Goal: Task Accomplishment & Management: Use online tool/utility

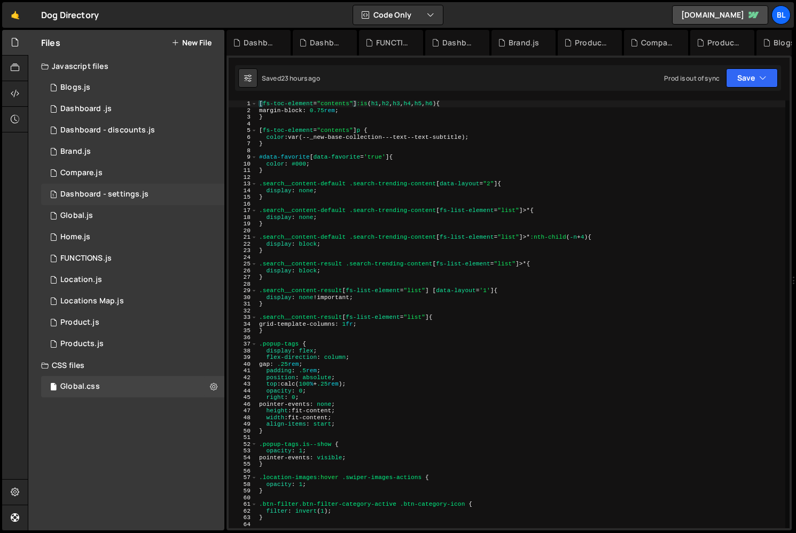
click at [112, 193] on div "Dashboard - settings.js" at bounding box center [104, 195] width 88 height 10
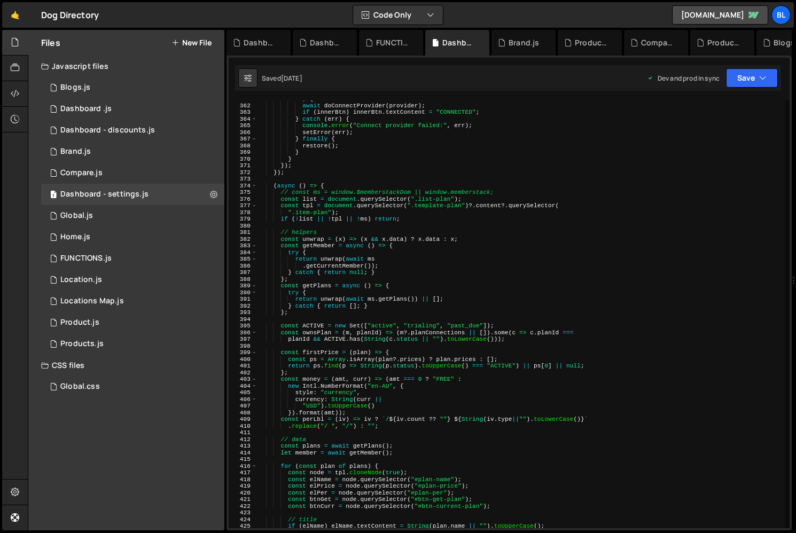
scroll to position [2408, 0]
click at [274, 188] on div "try { await doConnectProvider ( provider ) ; if ( innerBtn ) innerBtn . textCon…" at bounding box center [521, 316] width 528 height 441
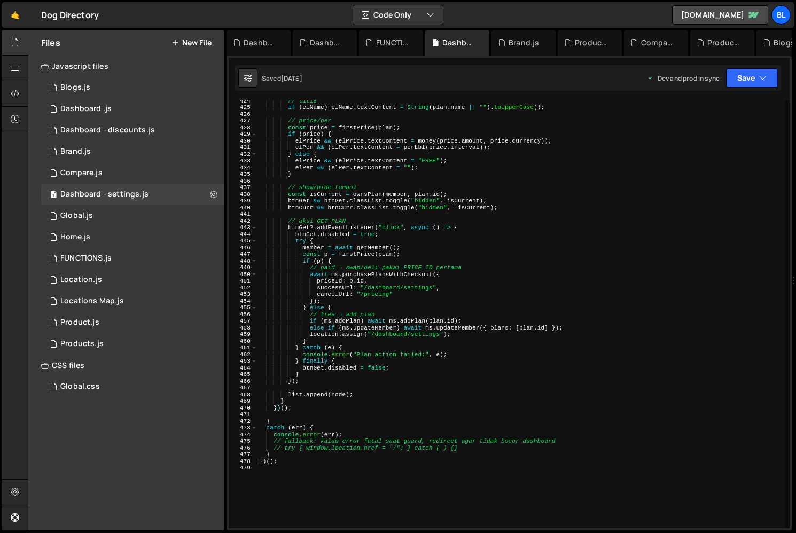
scroll to position [2837, 0]
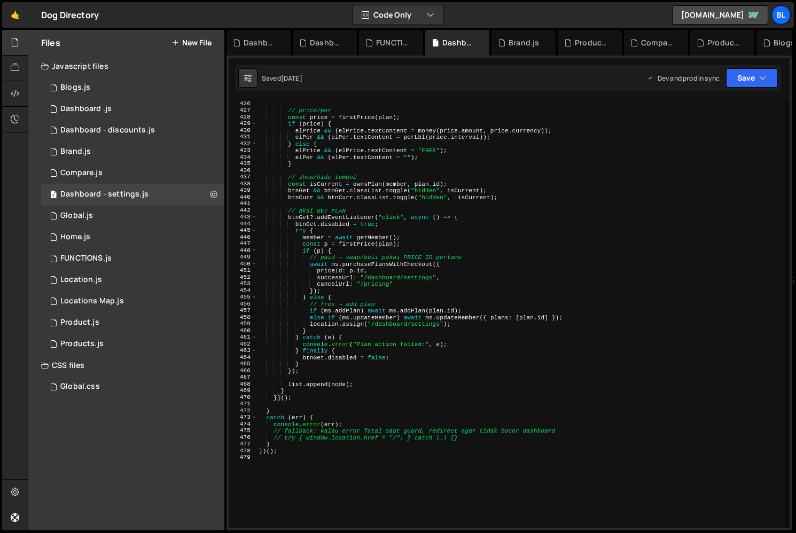
click at [302, 397] on div "// price/per const price = firstPrice ( plan ) ; if ( price ) { elPrice && ( el…" at bounding box center [521, 320] width 528 height 441
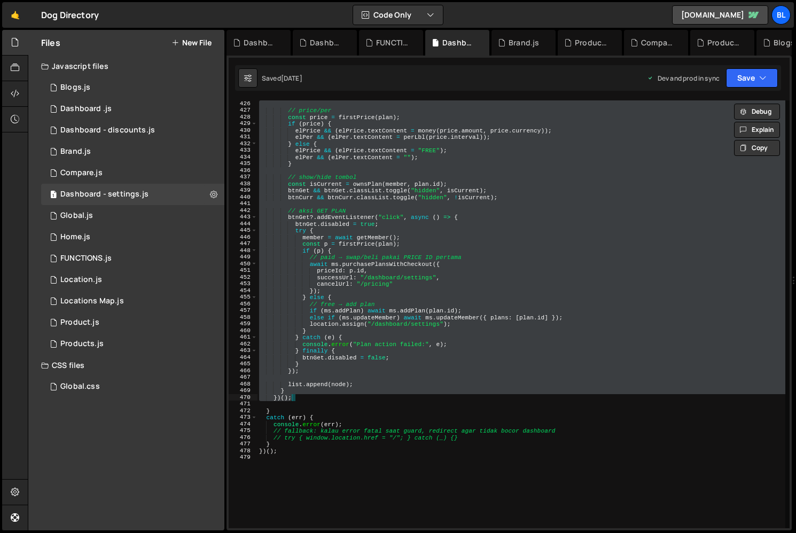
click at [396, 308] on div "// price/per const price = firstPrice ( plan ) ; if ( price ) { elPrice && ( el…" at bounding box center [521, 320] width 528 height 441
type textarea "if (ms.addPlan) await ms.addPlan([DOMAIN_NAME]);"
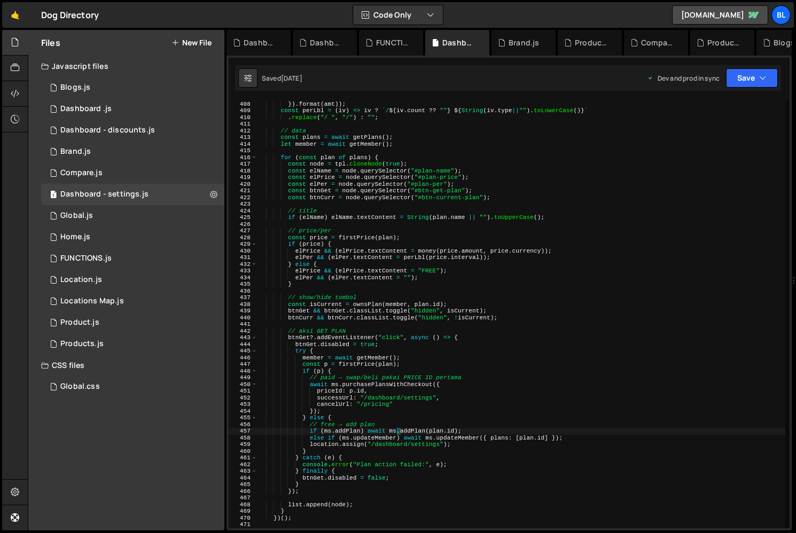
scroll to position [2711, 0]
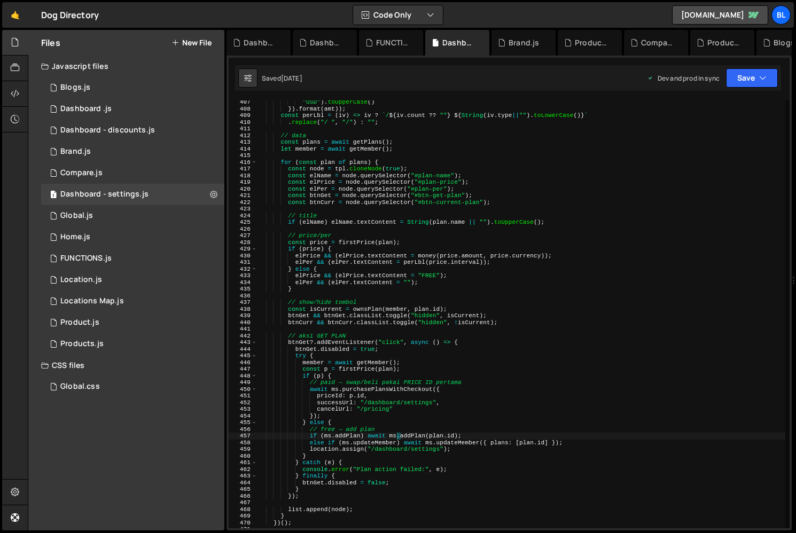
click at [386, 329] on div ""USD" ) . toUpperCase ( ) }) . format ( amt )) ; const perLbl = ( iv ) => iv ? …" at bounding box center [521, 319] width 528 height 441
click at [473, 317] on div ""USD" ) . toUpperCase ( ) }) . format ( amt )) ; const perLbl = ( iv ) => iv ? …" at bounding box center [521, 319] width 528 height 441
click at [390, 313] on div ""USD" ) . toUpperCase ( ) }) . format ( amt )) ; const perLbl = ( iv ) => iv ? …" at bounding box center [521, 319] width 528 height 441
click at [369, 314] on div ""USD" ) . toUpperCase ( ) }) . format ( amt )) ; const perLbl = ( iv ) => iv ? …" at bounding box center [521, 319] width 528 height 441
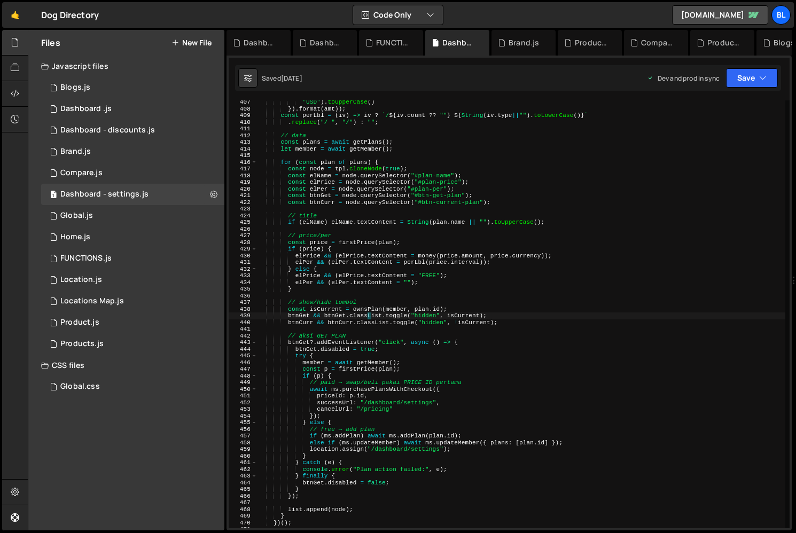
click at [377, 335] on div ""USD" ) . toUpperCase ( ) }) . format ( amt )) ; const perLbl = ( iv ) => iv ? …" at bounding box center [521, 319] width 528 height 441
click at [430, 322] on div ""USD" ) . toUpperCase ( ) }) . format ( amt )) ; const perLbl = ( iv ) => iv ? …" at bounding box center [521, 319] width 528 height 441
click at [388, 324] on div ""USD" ) . toUpperCase ( ) }) . format ( amt )) ; const perLbl = ( iv ) => iv ? …" at bounding box center [521, 319] width 528 height 441
click at [350, 324] on div ""USD" ) . toUpperCase ( ) }) . format ( amt )) ; const perLbl = ( iv ) => iv ? …" at bounding box center [521, 319] width 528 height 441
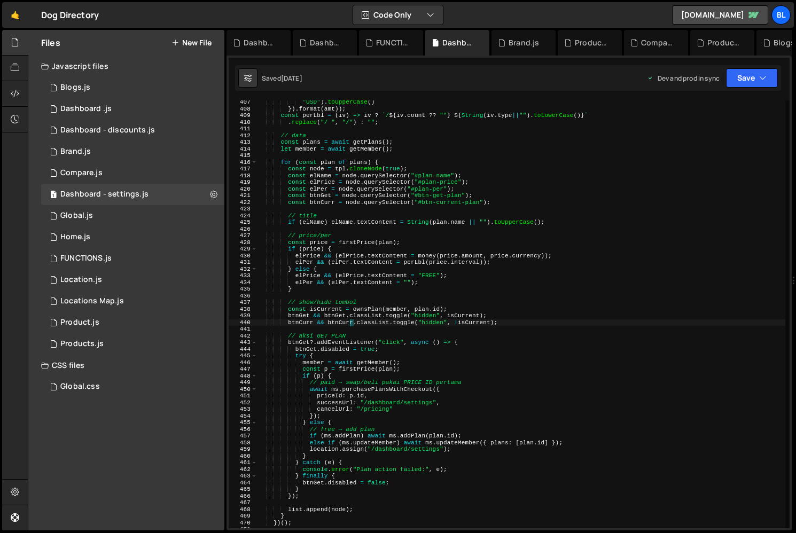
click at [350, 324] on div ""USD" ) . toUpperCase ( ) }) . format ( amt )) ; const perLbl = ( iv ) => iv ? …" at bounding box center [521, 319] width 528 height 441
click at [459, 323] on div ""USD" ) . toUpperCase ( ) }) . format ( amt )) ; const perLbl = ( iv ) => iv ? …" at bounding box center [521, 319] width 528 height 441
click at [366, 335] on div ""USD" ) . toUpperCase ( ) }) . format ( amt )) ; const perLbl = ( iv ) => iv ? …" at bounding box center [521, 319] width 528 height 441
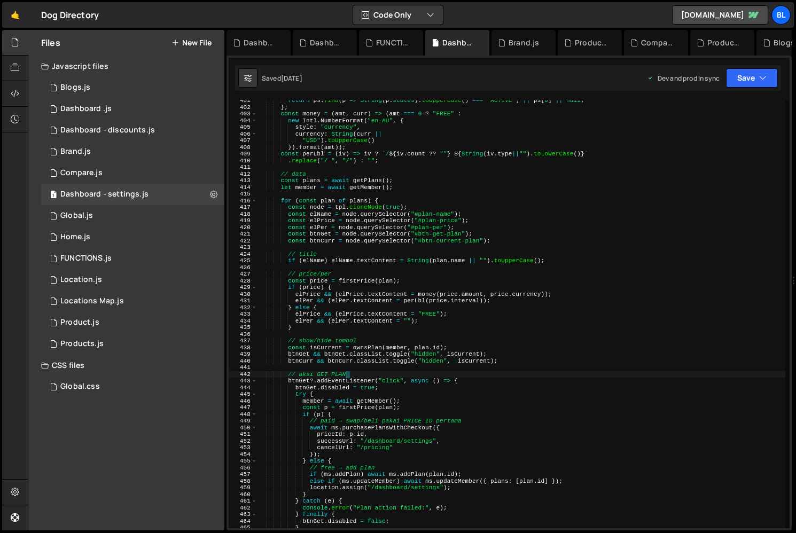
scroll to position [2672, 0]
click at [359, 205] on div "return ps . find ( p => String ( p . status ) . toUpperCase ( ) === "ACTIVE" ) …" at bounding box center [521, 318] width 528 height 441
click at [400, 204] on div "return ps . find ( p => String ( p . status ) . toUpperCase ( ) === "ACTIVE" ) …" at bounding box center [521, 318] width 528 height 441
type textarea "for (const plan of plans) {"
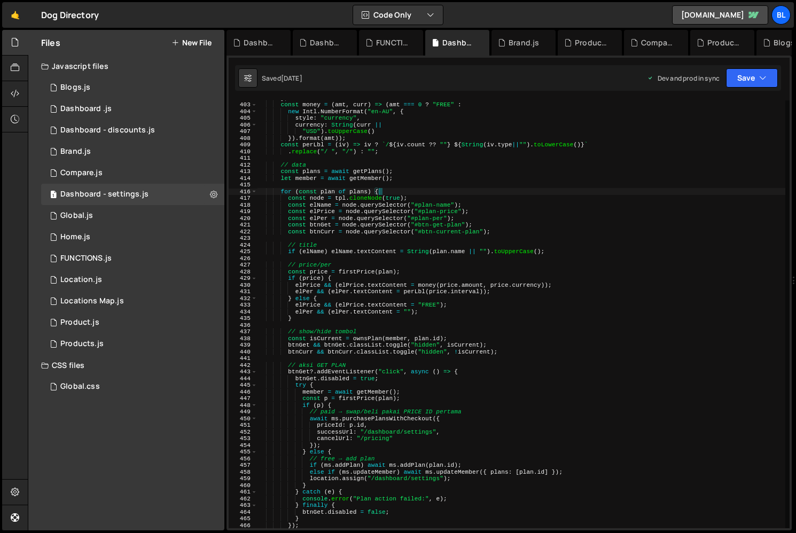
scroll to position [2672, 0]
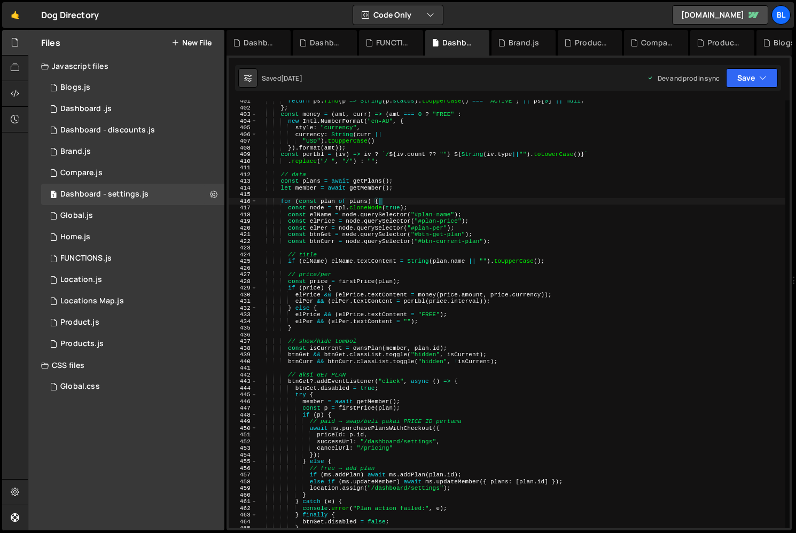
click at [360, 200] on div "return ps . find ( p => String ( p . status ) . toUpperCase ( ) === "ACTIVE" ) …" at bounding box center [521, 318] width 528 height 441
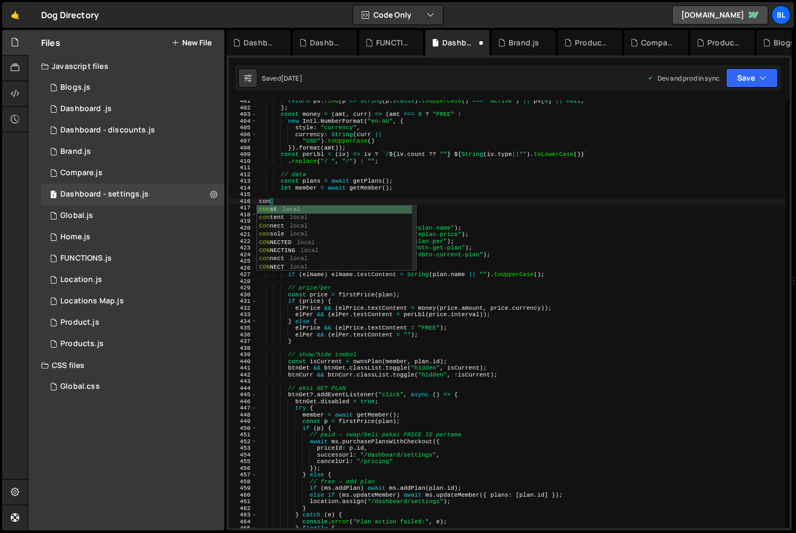
type textarea "const"
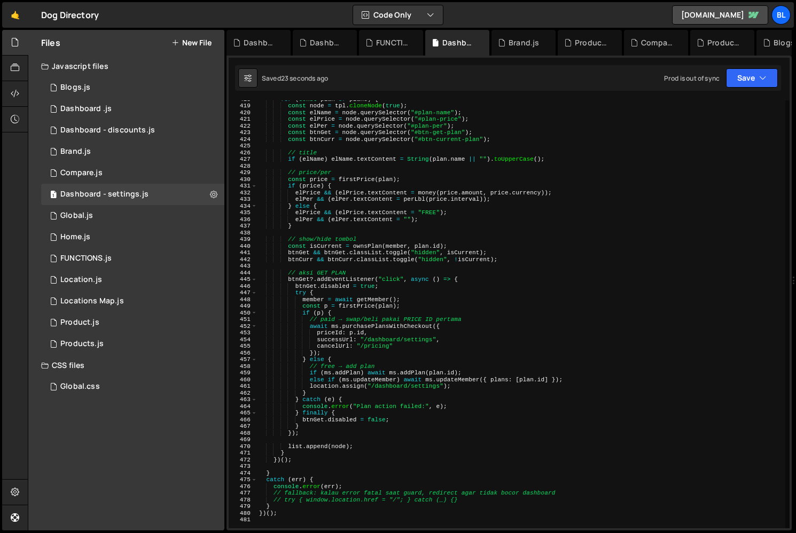
scroll to position [2789, 0]
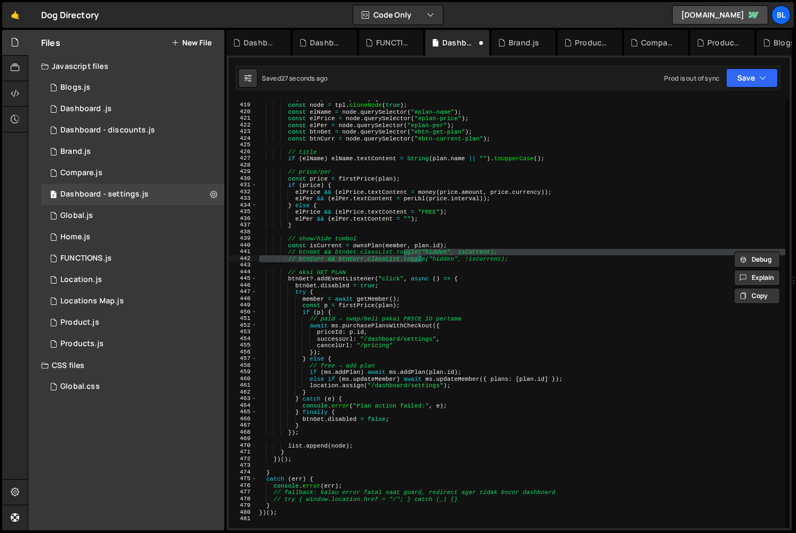
drag, startPoint x: 394, startPoint y: 252, endPoint x: 408, endPoint y: 260, distance: 17.0
click at [408, 260] on div "for ( const plan of plans ) { const node = tpl . cloneNode ( true ) ; const elN…" at bounding box center [521, 315] width 528 height 441
click at [408, 262] on div at bounding box center [408, 262] width 0 height 0
click at [439, 318] on div "for ( const plan of plans ) { const node = tpl . cloneNode ( true ) ; const elN…" at bounding box center [521, 315] width 528 height 441
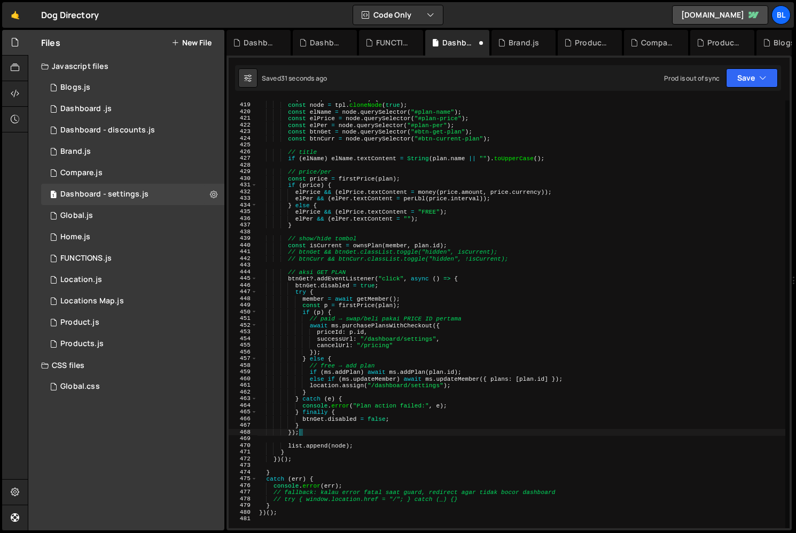
click at [370, 430] on div "for ( const plan of plans ) { const node = tpl . cloneNode ( true ) ; const elN…" at bounding box center [521, 315] width 528 height 441
click at [379, 396] on div "for ( const plan of plans ) { const node = tpl . cloneNode ( true ) ; const elN…" at bounding box center [521, 315] width 528 height 441
click at [400, 400] on div "for ( const plan of plans ) { const node = tpl . cloneNode ( true ) ; const elN…" at bounding box center [521, 315] width 528 height 441
click at [368, 407] on div "for ( const plan of plans ) { const node = tpl . cloneNode ( true ) ; const elN…" at bounding box center [521, 315] width 528 height 441
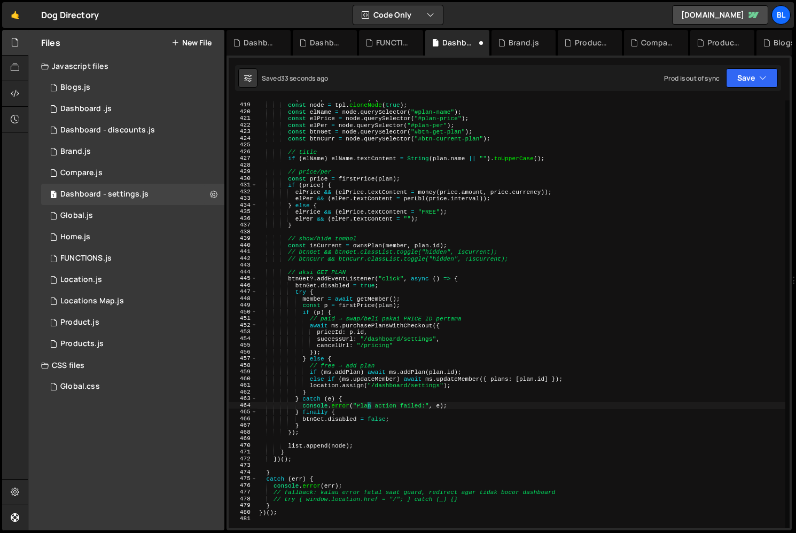
click at [360, 382] on div "for ( const plan of plans ) { const node = tpl . cloneNode ( true ) ; const elN…" at bounding box center [521, 315] width 528 height 441
click at [345, 405] on div "for ( const plan of plans ) { const node = tpl . cloneNode ( true ) ; const elN…" at bounding box center [521, 315] width 528 height 441
click at [377, 435] on div "for ( const plan of plans ) { const node = tpl . cloneNode ( true ) ; const elN…" at bounding box center [521, 315] width 528 height 441
click at [360, 449] on div "for ( const plan of plans ) { const node = tpl . cloneNode ( true ) ; const elN…" at bounding box center [521, 315] width 528 height 441
click at [366, 318] on div "for ( const plan of plans ) { const node = tpl . cloneNode ( true ) ; const elN…" at bounding box center [521, 315] width 528 height 441
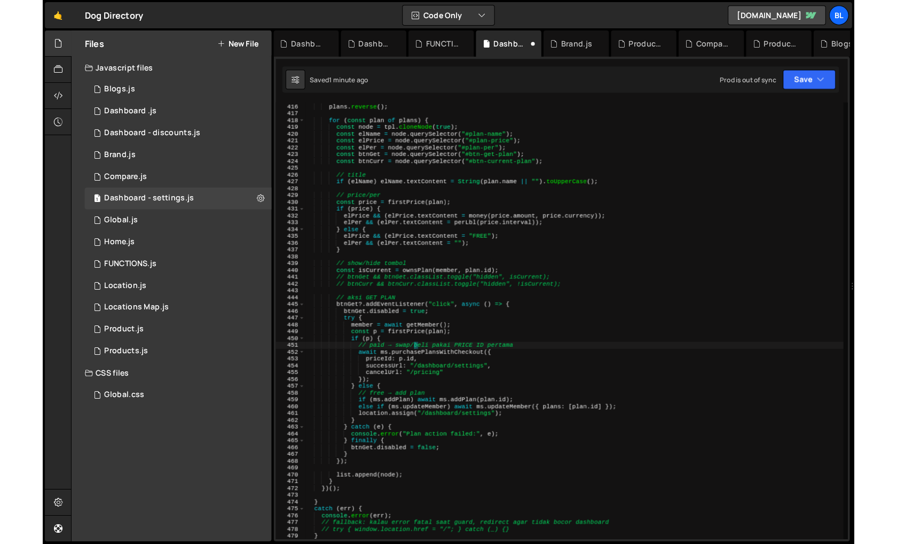
scroll to position [2769, 0]
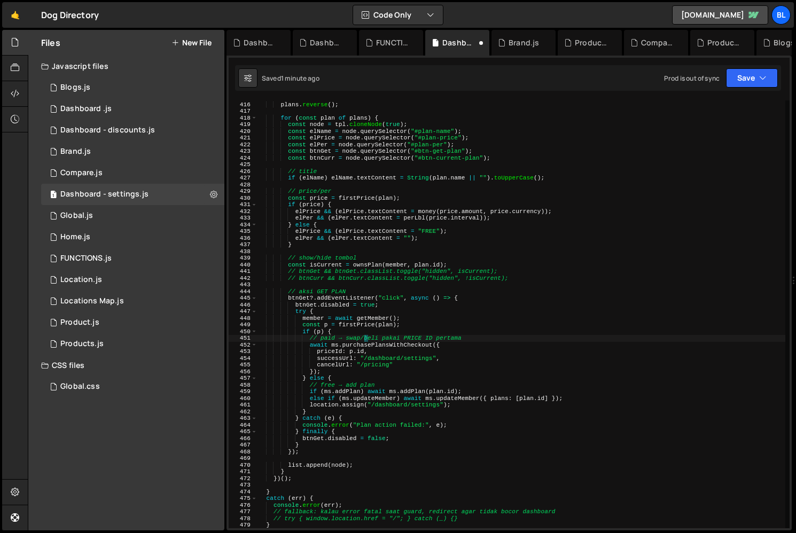
click at [398, 426] on div "plans . reverse ( ) ; for ( const plan of plans ) { const node = tpl . cloneNod…" at bounding box center [521, 315] width 528 height 441
click at [399, 446] on div "plans . reverse ( ) ; for ( const plan of plans ) { const node = tpl . cloneNod…" at bounding box center [521, 315] width 528 height 441
click at [383, 366] on div "plans . reverse ( ) ; for ( const plan of plans ) { const node = tpl . cloneNod…" at bounding box center [521, 315] width 528 height 441
click at [372, 389] on div "plans . reverse ( ) ; for ( const plan of plans ) { const node = tpl . cloneNod…" at bounding box center [521, 315] width 528 height 441
click at [276, 326] on div "plans . reverse ( ) ; for ( const plan of plans ) { const node = tpl . cloneNod…" at bounding box center [521, 315] width 528 height 441
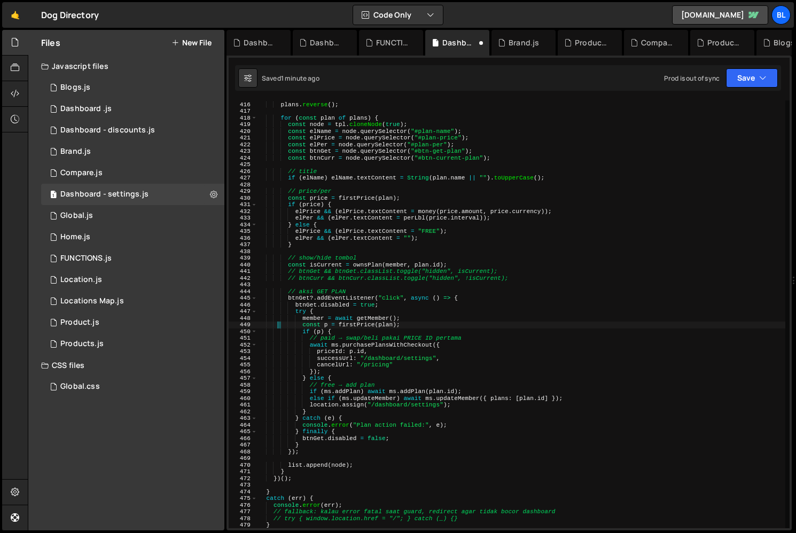
scroll to position [7471, 0]
click at [262, 325] on div "plans . reverse ( ) ; for ( const plan of plans ) { const node = tpl . cloneNod…" at bounding box center [521, 315] width 528 height 441
click at [305, 341] on div "plans . reverse ( ) ; for ( const plan of plans ) { const node = tpl . cloneNod…" at bounding box center [521, 315] width 528 height 441
click at [314, 316] on div "plans . reverse ( ) ; for ( const plan of plans ) { const node = tpl . cloneNod…" at bounding box center [521, 315] width 528 height 441
type textarea "member = await getMember();"
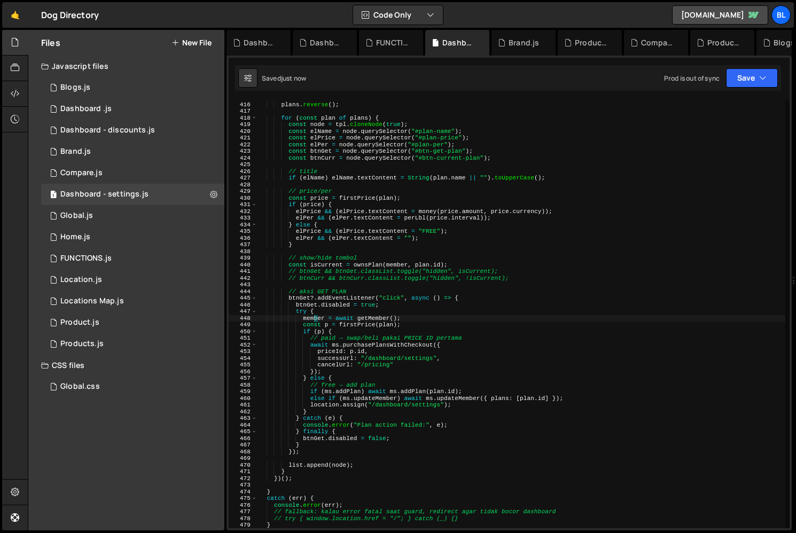
click at [314, 316] on div "plans . reverse ( ) ; for ( const plan of plans ) { const node = tpl . cloneNod…" at bounding box center [521, 315] width 528 height 441
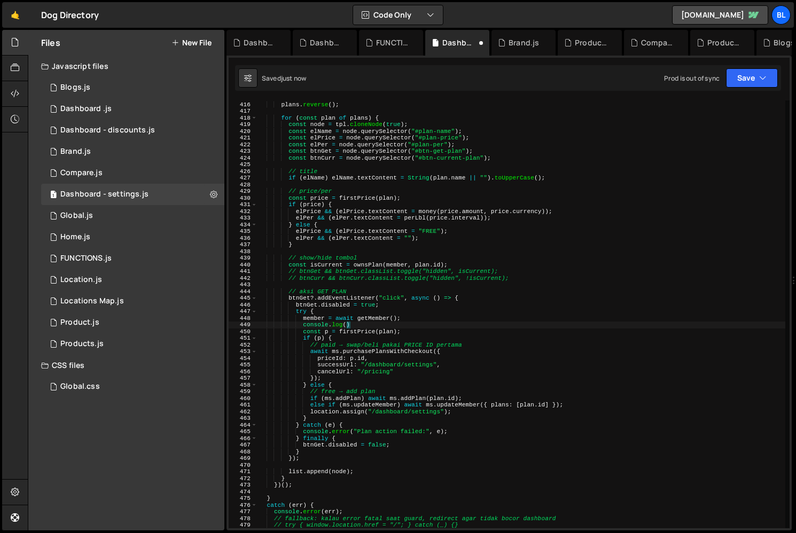
scroll to position [0, 7]
paste textarea "member)"
click at [379, 368] on div "plans . reverse ( ) ; for ( const plan of plans ) { const node = tpl . cloneNod…" at bounding box center [521, 315] width 528 height 441
drag, startPoint x: 438, startPoint y: 364, endPoint x: 359, endPoint y: 365, distance: 79.0
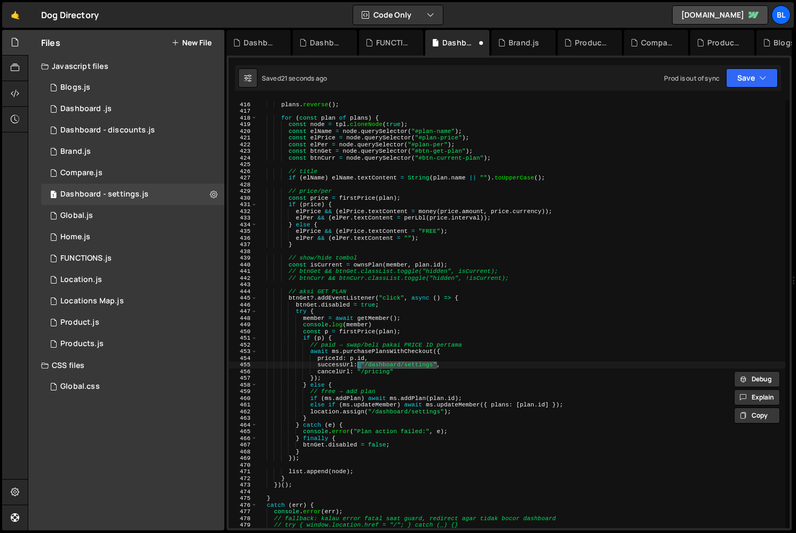
click at [359, 365] on div "plans . reverse ( ) ; for ( const plan of plans ) { const node = tpl . cloneNod…" at bounding box center [521, 315] width 528 height 441
click at [387, 374] on div "plans . reverse ( ) ; for ( const plan of plans ) { const node = tpl . cloneNod…" at bounding box center [521, 315] width 528 height 441
paste textarea ""/dashboard/settings""
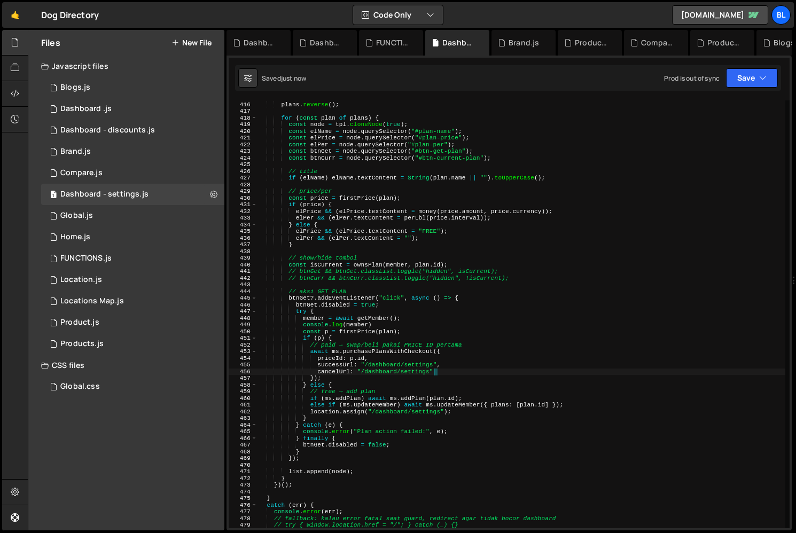
click at [403, 431] on div "plans . reverse ( ) ; for ( const plan of plans ) { const node = tpl . cloneNod…" at bounding box center [521, 315] width 528 height 441
click at [412, 436] on div "plans . reverse ( ) ; for ( const plan of plans ) { const node = tpl . cloneNod…" at bounding box center [521, 315] width 528 height 441
click at [366, 451] on div "plans . reverse ( ) ; for ( const plan of plans ) { const node = tpl . cloneNod…" at bounding box center [521, 315] width 528 height 441
type textarea "}"
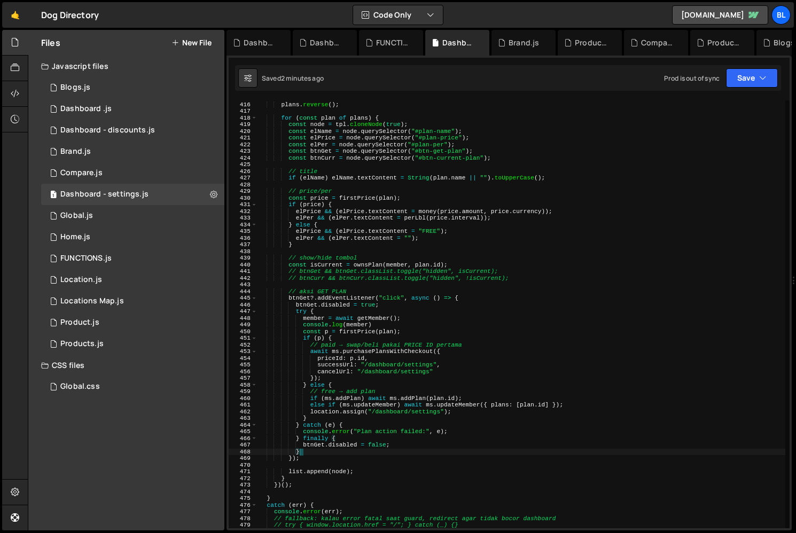
scroll to position [0, 3]
click at [366, 285] on div "plans . reverse ( ) ; for ( const plan of plans ) { const node = tpl . cloneNod…" at bounding box center [521, 315] width 528 height 441
click at [384, 270] on div "plans . reverse ( ) ; for ( const plan of plans ) { const node = tpl . cloneNod…" at bounding box center [521, 315] width 528 height 441
click at [335, 264] on div "plans . reverse ( ) ; for ( const plan of plans ) { const node = tpl . cloneNod…" at bounding box center [521, 315] width 528 height 441
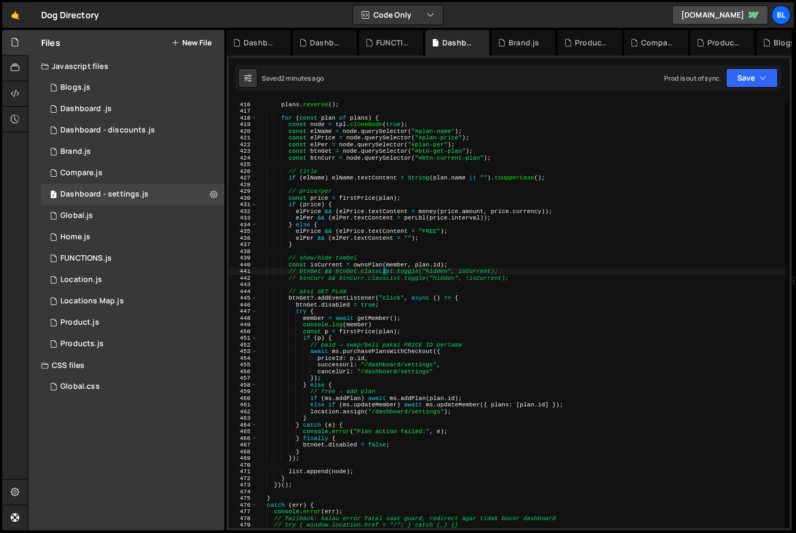
type textarea "const isCurrent = ownsPlan(member, [DOMAIN_NAME]);"
click at [335, 264] on div "plans . reverse ( ) ; for ( const plan of plans ) { const node = tpl . cloneNod…" at bounding box center [521, 315] width 528 height 441
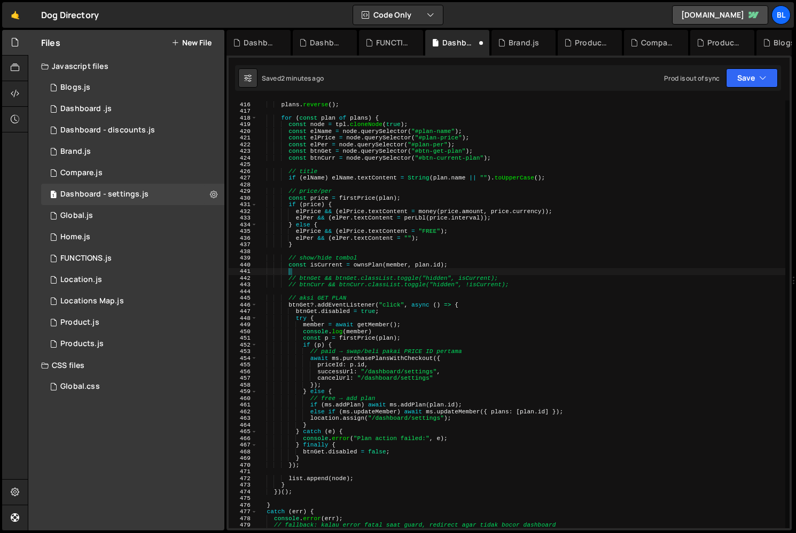
click at [374, 263] on div "plans . reverse ( ) ; for ( const plan of plans ) { const node = tpl . cloneNod…" at bounding box center [521, 315] width 528 height 441
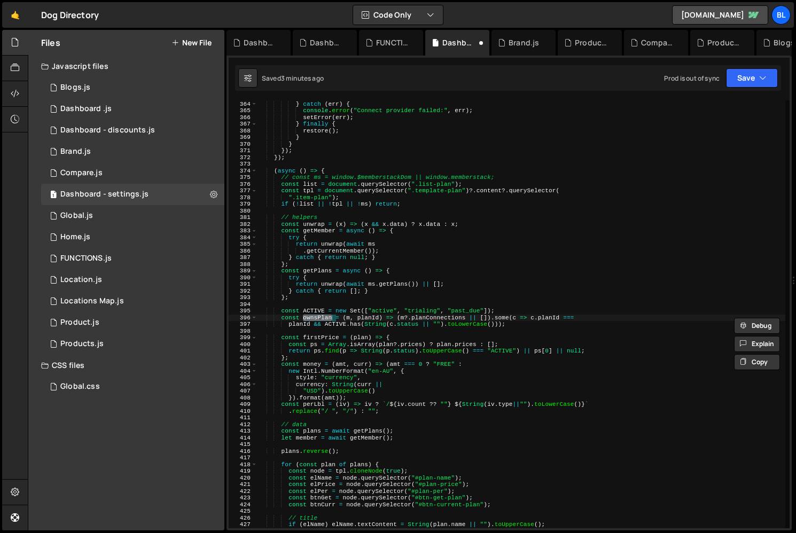
scroll to position [2723, 0]
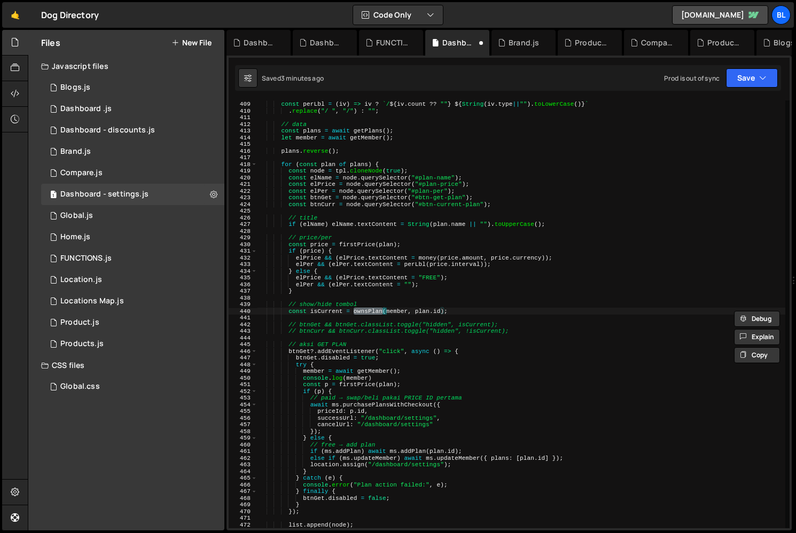
click at [361, 357] on div "}) . format ( amt )) ; const perLbl = ( iv ) => iv ? ` / ${ iv . count ?? "" } …" at bounding box center [521, 314] width 528 height 441
click at [369, 310] on div "}) . format ( amt )) ; const perLbl = ( iv ) => iv ? ` / ${ iv . count ?? "" } …" at bounding box center [521, 314] width 528 height 441
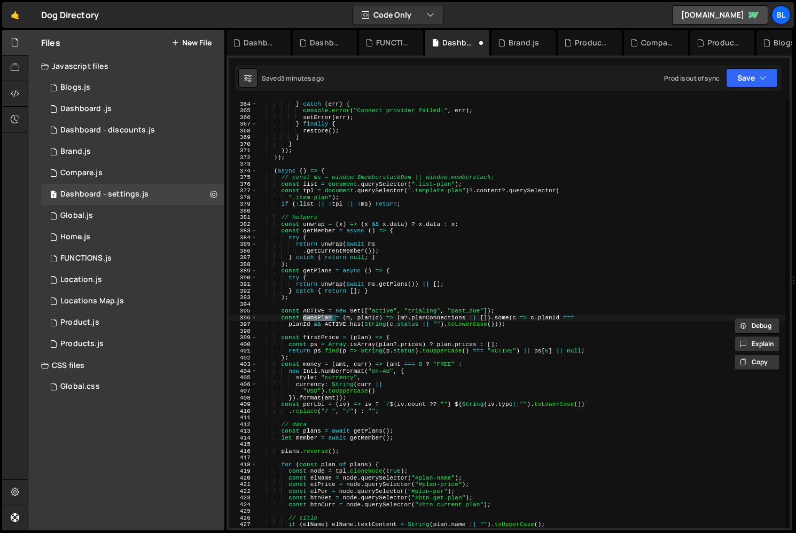
click at [380, 310] on div "if ( innerBtn ) innerBtn . textContent = "CONNECTED" ; } catch ( err ) { consol…" at bounding box center [521, 314] width 528 height 441
click at [314, 316] on div "if ( innerBtn ) innerBtn . textContent = "CONNECTED" ; } catch ( err ) { consol…" at bounding box center [521, 314] width 528 height 441
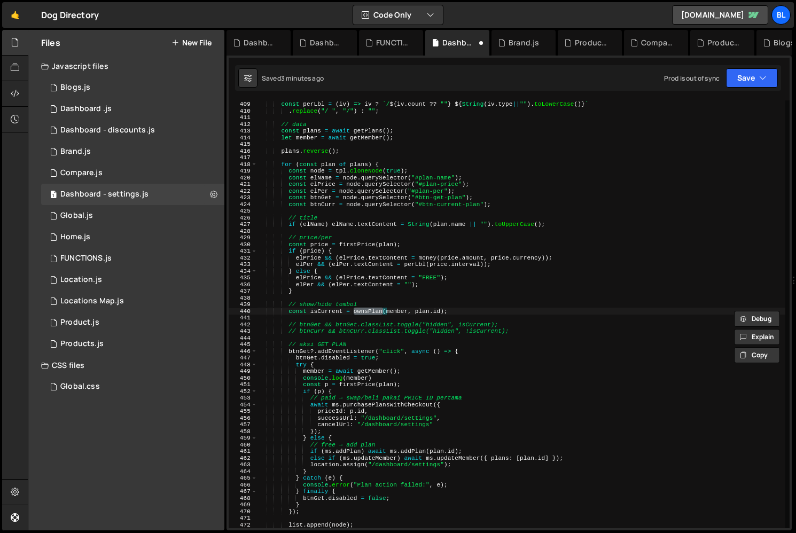
scroll to position [2723, 0]
click at [395, 331] on div "}) . format ( amt )) ; const perLbl = ( iv ) => iv ? ` / ${ iv . count ?? "" } …" at bounding box center [521, 314] width 528 height 441
click at [355, 371] on div "}) . format ( amt )) ; const perLbl = ( iv ) => iv ? ` / ${ iv . count ?? "" } …" at bounding box center [521, 314] width 528 height 441
click at [339, 371] on div "}) . format ( amt )) ; const perLbl = ( iv ) => iv ? ` / ${ iv . count ?? "" } …" at bounding box center [521, 314] width 528 height 441
click at [403, 369] on div "}) . format ( amt )) ; const perLbl = ( iv ) => iv ? ` / ${ iv . count ?? "" } …" at bounding box center [521, 314] width 528 height 441
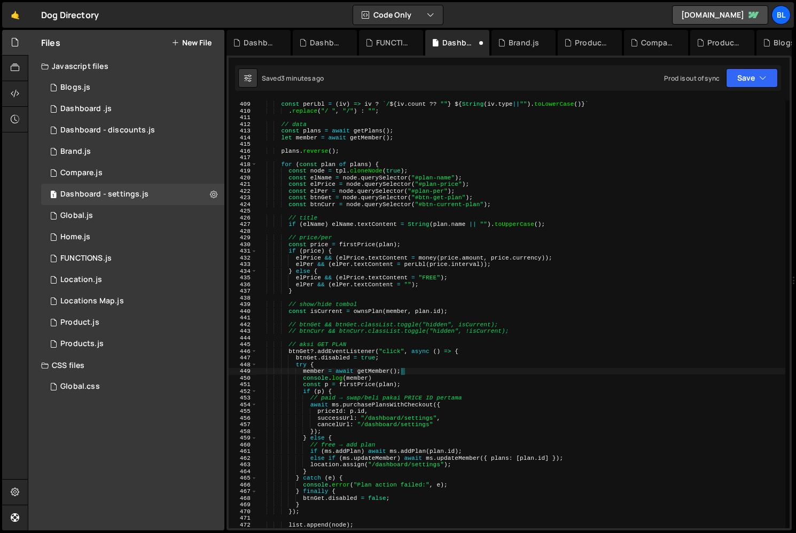
click at [387, 376] on div "}) . format ( amt )) ; const perLbl = ( iv ) => iv ? ` / ${ iv . count ?? "" } …" at bounding box center [521, 314] width 528 height 441
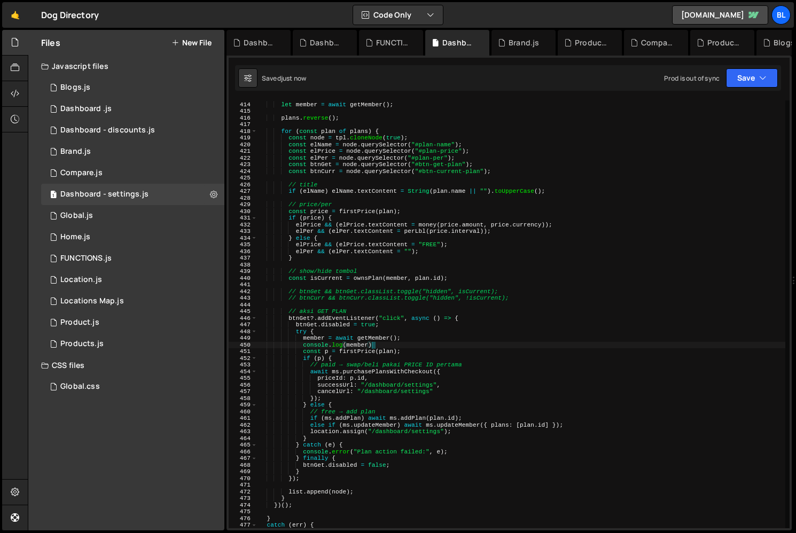
scroll to position [2765, 0]
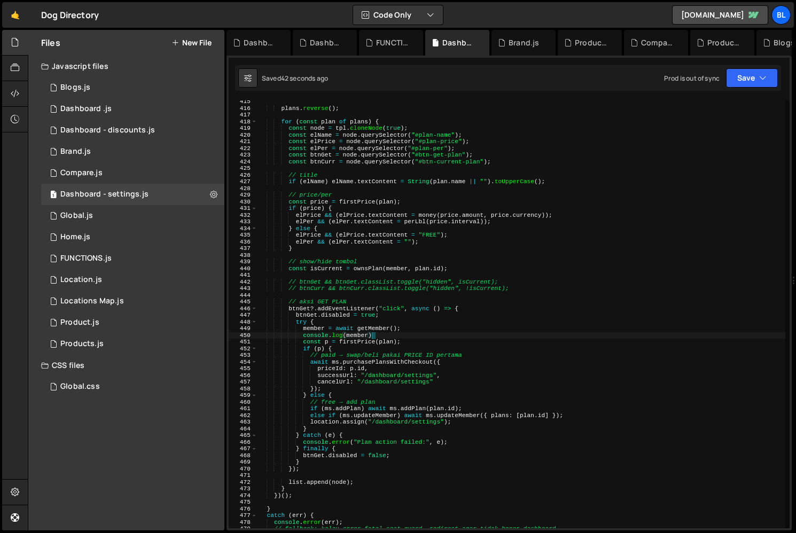
click at [438, 290] on div "plans . reverse ( ) ; for ( const plan of plans ) { const node = tpl . cloneNod…" at bounding box center [521, 318] width 528 height 441
click at [375, 279] on div "plans . reverse ( ) ; for ( const plan of plans ) { const node = tpl . cloneNod…" at bounding box center [521, 318] width 528 height 441
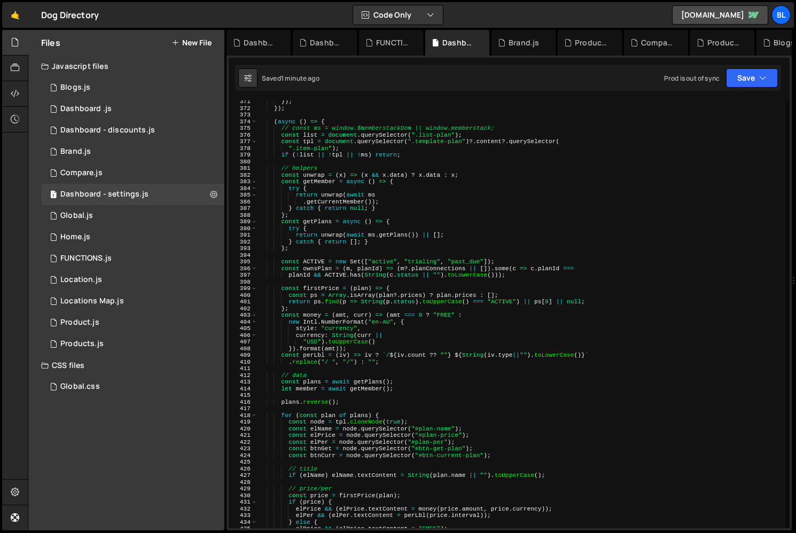
scroll to position [2469, 0]
click at [385, 261] on div "}) ; }) ; ( async ( ) => { // const ms = window.$memberstackDom || window.membe…" at bounding box center [521, 320] width 528 height 441
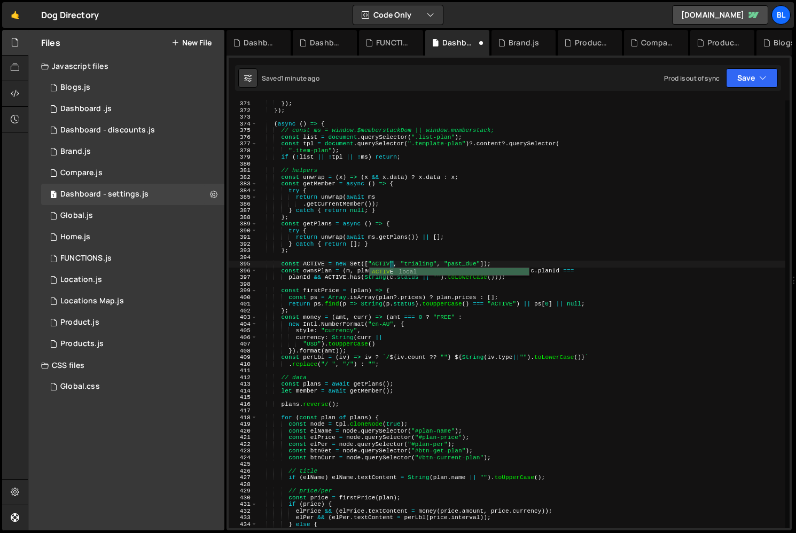
type textarea "const ACTIVE = new Set(["ACTIVE", "trialing", "past_due"]);"
click at [429, 258] on div "}) ; }) ; ( async ( ) => { // const ms = window.$memberstackDom || window.membe…" at bounding box center [521, 320] width 528 height 441
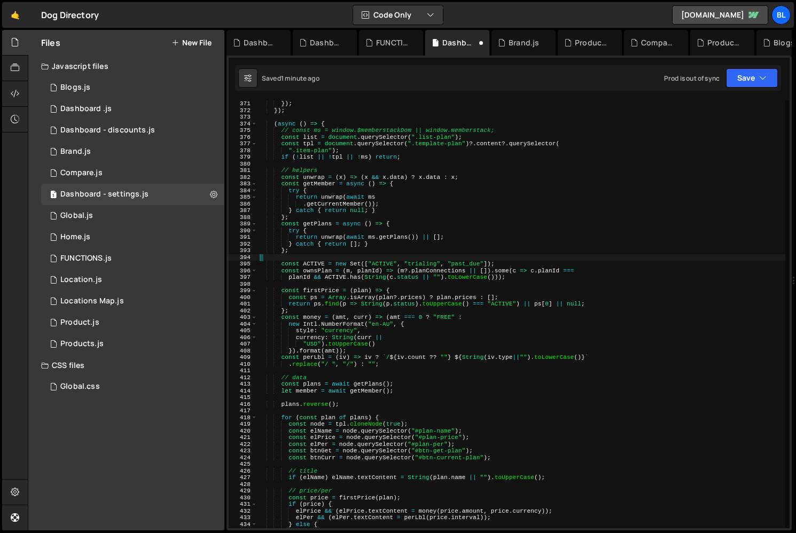
click at [370, 282] on div "}) ; }) ; ( async ( ) => { // const ms = window.$memberstackDom || window.membe…" at bounding box center [521, 320] width 528 height 441
click at [311, 262] on div "}) ; }) ; ( async ( ) => { // const ms = window.$memberstackDom || window.membe…" at bounding box center [521, 320] width 528 height 441
click at [366, 308] on div "}) ; }) ; ( async ( ) => { // const ms = window.$memberstackDom || window.membe…" at bounding box center [521, 320] width 528 height 441
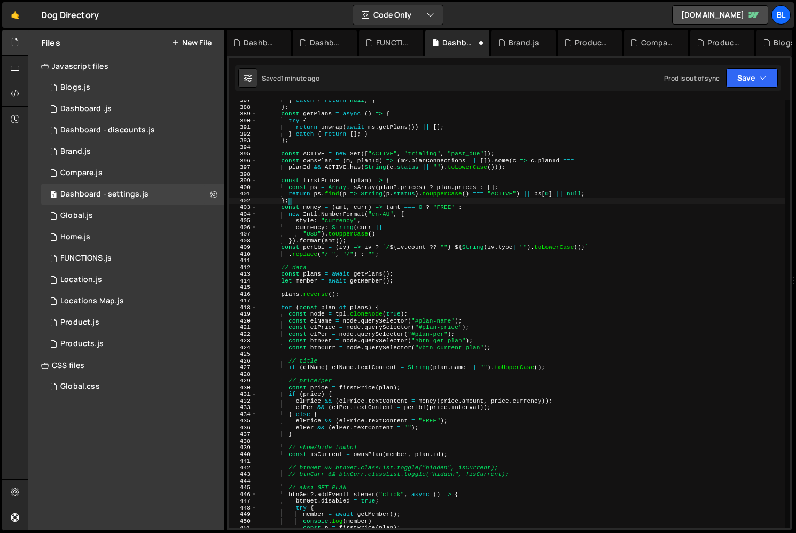
scroll to position [2639, 0]
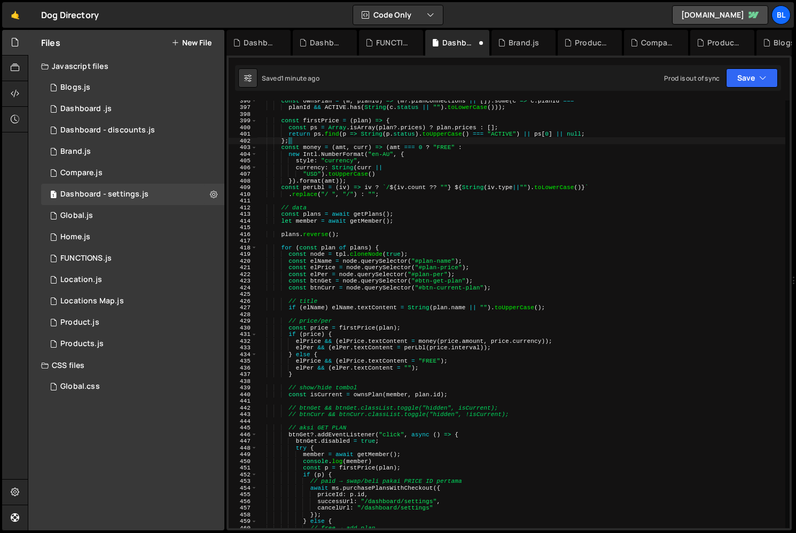
click at [323, 389] on div "const ownsPlan = ( m , planId ) => ( m ?. planConnections || [ ]) . some ( c =>…" at bounding box center [521, 317] width 528 height 441
click at [320, 394] on div "const ownsPlan = ( m , planId ) => ( m ?. planConnections || [ ]) . some ( c =>…" at bounding box center [521, 317] width 528 height 441
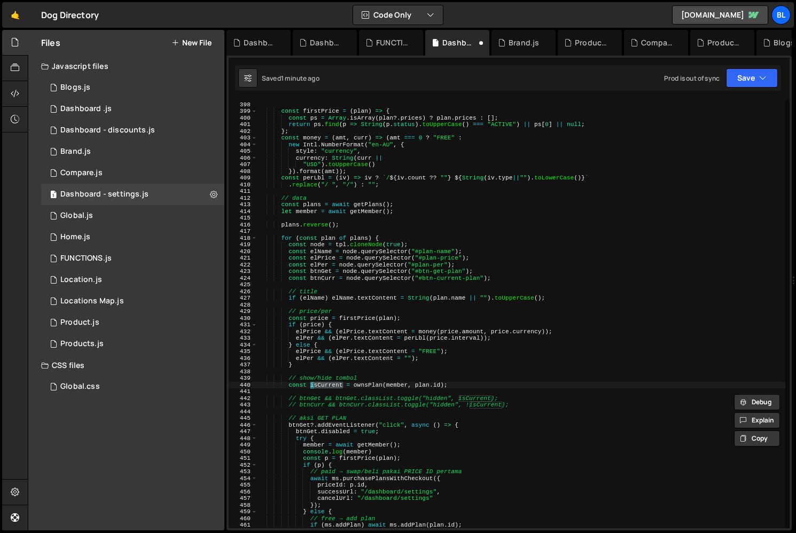
scroll to position [2660, 0]
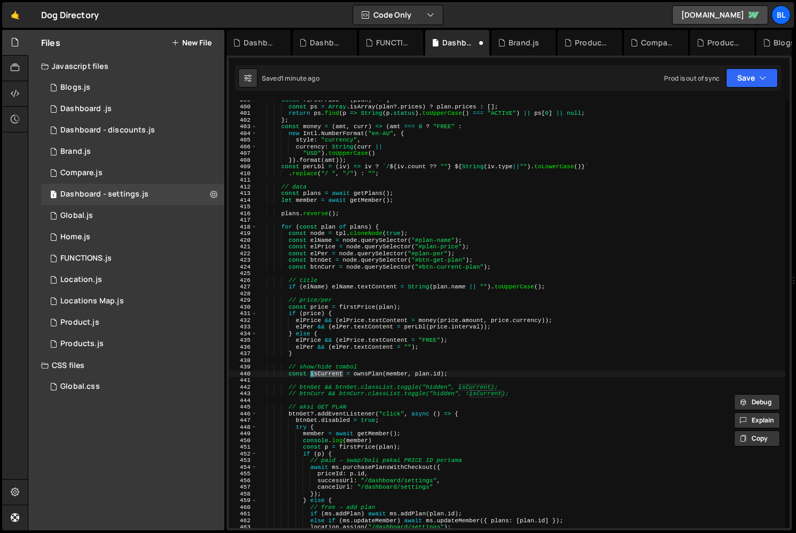
click at [351, 391] on div "const firstPrice = ( plan ) => { const ps = Array . isArray ( plan ?. prices ) …" at bounding box center [521, 317] width 528 height 441
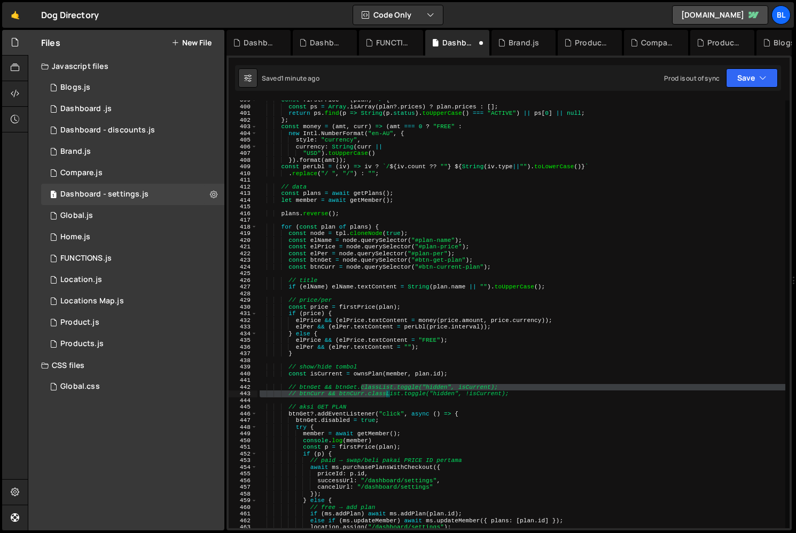
drag, startPoint x: 360, startPoint y: 385, endPoint x: 384, endPoint y: 394, distance: 25.7
click at [384, 394] on div "const firstPrice = ( plan ) => { const ps = Array . isArray ( plan ?. prices ) …" at bounding box center [521, 317] width 528 height 441
click at [446, 396] on div "const firstPrice = ( plan ) => { const ps = Array . isArray ( plan ?. prices ) …" at bounding box center [521, 317] width 528 height 441
click at [416, 391] on div "const firstPrice = ( plan ) => { const ps = Array . isArray ( plan ?. prices ) …" at bounding box center [521, 317] width 528 height 441
click at [474, 387] on div "const firstPrice = ( plan ) => { const ps = Array . isArray ( plan ?. prices ) …" at bounding box center [521, 317] width 528 height 441
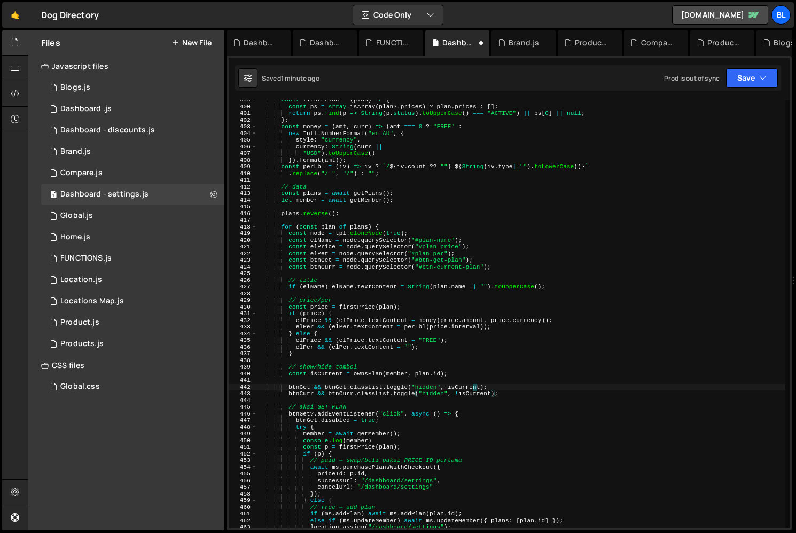
click at [474, 387] on div "const firstPrice = ( plan ) => { const ps = Array . isArray ( plan ?. prices ) …" at bounding box center [521, 317] width 528 height 441
click at [420, 392] on div "const firstPrice = ( plan ) => { const ps = Array . isArray ( plan ?. prices ) …" at bounding box center [521, 317] width 528 height 441
type textarea "btnCurr && btnCurr.classList.toggle("hidden", !isCurrent);"
click at [483, 383] on div "const firstPrice = ( plan ) => { const ps = Array . isArray ( plan ?. prices ) …" at bounding box center [521, 317] width 528 height 441
click at [428, 403] on div "const firstPrice = ( plan ) => { const ps = Array . isArray ( plan ?. prices ) …" at bounding box center [521, 317] width 528 height 441
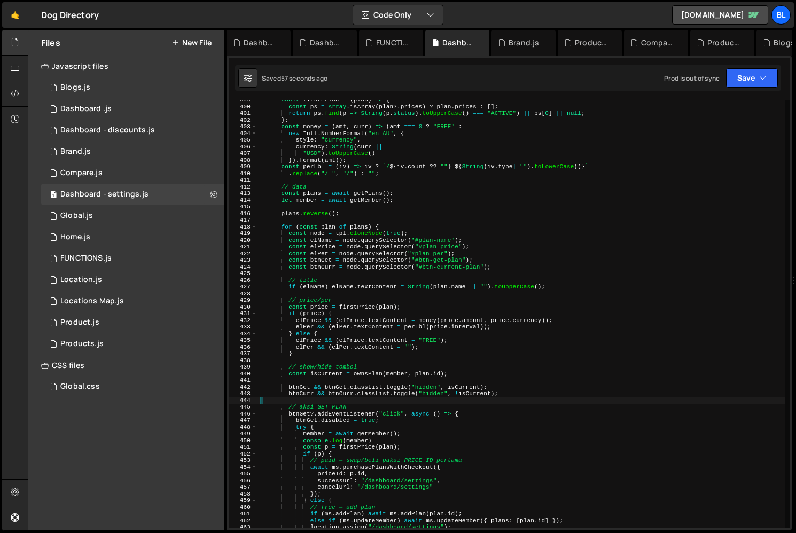
click at [366, 372] on div "const firstPrice = ( plan ) => { const ps = Array . isArray ( plan ?. prices ) …" at bounding box center [521, 317] width 528 height 441
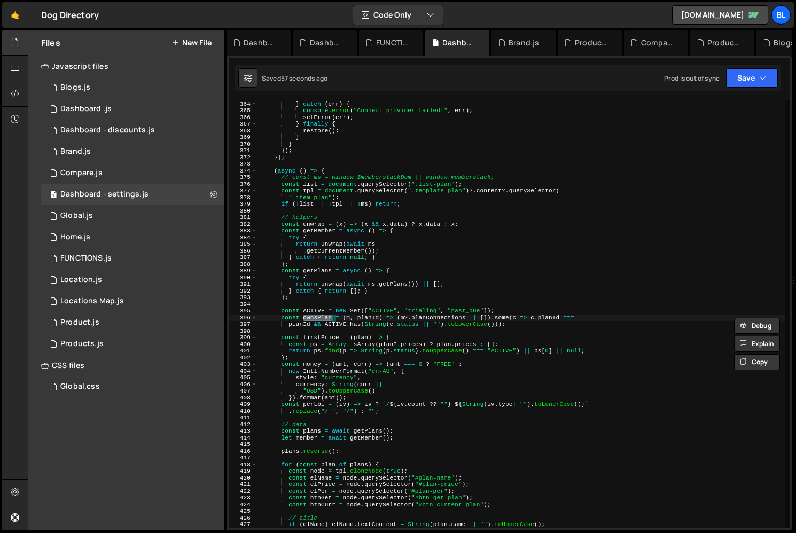
scroll to position [2422, 0]
click at [368, 316] on div "if ( innerBtn ) innerBtn . textContent = "CONNECTED" ; } catch ( err ) { consol…" at bounding box center [521, 314] width 528 height 441
click at [451, 315] on div "if ( innerBtn ) innerBtn . textContent = "CONNECTED" ; } catch ( err ) { consol…" at bounding box center [521, 314] width 528 height 441
click at [314, 313] on div "if ( innerBtn ) innerBtn . textContent = "CONNECTED" ; } catch ( err ) { consol…" at bounding box center [521, 314] width 528 height 441
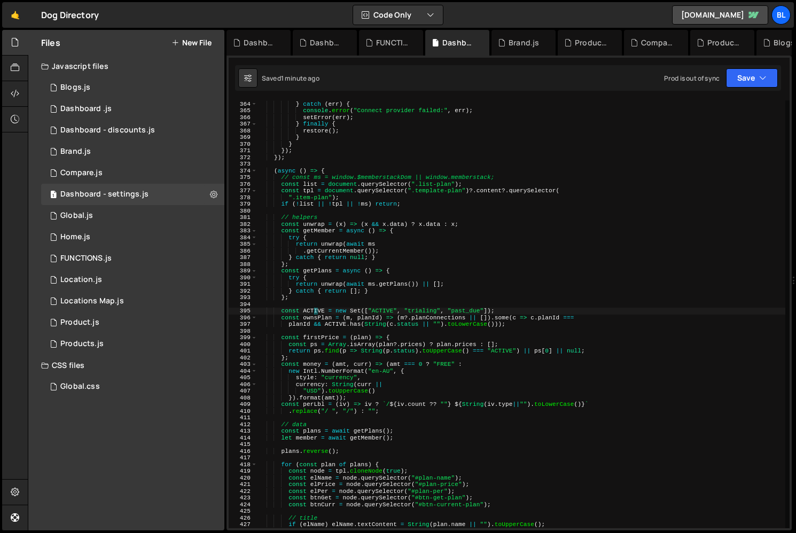
click at [314, 313] on div "if ( innerBtn ) innerBtn . textContent = "CONNECTED" ; } catch ( err ) { consol…" at bounding box center [521, 314] width 528 height 441
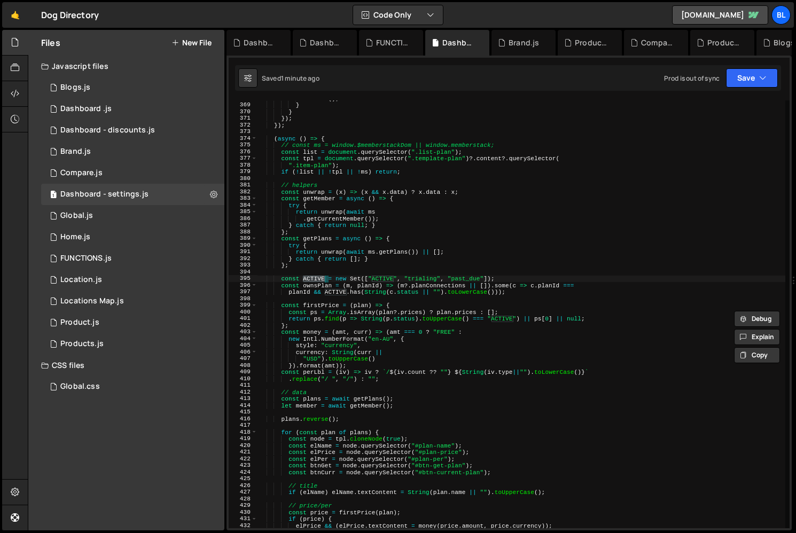
scroll to position [2456, 0]
click at [368, 395] on div "} } }) ; }) ; ( async ( ) => { // const ms = window.$memberstackDom || window.m…" at bounding box center [521, 320] width 528 height 441
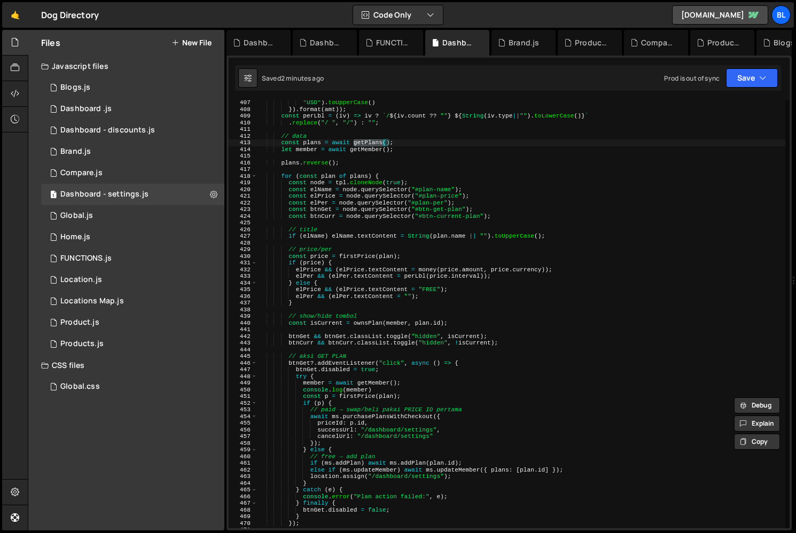
scroll to position [2711, 0]
click at [432, 321] on div ""USD" ) . toUpperCase ( ) }) . format ( amt )) ; const perLbl = ( iv ) => iv ? …" at bounding box center [521, 319] width 528 height 441
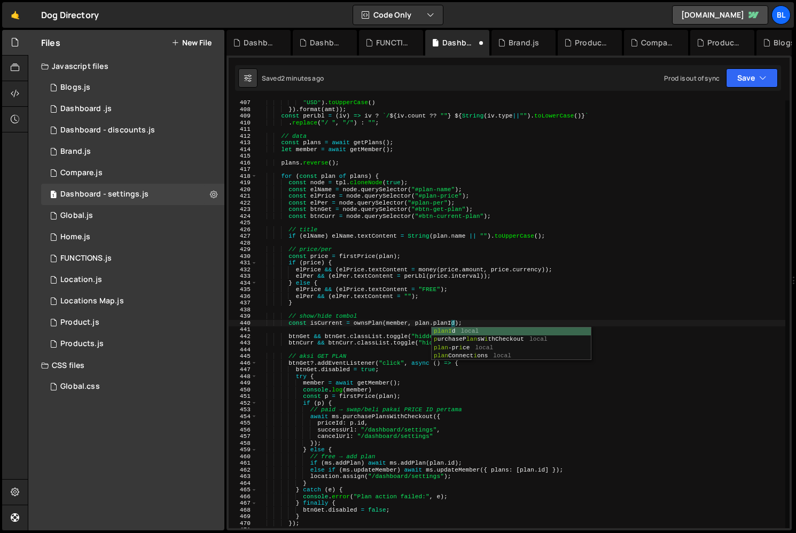
scroll to position [0, 17]
click at [372, 341] on div ""USD" ) . toUpperCase ( ) }) . format ( amt )) ; const perLbl = ( iv ) => iv ? …" at bounding box center [521, 319] width 528 height 441
type textarea "btnCurr && btnCurr.classList.toggle("hidden", !isCurrent);"
click at [347, 327] on div ""USD" ) . toUpperCase ( ) }) . format ( amt )) ; const perLbl = ( iv ) => iv ? …" at bounding box center [521, 319] width 528 height 441
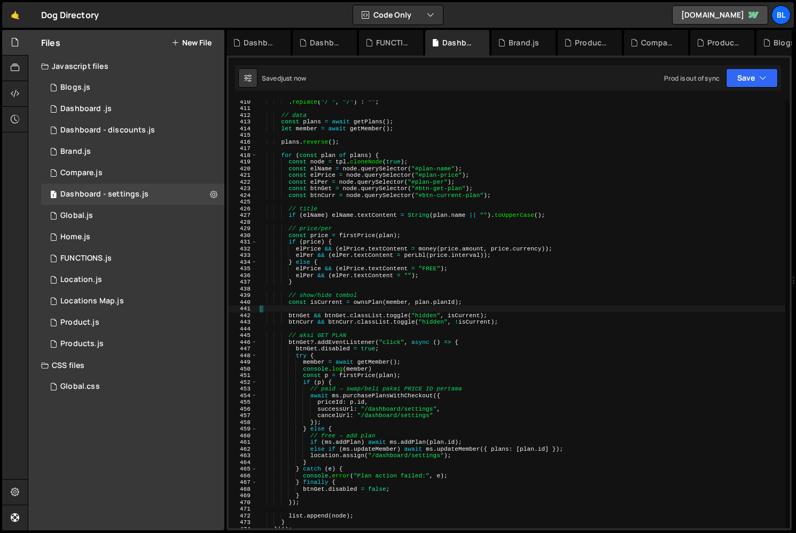
click at [320, 329] on div ". replace ( "/ " , "/" ) : "" ; // data const plans = await getPlans ( ) ; let …" at bounding box center [521, 318] width 528 height 441
click at [438, 297] on div ". replace ( "/ " , "/" ) : "" ; // data const plans = await getPlans ( ) ; let …" at bounding box center [521, 318] width 528 height 441
click at [426, 301] on div ". replace ( "/ " , "/" ) : "" ; // data const plans = await getPlans ( ) ; let …" at bounding box center [521, 318] width 528 height 441
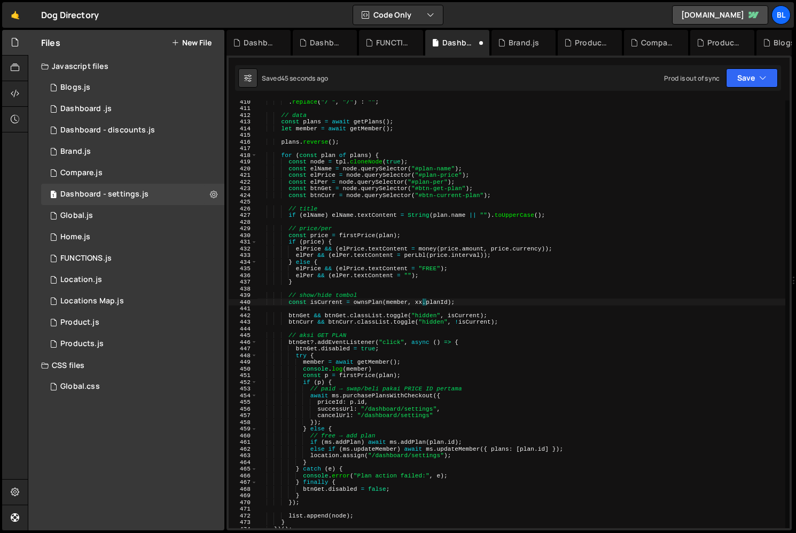
scroll to position [0, 14]
type textarea "const isCurrent = ownsPlan(member, plan.planId);"
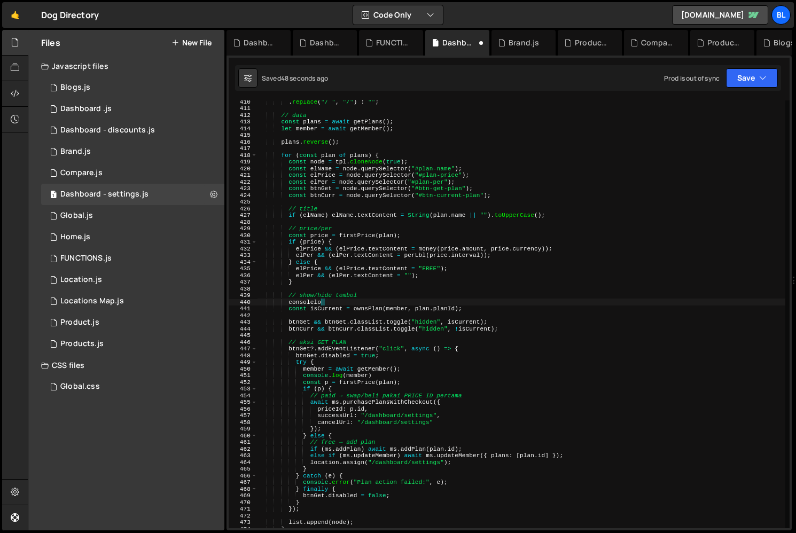
type textarea "console"
paste textarea "plan)"
click at [381, 371] on div ". replace ( "/ " , "/" ) : "" ; // data const plans = await getPlans ( ) ; let …" at bounding box center [521, 318] width 528 height 441
click at [383, 377] on div ". replace ( "/ " , "/" ) : "" ; // data const plans = await getPlans ( ) ; let …" at bounding box center [521, 318] width 528 height 441
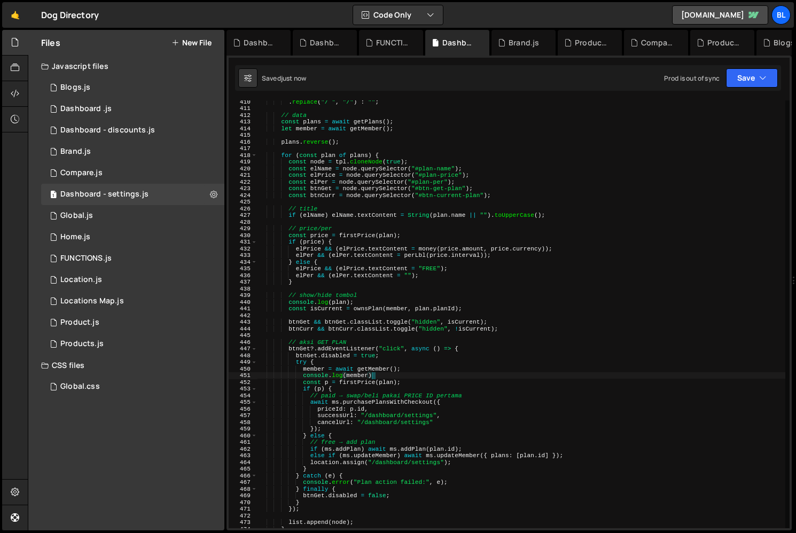
click at [407, 368] on div ". replace ( "/ " , "/" ) : "" ; // data const plans = await getPlans ( ) ; let …" at bounding box center [521, 318] width 528 height 441
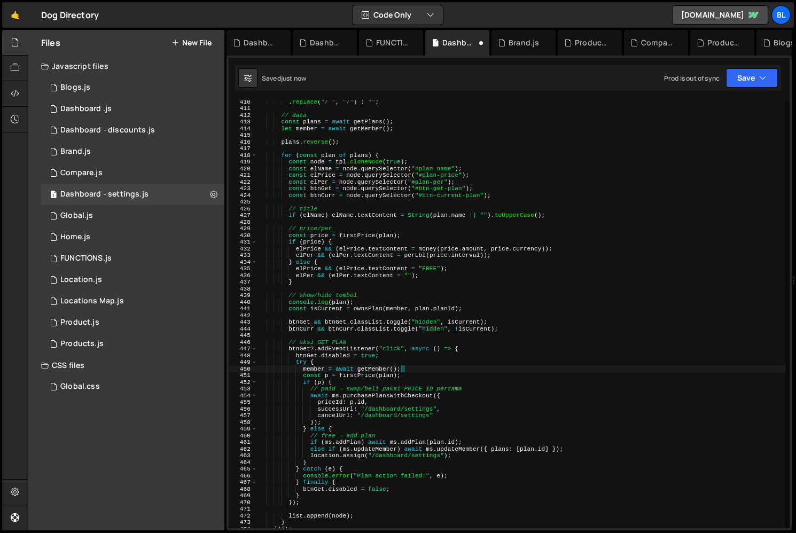
click at [373, 365] on div ". replace ( "/ " , "/" ) : "" ; // data const plans = await getPlans ( ) ; let …" at bounding box center [521, 318] width 528 height 441
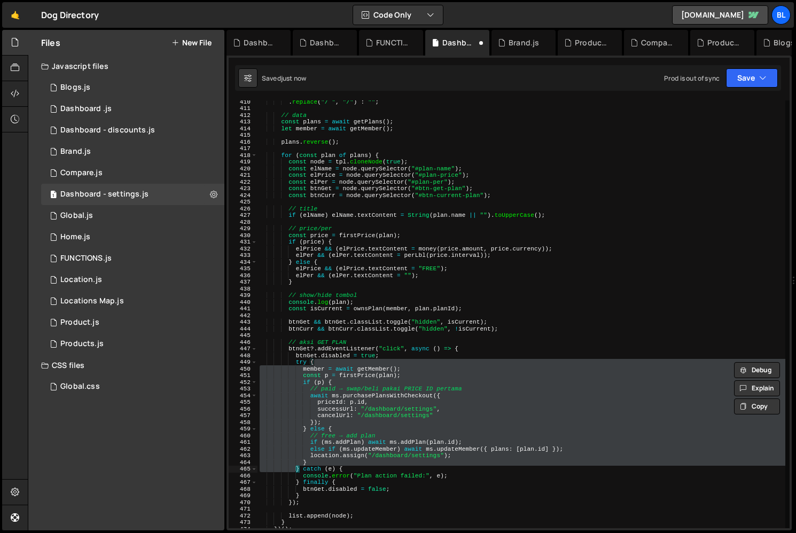
click at [368, 373] on div ". replace ( "/ " , "/" ) : "" ; // data const plans = await getPlans ( ) ; let …" at bounding box center [521, 318] width 528 height 441
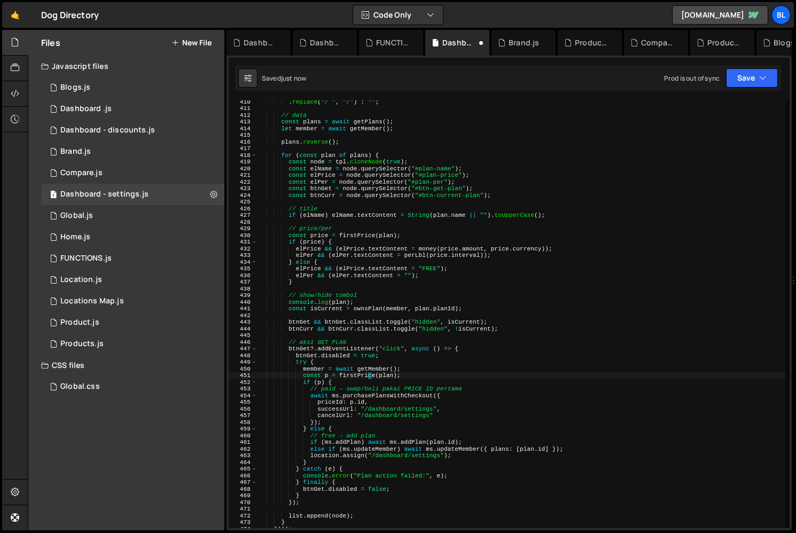
click at [368, 373] on div ". replace ( "/ " , "/" ) : "" ; // data const plans = await getPlans ( ) ; let …" at bounding box center [521, 318] width 528 height 441
click at [374, 365] on div ". replace ( "/ " , "/" ) : "" ; // data const plans = await getPlans ( ) ; let …" at bounding box center [521, 318] width 528 height 441
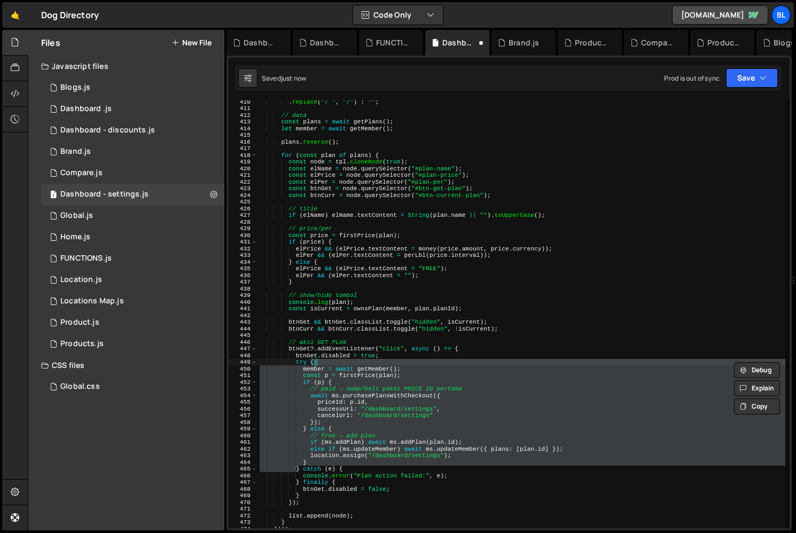
click at [404, 367] on div ". replace ( "/ " , "/" ) : "" ; // data const plans = await getPlans ( ) ; let …" at bounding box center [521, 318] width 528 height 441
type textarea "member = await getMember();"
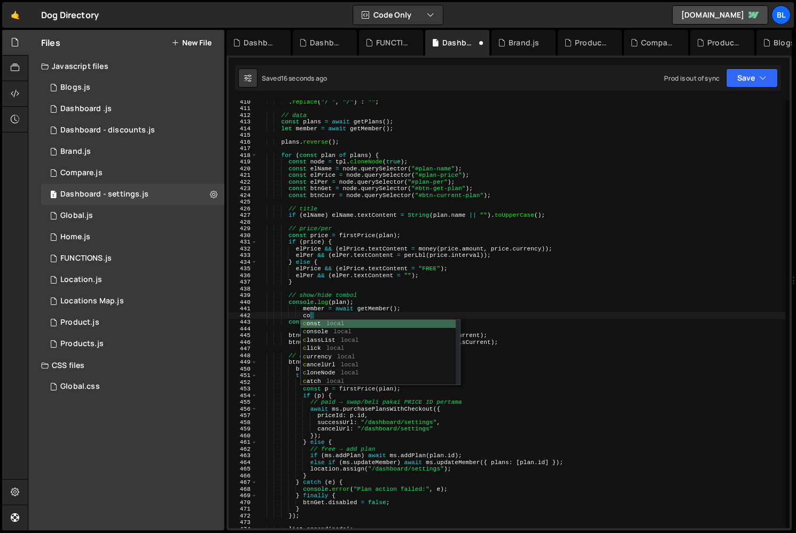
type textarea "cons"
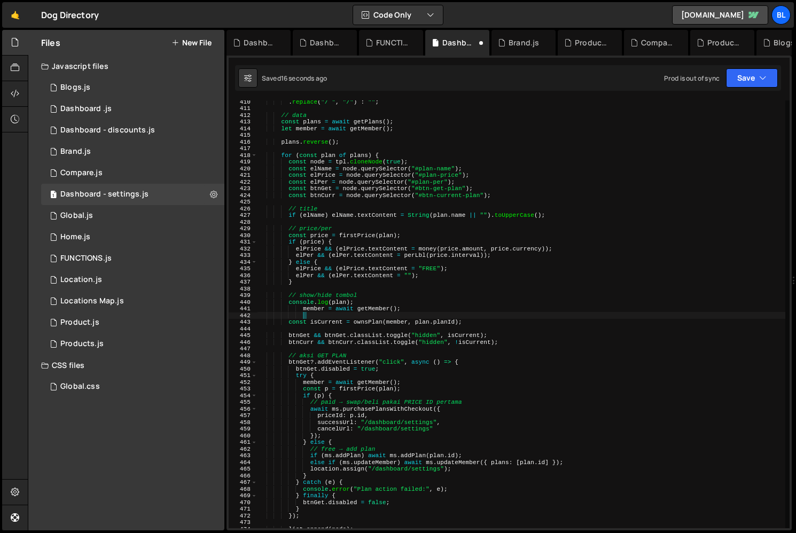
scroll to position [0, 0]
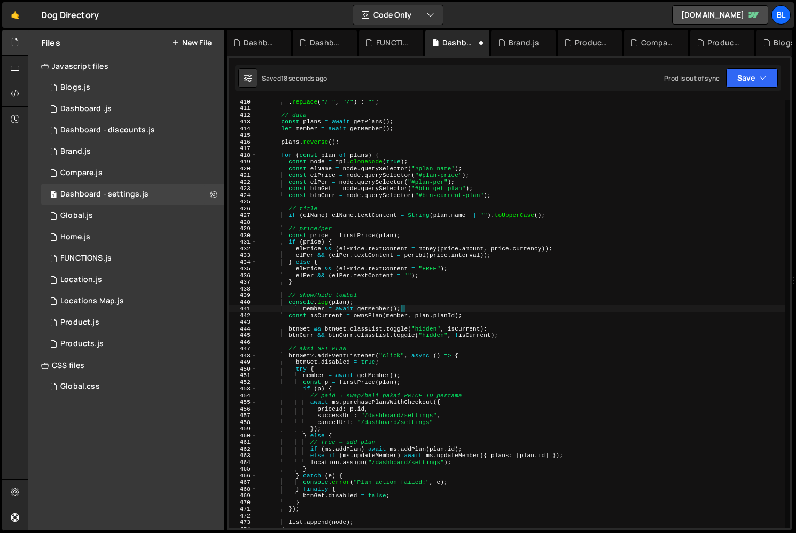
click at [364, 308] on div ". replace ( "/ " , "/" ) : "" ; // data const plans = await getPlans ( ) ; let …" at bounding box center [521, 318] width 528 height 441
click at [374, 298] on div ". replace ( "/ " , "/" ) : "" ; // data const plans = await getPlans ( ) ; let …" at bounding box center [521, 318] width 528 height 441
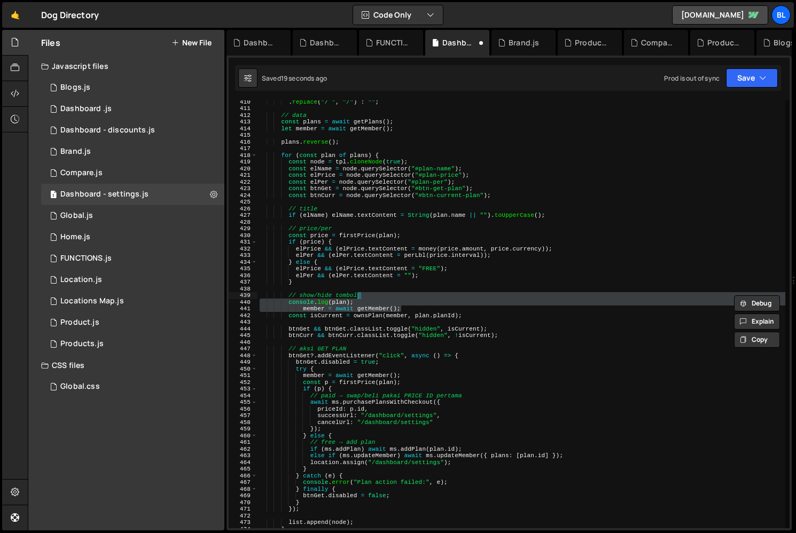
click at [366, 304] on div ". replace ( "/ " , "/" ) : "" ; // data const plans = await getPlans ( ) ; let …" at bounding box center [521, 318] width 528 height 441
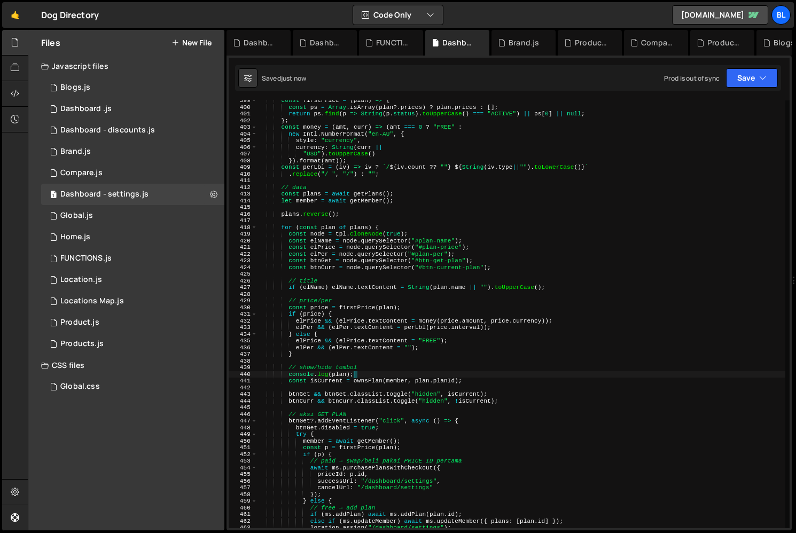
scroll to position [2644, 0]
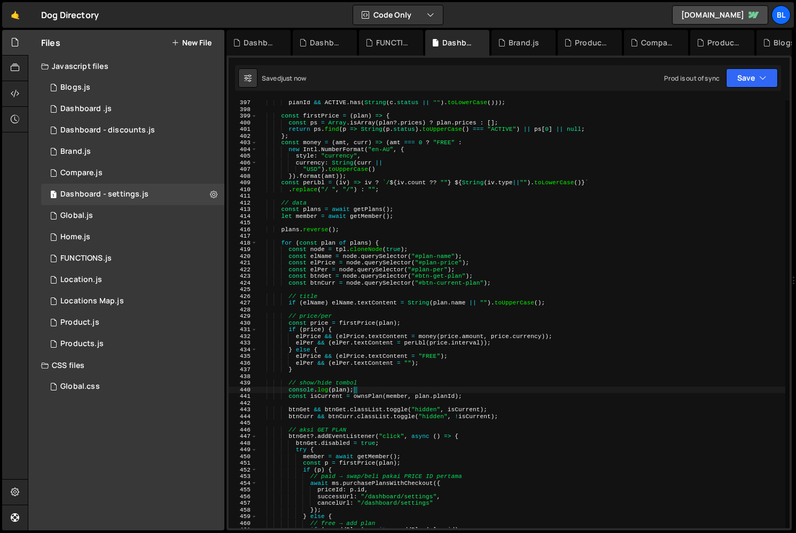
click at [400, 217] on div "planId && ACTIVE . has ( String ( c . status || "" ) . toLowerCase ( ))) ; cons…" at bounding box center [521, 319] width 528 height 441
type textarea "let member = await getMember();"
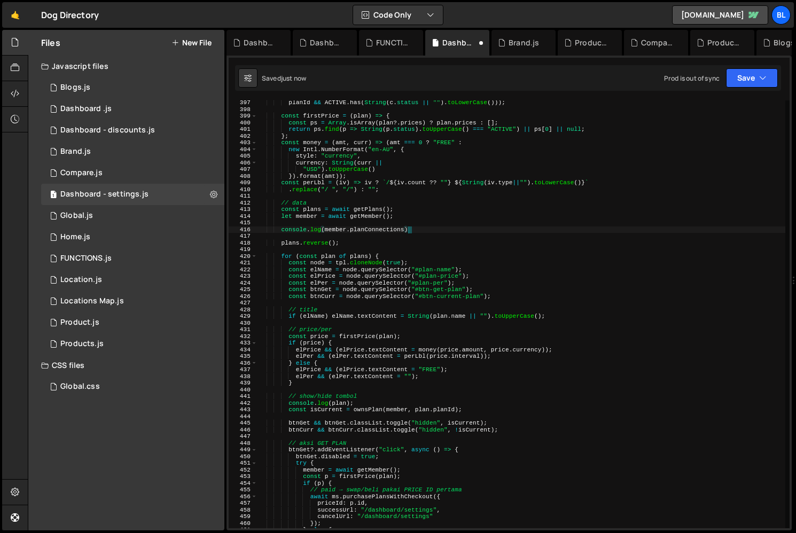
scroll to position [0, 13]
click at [404, 345] on div "planId && ACTIVE . has ( String ( c . status || "" ) . toLowerCase ( ))) ; cons…" at bounding box center [521, 319] width 528 height 441
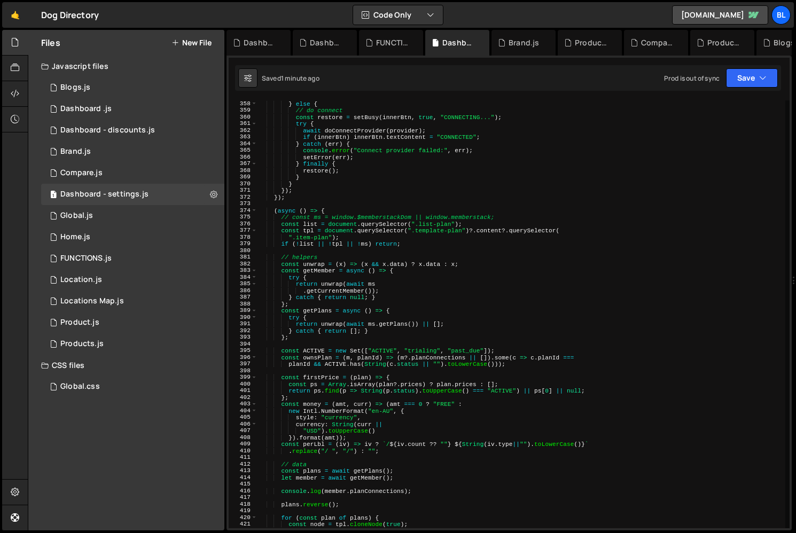
scroll to position [2382, 0]
click at [329, 207] on div "} else { // do connect const restore = setBusy ( innerBtn , true , "CONNECTING.…" at bounding box center [521, 320] width 528 height 441
click at [314, 195] on div "} else { // do connect const restore = setBusy ( innerBtn , true , "CONNECTING.…" at bounding box center [521, 320] width 528 height 441
type textarea "});"
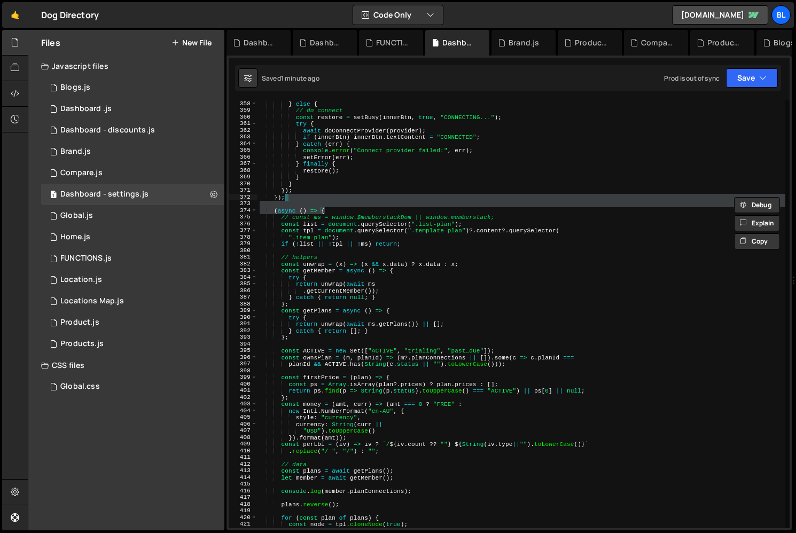
scroll to position [0, 2]
click at [281, 249] on div "} else { // do connect const restore = setBusy ( innerBtn , true , "CONNECTING.…" at bounding box center [521, 320] width 528 height 441
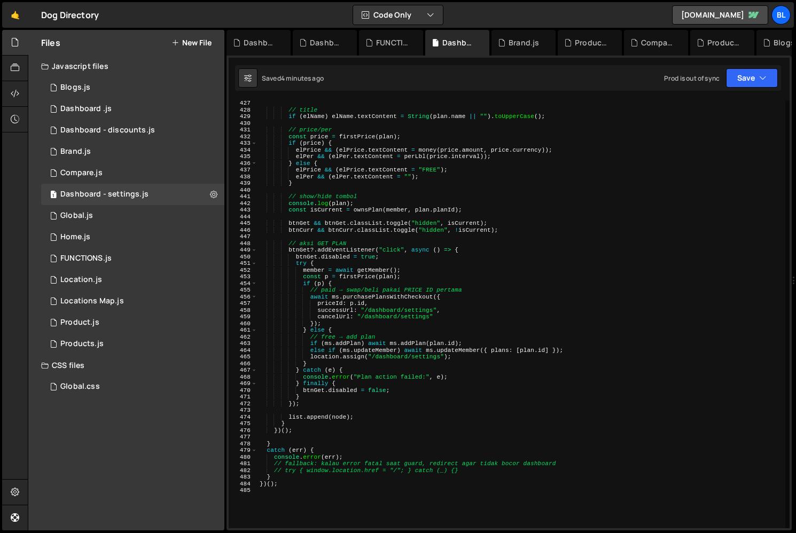
scroll to position [2812, 0]
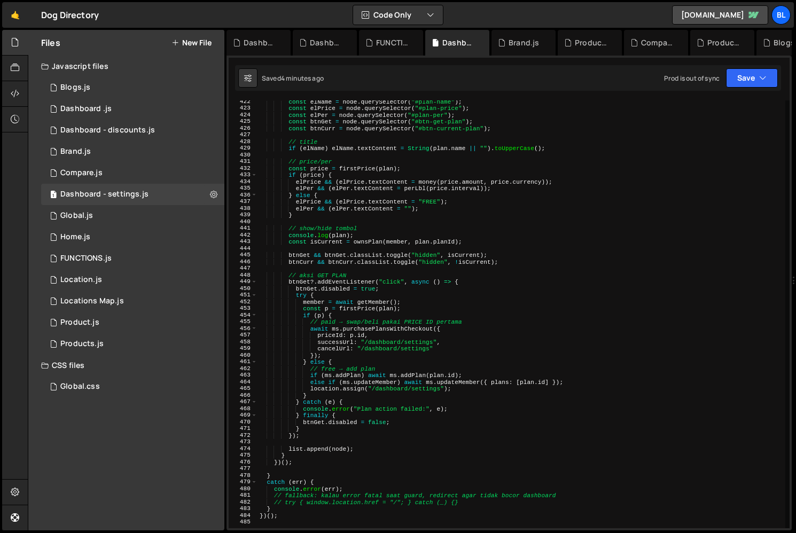
click at [448, 241] on div "const elName = node . querySelector ( "#plan-name" ) ; const elPrice = node . q…" at bounding box center [521, 318] width 528 height 441
click at [402, 265] on div "const elName = node . querySelector ( "#plan-name" ) ; const elPrice = node . q…" at bounding box center [521, 318] width 528 height 441
click at [496, 398] on div "const elName = node . querySelector ( "#plan-name" ) ; const elPrice = node . q…" at bounding box center [521, 318] width 528 height 441
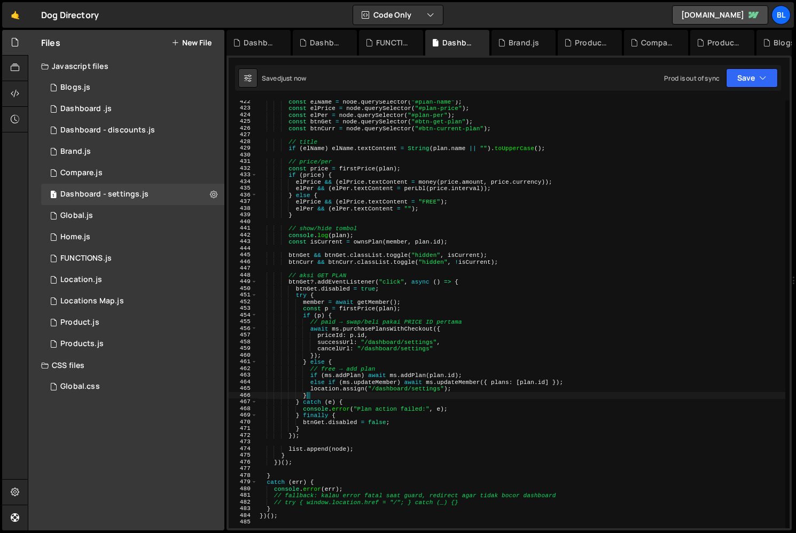
scroll to position [0, 4]
click at [441, 322] on div "const elName = node . querySelector ( "#plan-name" ) ; const elPrice = node . q…" at bounding box center [521, 318] width 528 height 441
click at [440, 280] on div "const elName = node . querySelector ( "#plan-name" ) ; const elPrice = node . q…" at bounding box center [521, 318] width 528 height 441
click at [449, 310] on div "const elName = node . querySelector ( "#plan-name" ) ; const elPrice = node . q…" at bounding box center [521, 318] width 528 height 441
click at [476, 281] on div "const elName = node . querySelector ( "#plan-name" ) ; const elPrice = node . q…" at bounding box center [521, 318] width 528 height 441
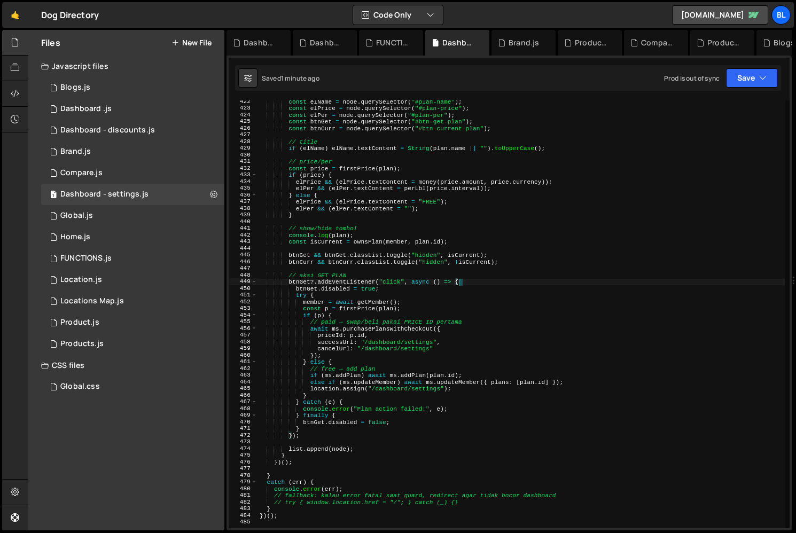
click at [476, 425] on div "const elName = node . querySelector ( "#plan-name" ) ; const elPrice = node . q…" at bounding box center [521, 318] width 528 height 441
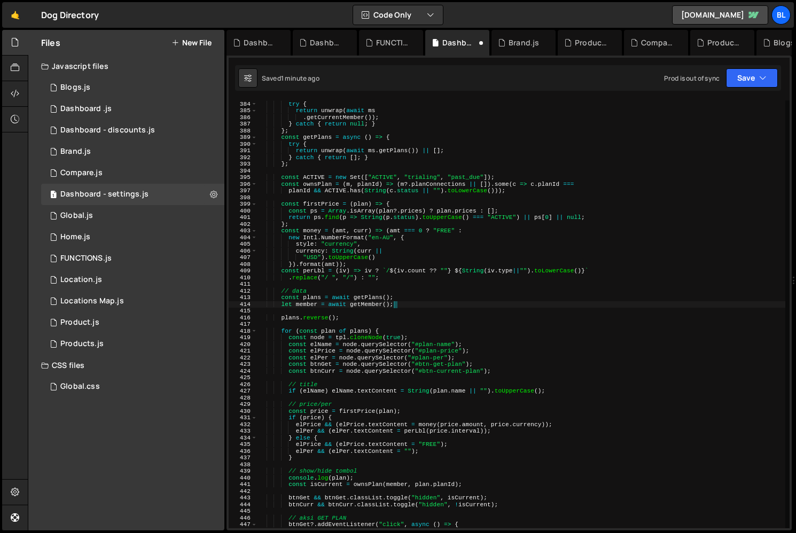
scroll to position [2723, 0]
type textarea "member = await getMember();"
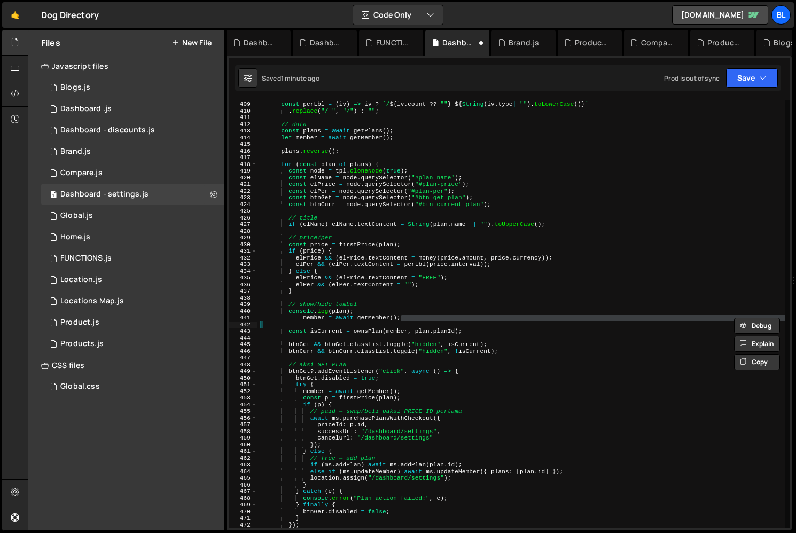
type textarea "cons"
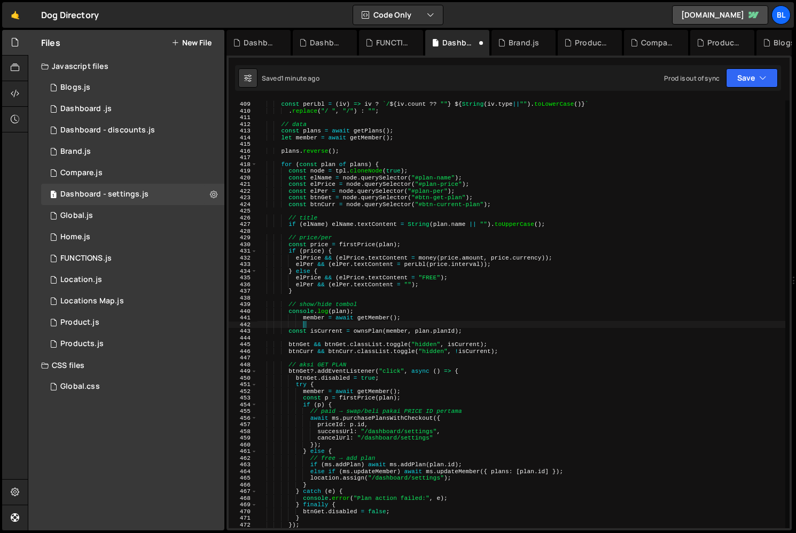
type textarea "const isCurrent = ownsPlan(member, plan.planId);"
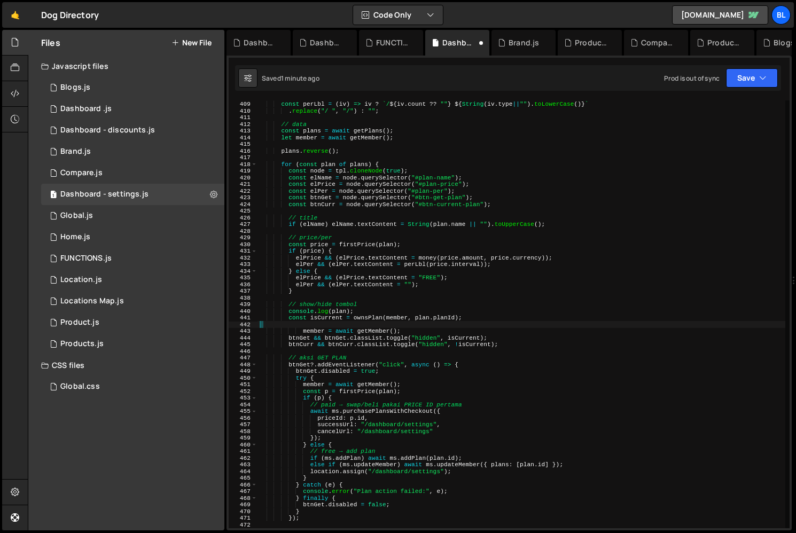
scroll to position [0, 0]
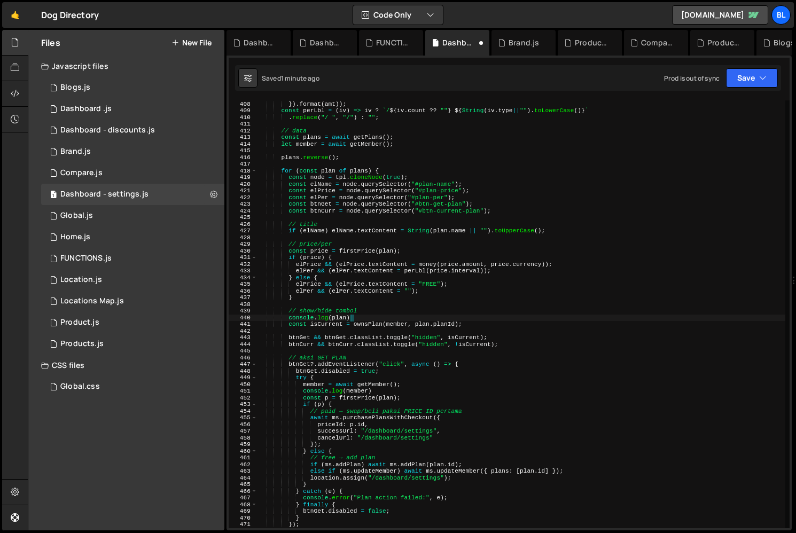
type textarea "console.log"
type textarea "consolelo"
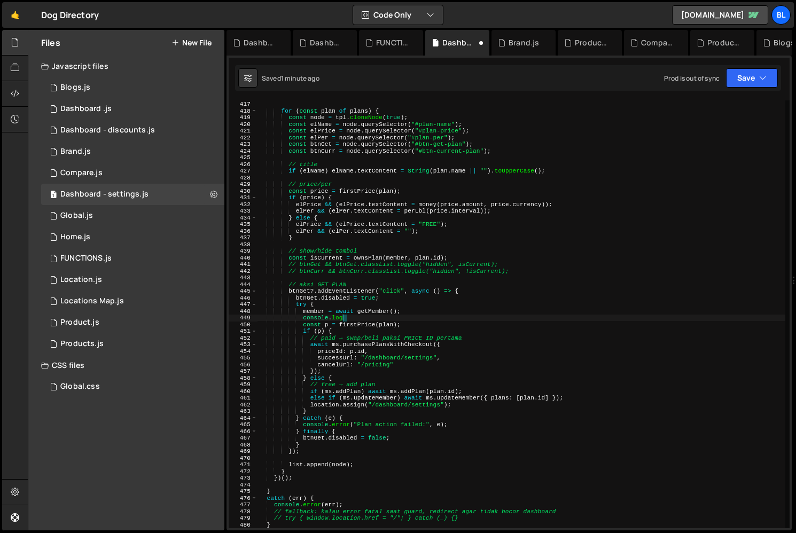
scroll to position [2776, 0]
type textarea "console.lg"
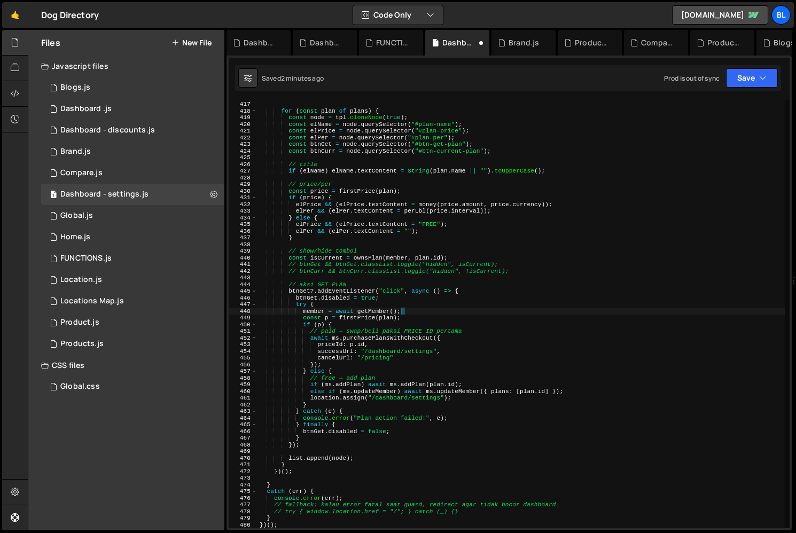
click at [516, 264] on div "plans . reverse ( ) ; for ( const plan of plans ) { const node = tpl . cloneNod…" at bounding box center [521, 314] width 528 height 441
click at [428, 297] on div "plans . reverse ( ) ; for ( const plan of plans ) { const node = tpl . cloneNod…" at bounding box center [521, 314] width 528 height 441
click at [369, 435] on div "plans . reverse ( ) ; for ( const plan of plans ) { const node = tpl . cloneNod…" at bounding box center [521, 314] width 528 height 441
click at [368, 423] on div "plans . reverse ( ) ; for ( const plan of plans ) { const node = tpl . cloneNod…" at bounding box center [521, 314] width 528 height 441
click at [371, 435] on div "plans . reverse ( ) ; for ( const plan of plans ) { const node = tpl . cloneNod…" at bounding box center [521, 314] width 528 height 441
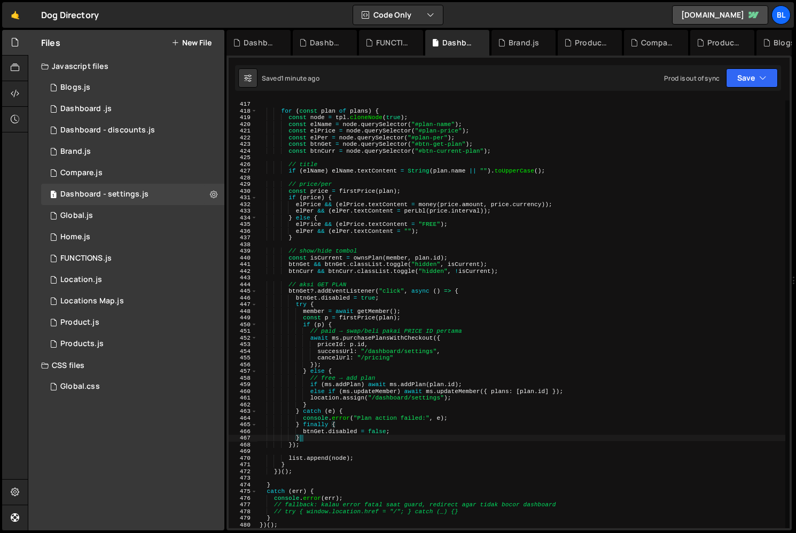
click at [371, 435] on div "plans . reverse ( ) ; for ( const plan of plans ) { const node = tpl . cloneNod…" at bounding box center [521, 314] width 528 height 441
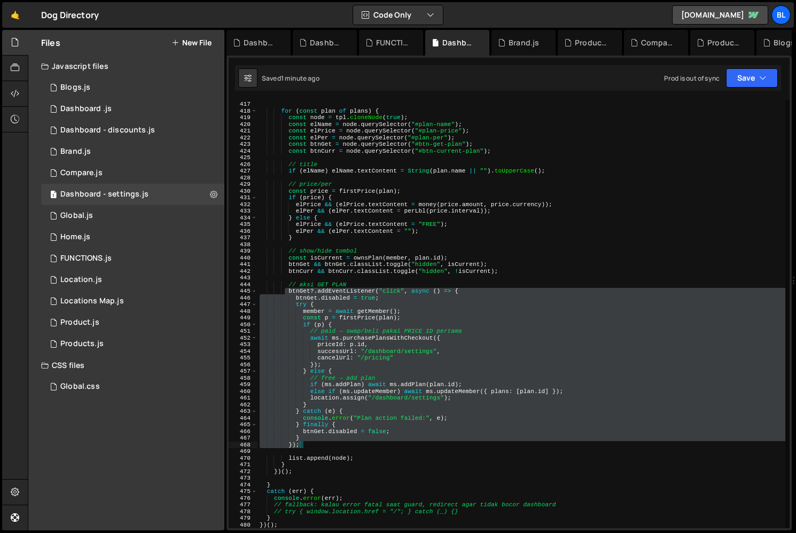
drag, startPoint x: 284, startPoint y: 289, endPoint x: 362, endPoint y: 444, distance: 172.9
click at [362, 444] on div "plans . reverse ( ) ; for ( const plan of plans ) { const node = tpl . cloneNod…" at bounding box center [521, 314] width 528 height 441
click at [434, 410] on div "plans . reverse ( ) ; for ( const plan of plans ) { const node = tpl . cloneNod…" at bounding box center [521, 314] width 528 height 441
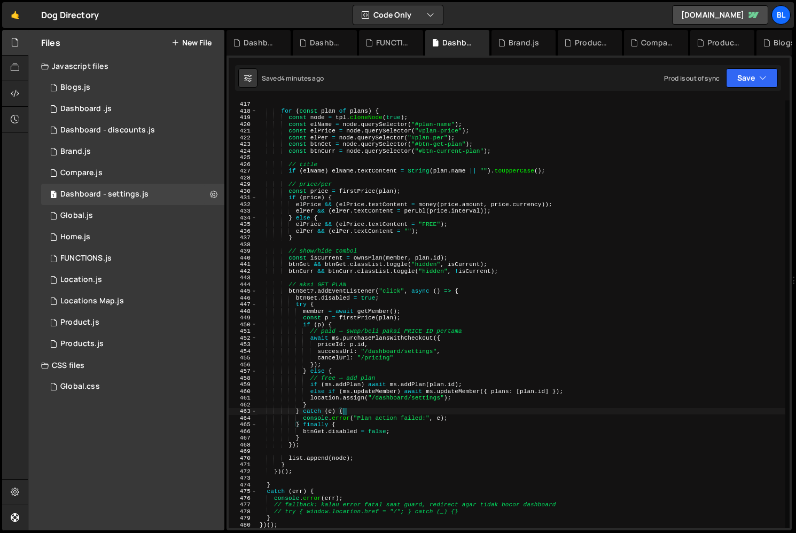
click at [538, 385] on div "plans . reverse ( ) ; for ( const plan of plans ) { const node = tpl . cloneNod…" at bounding box center [521, 314] width 528 height 441
click at [329, 395] on div "plans . reverse ( ) ; for ( const plan of plans ) { const node = tpl . cloneNod…" at bounding box center [521, 314] width 528 height 441
click at [337, 402] on div "plans . reverse ( ) ; for ( const plan of plans ) { const node = tpl . cloneNod…" at bounding box center [521, 314] width 528 height 441
click at [321, 392] on div "plans . reverse ( ) ; for ( const plan of plans ) { const node = tpl . cloneNod…" at bounding box center [521, 314] width 528 height 441
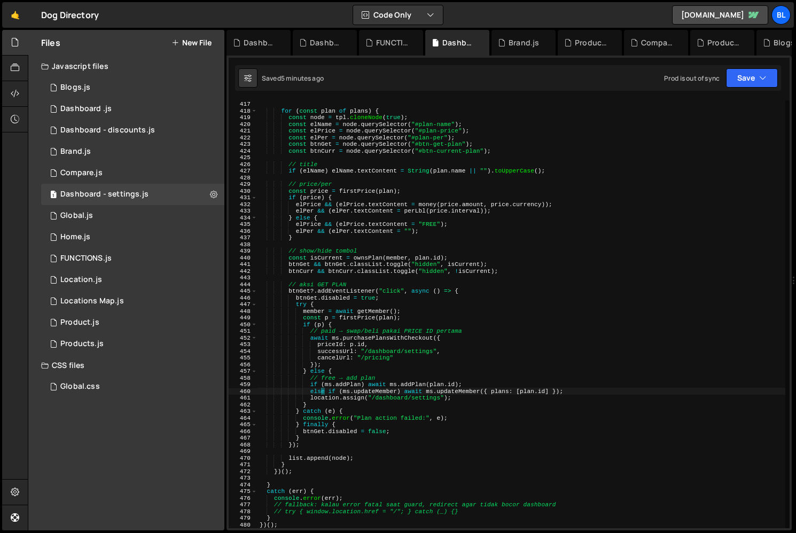
click at [442, 385] on div "plans . reverse ( ) ; for ( const plan of plans ) { const node = tpl . cloneNod…" at bounding box center [521, 314] width 528 height 441
click at [457, 387] on div "plans . reverse ( ) ; for ( const plan of plans ) { const node = tpl . cloneNod…" at bounding box center [521, 314] width 528 height 441
click at [431, 385] on div "plans . reverse ( ) ; for ( const plan of plans ) { const node = tpl . cloneNod…" at bounding box center [521, 314] width 528 height 441
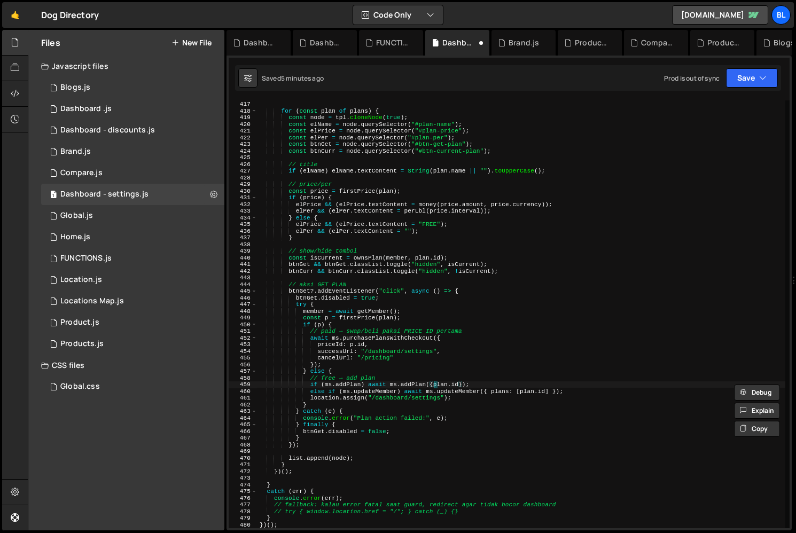
paste textarea "Idplan"
click at [443, 444] on div "plans . reverse ( ) ; for ( const plan of plans ) { const node = tpl . cloneNod…" at bounding box center [521, 314] width 528 height 441
click at [457, 439] on div "plans . reverse ( ) ; for ( const plan of plans ) { const node = tpl . cloneNod…" at bounding box center [521, 314] width 528 height 441
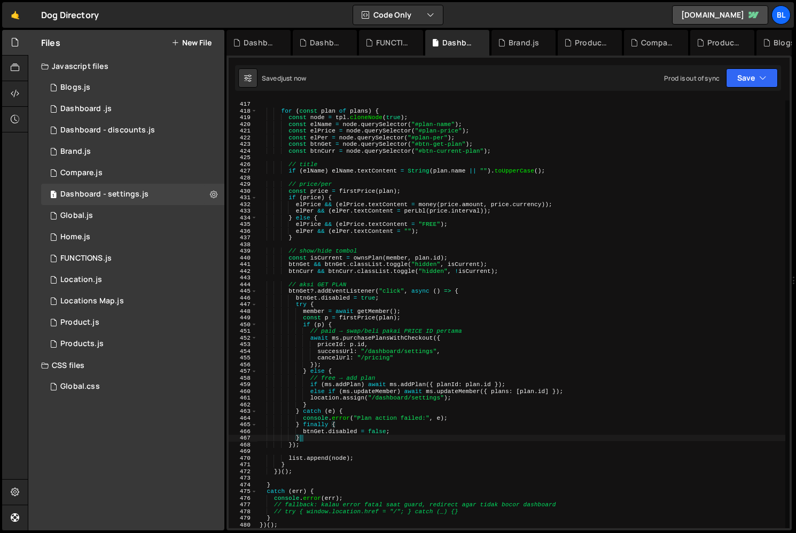
click at [496, 402] on div "plans . reverse ( ) ; for ( const plan of plans ) { const node = tpl . cloneNod…" at bounding box center [521, 314] width 528 height 441
click at [521, 391] on div "plans . reverse ( ) ; for ( const plan of plans ) { const node = tpl . cloneNod…" at bounding box center [521, 314] width 528 height 441
click at [520, 407] on div "plans . reverse ( ) ; for ( const plan of plans ) { const node = tpl . cloneNod…" at bounding box center [521, 314] width 528 height 441
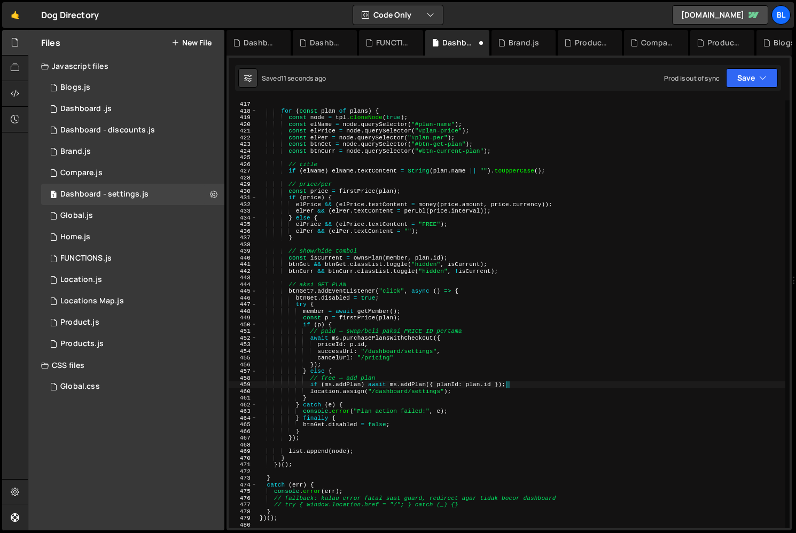
drag, startPoint x: 518, startPoint y: 382, endPoint x: 575, endPoint y: 390, distance: 57.2
click at [575, 390] on div "plans . reverse ( ) ; for ( const plan of plans ) { const node = tpl . cloneNod…" at bounding box center [521, 314] width 528 height 441
click at [366, 383] on div "plans . reverse ( ) ; for ( const plan of plans ) { const node = tpl . cloneNod…" at bounding box center [521, 314] width 528 height 441
click at [360, 399] on div "plans . reverse ( ) ; for ( const plan of plans ) { const node = tpl . cloneNod…" at bounding box center [521, 314] width 528 height 441
click at [380, 387] on div "plans . reverse ( ) ; for ( const plan of plans ) { const node = tpl . cloneNod…" at bounding box center [521, 314] width 528 height 441
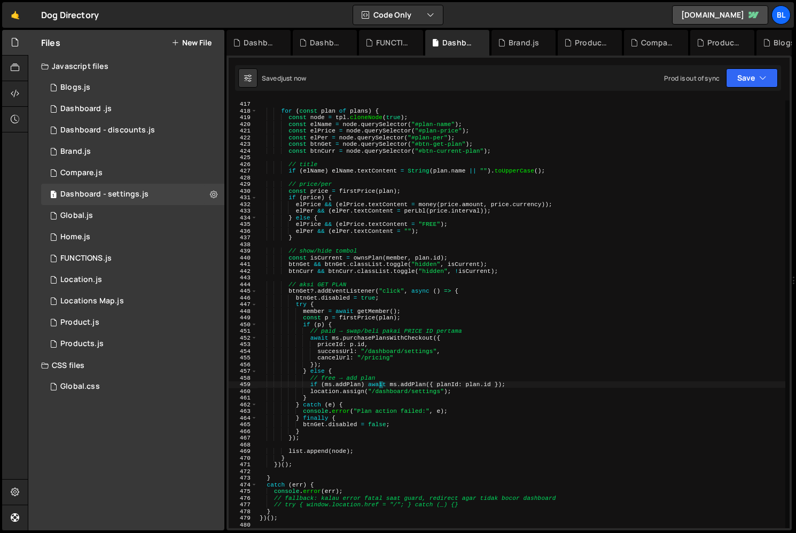
click at [388, 374] on div "plans . reverse ( ) ; for ( const plan of plans ) { const node = tpl . cloneNod…" at bounding box center [521, 314] width 528 height 441
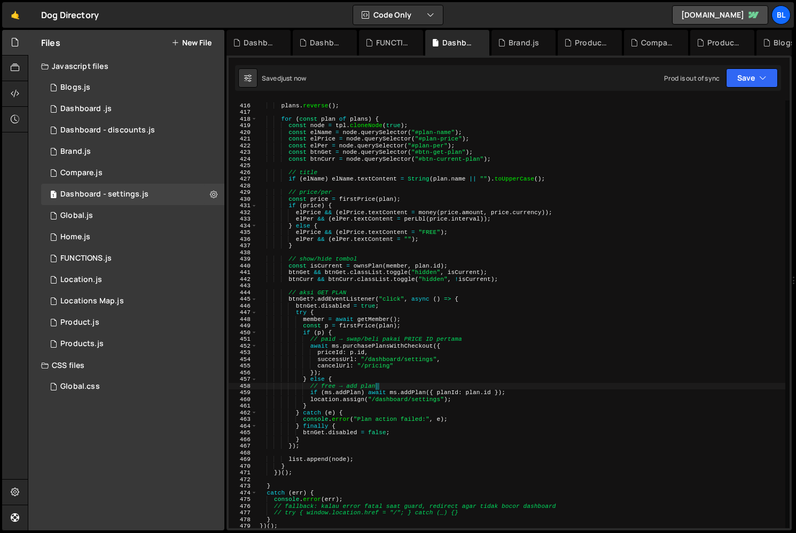
click at [406, 353] on div "plans . reverse ( ) ; for ( const plan of plans ) { const node = tpl . cloneNod…" at bounding box center [521, 316] width 528 height 441
click at [443, 343] on div "plans . reverse ( ) ; for ( const plan of plans ) { const node = tpl . cloneNod…" at bounding box center [521, 316] width 528 height 441
click at [445, 353] on div "plans . reverse ( ) ; for ( const plan of plans ) { const node = tpl . cloneNod…" at bounding box center [521, 316] width 528 height 441
click at [396, 365] on div "plans . reverse ( ) ; for ( const plan of plans ) { const node = tpl . cloneNod…" at bounding box center [521, 316] width 528 height 441
click at [382, 363] on div "plans . reverse ( ) ; for ( const plan of plans ) { const node = tpl . cloneNod…" at bounding box center [521, 316] width 528 height 441
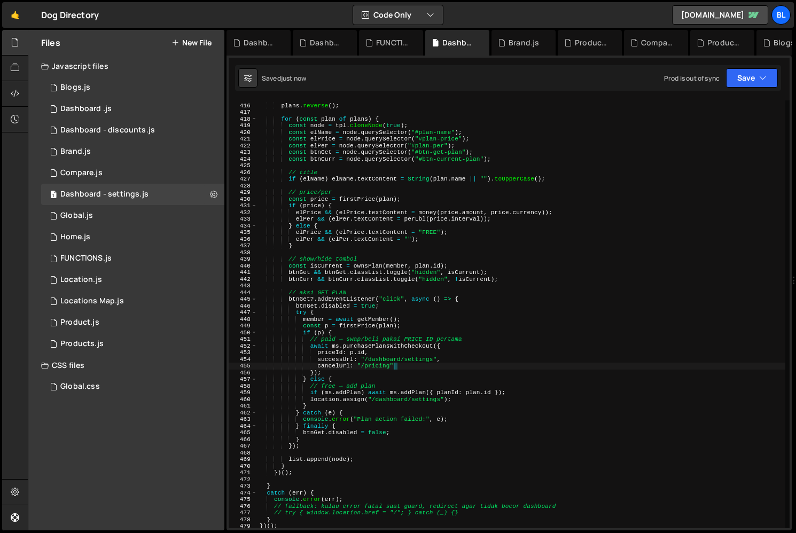
click at [382, 363] on div "plans . reverse ( ) ; for ( const plan of plans ) { const node = tpl . cloneNod…" at bounding box center [521, 316] width 528 height 441
click at [404, 397] on div "plans . reverse ( ) ; for ( const plan of plans ) { const node = tpl . cloneNod…" at bounding box center [521, 316] width 528 height 441
click at [451, 436] on div "plans . reverse ( ) ; for ( const plan of plans ) { const node = tpl . cloneNod…" at bounding box center [521, 316] width 528 height 441
type textarea "}"
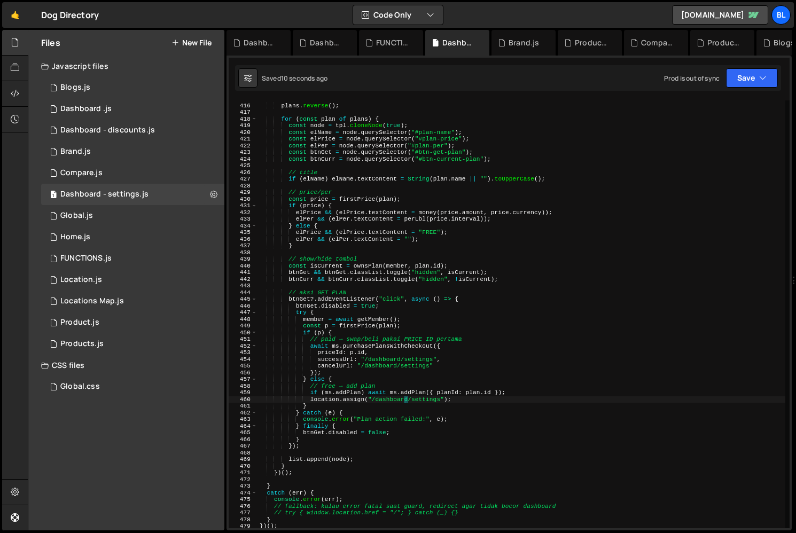
scroll to position [0, 3]
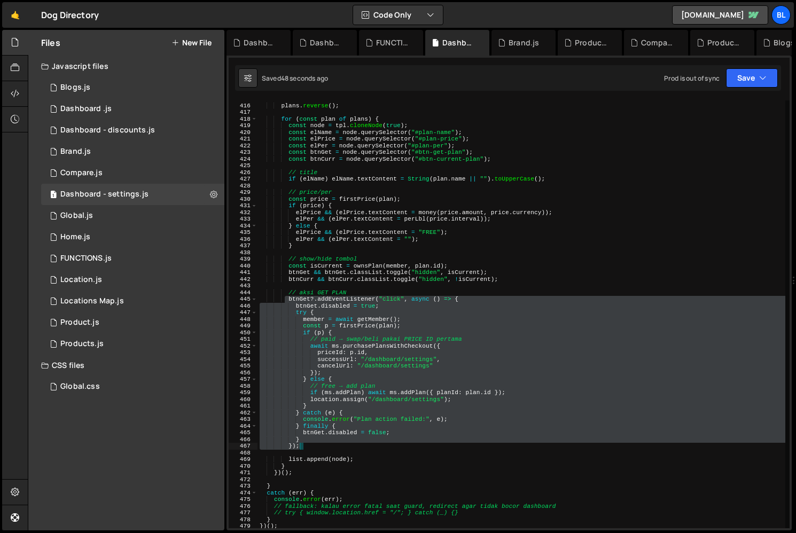
paste textarea
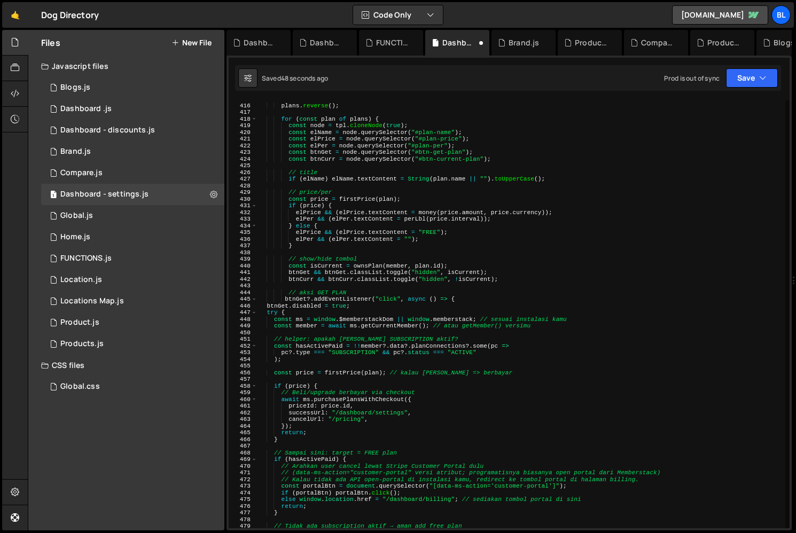
drag, startPoint x: 285, startPoint y: 299, endPoint x: 364, endPoint y: 446, distance: 166.7
click at [364, 446] on div "plans . reverse ( ) ; for ( const plan of plans ) { const node = tpl . cloneNod…" at bounding box center [521, 316] width 528 height 441
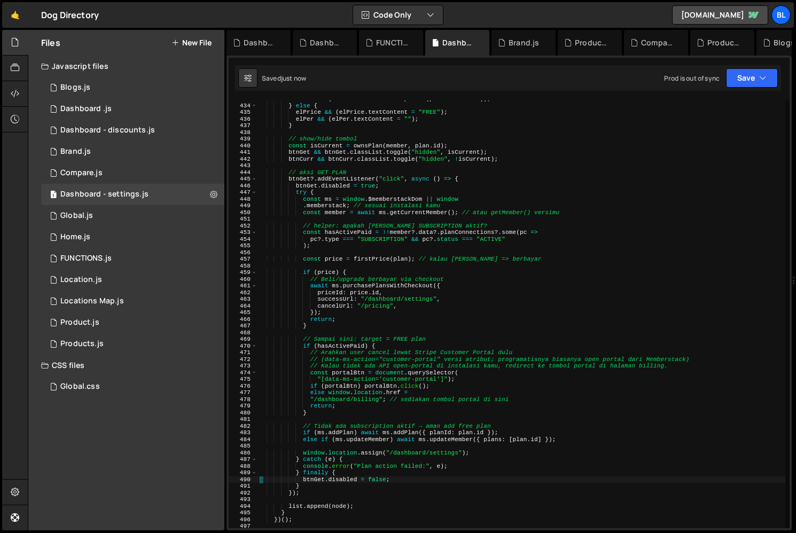
scroll to position [2888, 0]
click at [464, 202] on div "elPer && ( elPer . textContent = perLbl ( price . interval )) ; } else { elPric…" at bounding box center [521, 316] width 528 height 441
click at [459, 203] on div "elPer && ( elPer . textContent = perLbl ( price . interval )) ; } else { elPric…" at bounding box center [521, 316] width 528 height 441
click at [426, 192] on div "elPer && ( elPer . textContent = perLbl ( price . interval )) ; } else { elPric…" at bounding box center [521, 316] width 528 height 441
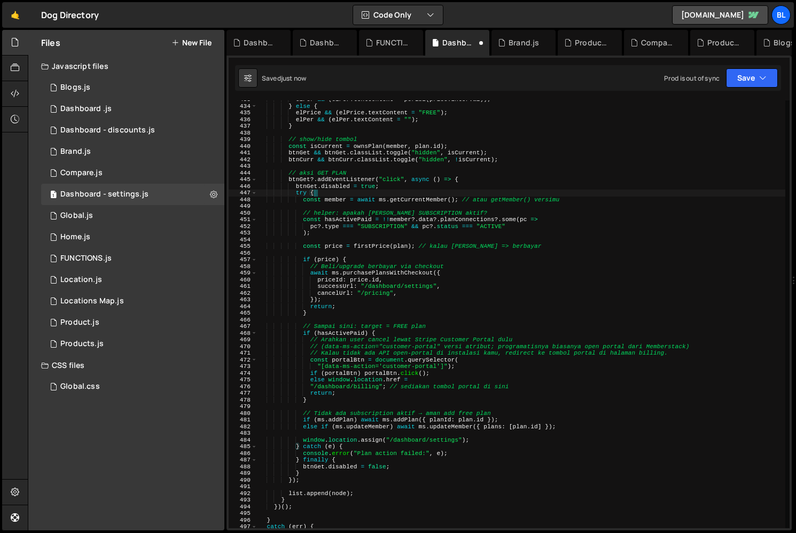
click at [464, 200] on div "elPer && ( elPer . textContent = perLbl ( price . interval )) ; } else { elPric…" at bounding box center [521, 316] width 528 height 441
click at [573, 201] on div "elPer && ( elPer . textContent = perLbl ( price . interval )) ; } else { elPric…" at bounding box center [521, 316] width 528 height 441
click at [510, 210] on div "elPer && ( elPer . textContent = perLbl ( price . interval )) ; } else { elPric…" at bounding box center [521, 316] width 528 height 441
click at [534, 225] on div "elPer && ( elPer . textContent = perLbl ( price . interval )) ; } else { elPric…" at bounding box center [521, 316] width 528 height 441
type textarea "pc?.type === "SUBSCRIPTION" && pc?.status === "ACTIVE""
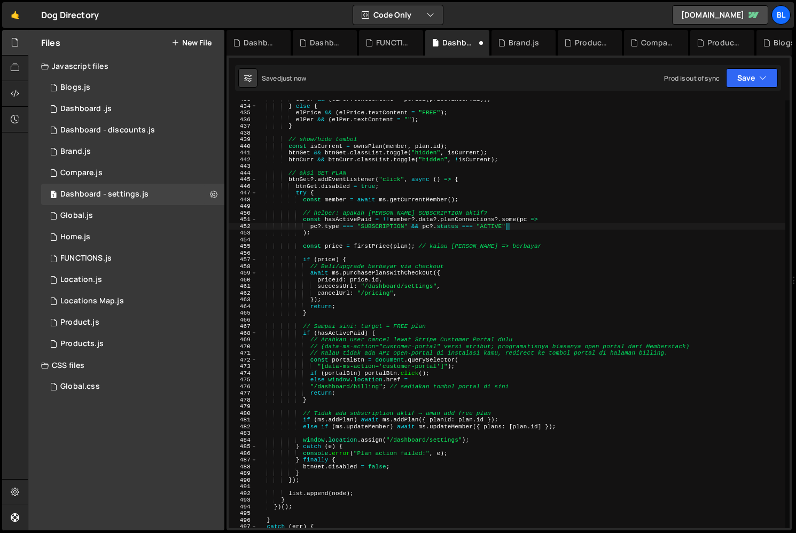
click at [494, 208] on div "elPer && ( elPer . textContent = perLbl ( price . interval )) ; } else { elPric…" at bounding box center [521, 316] width 528 height 441
click at [490, 214] on div "elPer && ( elPer . textContent = perLbl ( price . interval )) ; } else { elPric…" at bounding box center [521, 316] width 528 height 441
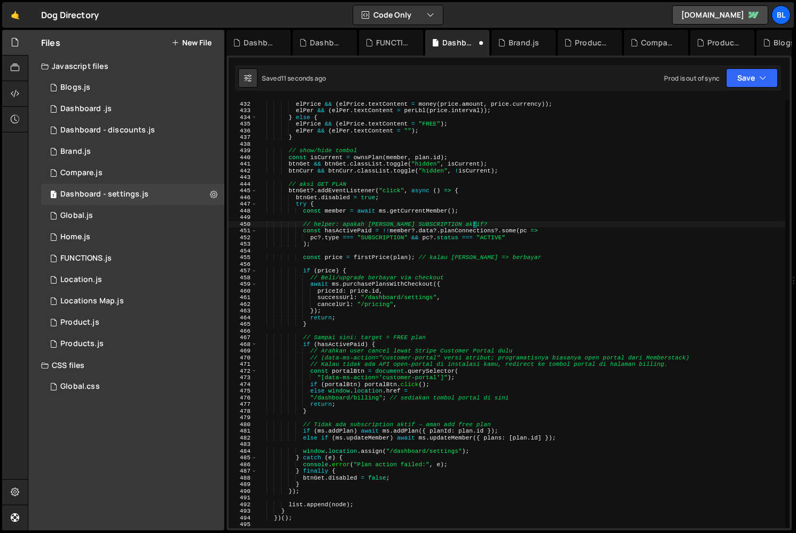
scroll to position [2873, 0]
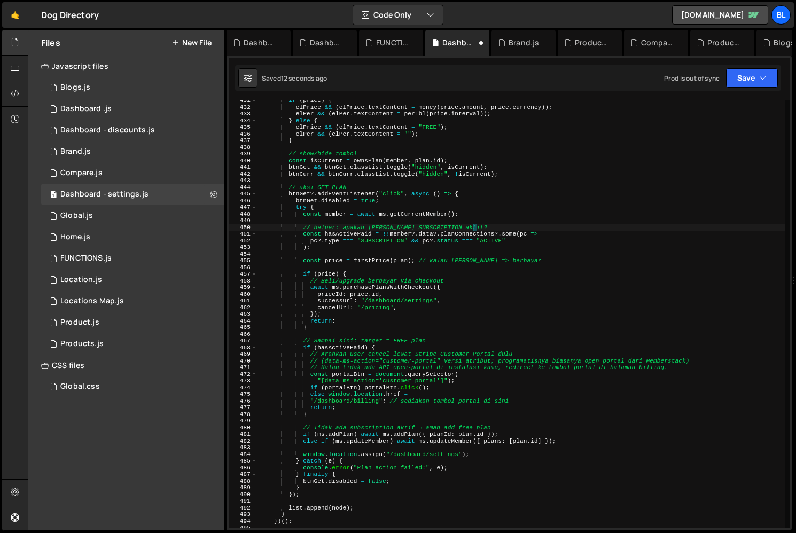
click at [481, 210] on div "if ( price ) { elPrice && ( elPrice . textContent = money ( price . amount , pr…" at bounding box center [521, 317] width 528 height 441
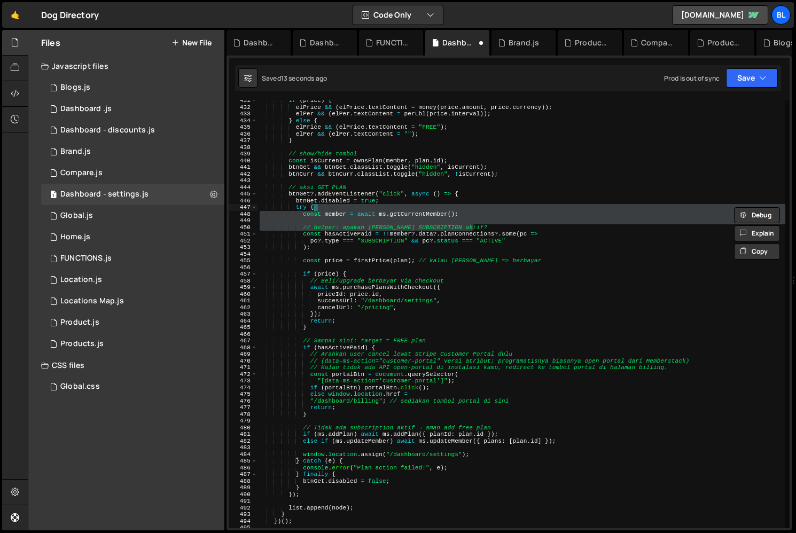
click at [458, 211] on div "if ( price ) { elPrice && ( elPrice . textContent = money ( price . amount , pr…" at bounding box center [521, 317] width 528 height 441
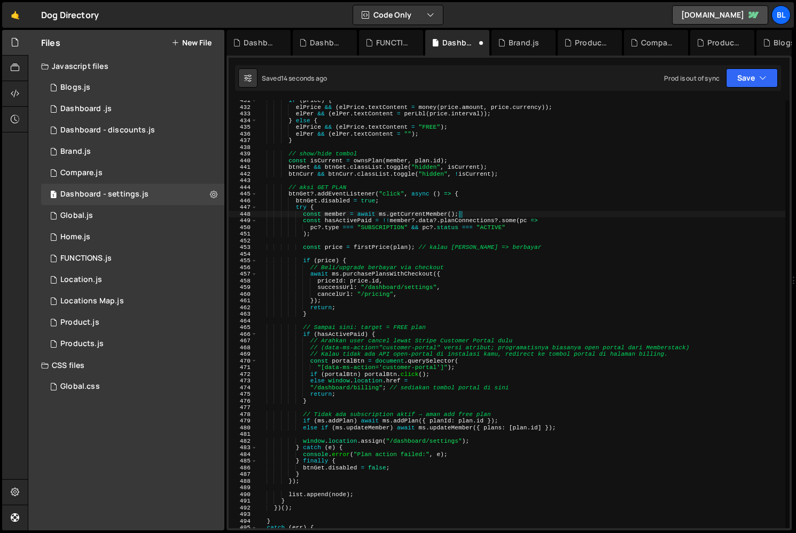
click at [483, 233] on div "if ( price ) { elPrice && ( elPrice . textContent = money ( price . amount , pr…" at bounding box center [521, 317] width 528 height 441
click at [417, 250] on div "if ( price ) { elPrice && ( elPrice . textContent = money ( price . amount , pr…" at bounding box center [521, 317] width 528 height 441
type textarea "const price = firstPrice(plan); // kalau [PERSON_NAME] => berbayar"
click at [399, 256] on div "if ( price ) { elPrice && ( elPrice . textContent = money ( price . amount , pr…" at bounding box center [521, 317] width 528 height 441
drag, startPoint x: 419, startPoint y: 246, endPoint x: 535, endPoint y: 246, distance: 116.4
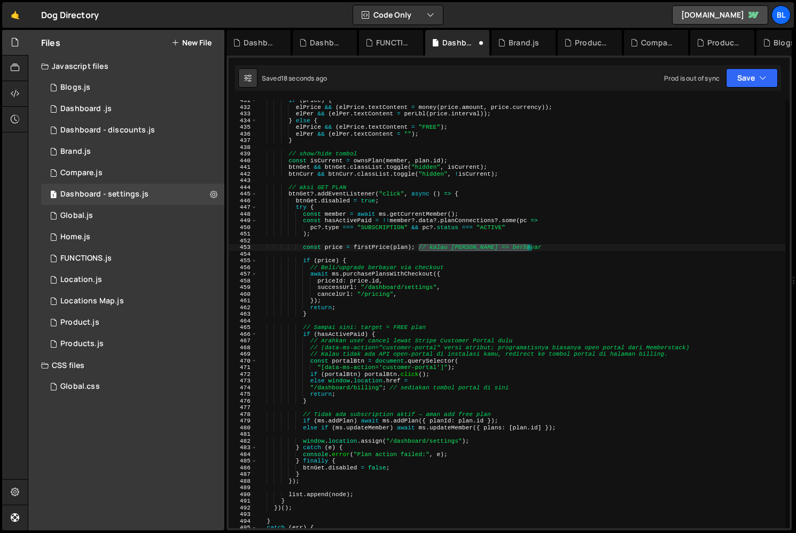
click at [535, 246] on div "if ( price ) { elPrice && ( elPrice . textContent = money ( price . amount , pr…" at bounding box center [521, 317] width 528 height 441
click at [449, 294] on div "if ( price ) { elPrice && ( elPrice . textContent = money ( price . amount , pr…" at bounding box center [521, 317] width 528 height 441
click at [379, 293] on div "if ( price ) { elPrice && ( elPrice . textContent = money ( price . amount , pr…" at bounding box center [521, 317] width 528 height 441
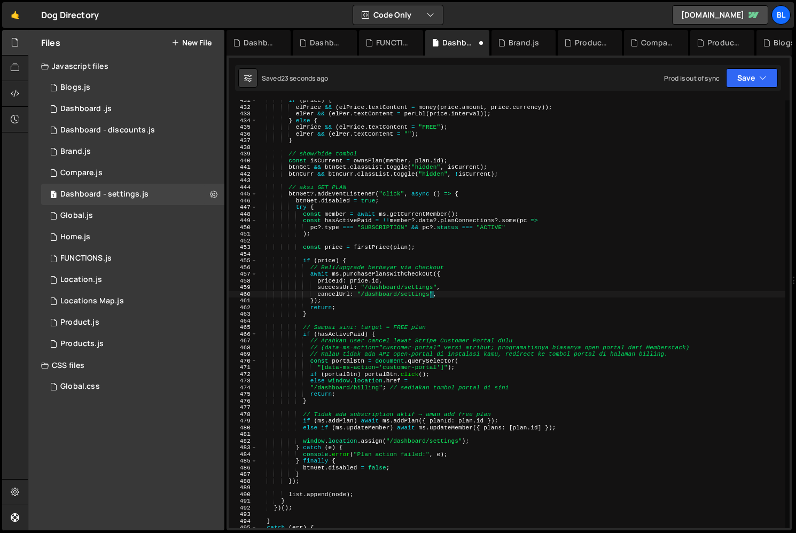
click at [359, 344] on div "if ( price ) { elPrice && ( elPrice . textContent = money ( price . amount , pr…" at bounding box center [521, 317] width 528 height 441
type textarea "// Arahkan user cancel lewat Stripe Customer Portal dulu"
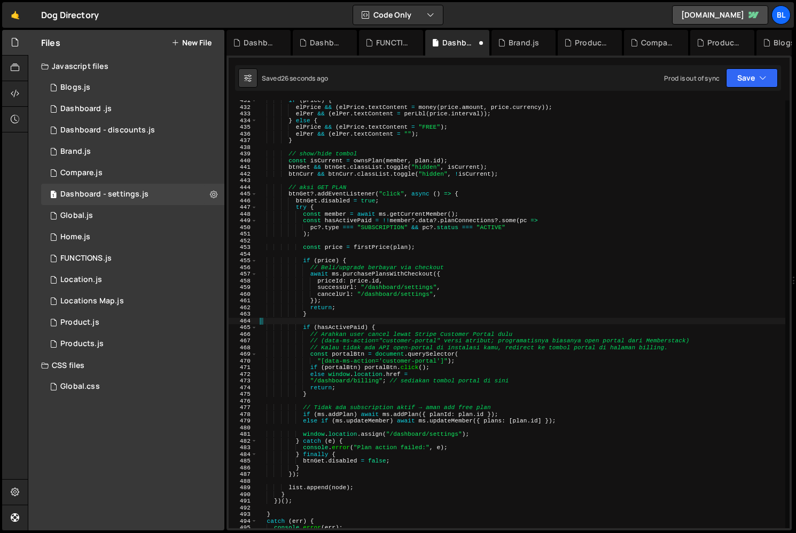
drag, startPoint x: 439, startPoint y: 325, endPoint x: 440, endPoint y: 319, distance: 5.4
click at [440, 319] on div "if ( price ) { elPrice && ( elPrice . textContent = money ( price . amount , pr…" at bounding box center [521, 317] width 528 height 441
click at [425, 333] on div "if ( price ) { elPrice && ( elPrice . textContent = money ( price . amount , pr…" at bounding box center [521, 317] width 528 height 441
click at [443, 351] on div "if ( price ) { elPrice && ( elPrice . textContent = money ( price . amount , pr…" at bounding box center [521, 317] width 528 height 441
click at [430, 359] on div "if ( price ) { elPrice && ( elPrice . textContent = money ( price . amount , pr…" at bounding box center [521, 317] width 528 height 441
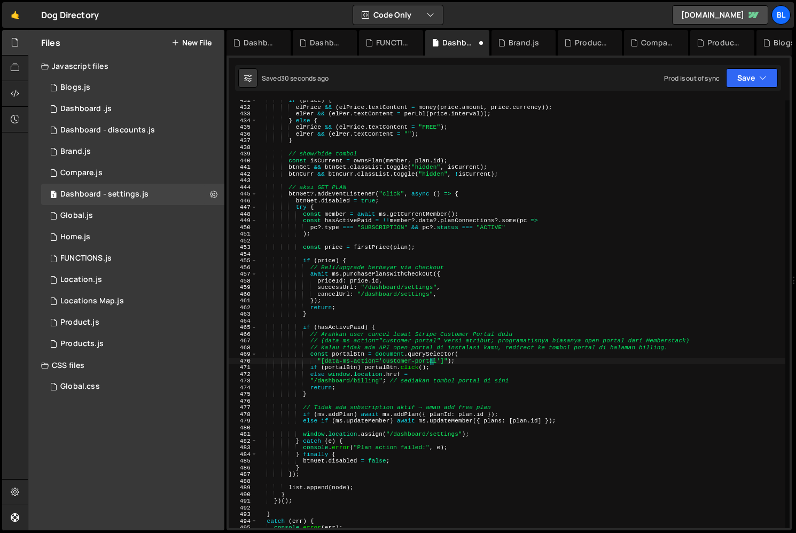
type textarea ""[data-ms-action='customer-portal']");"
click at [374, 403] on div "if ( price ) { elPrice && ( elPrice . textContent = money ( price . amount , pr…" at bounding box center [521, 317] width 528 height 441
click at [351, 388] on div "if ( price ) { elPrice && ( elPrice . textContent = money ( price . amount , pr…" at bounding box center [521, 317] width 528 height 441
click at [461, 358] on div "if ( price ) { elPrice && ( elPrice . textContent = money ( price . amount , pr…" at bounding box center [521, 317] width 528 height 441
click at [440, 367] on div "if ( price ) { elPrice && ( elPrice . textContent = money ( price . amount , pr…" at bounding box center [521, 317] width 528 height 441
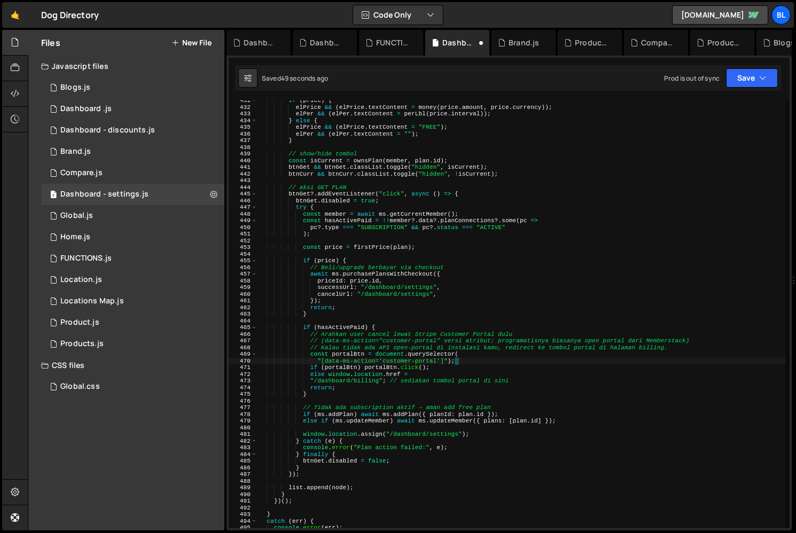
type textarea "if (portalBtn) [DOMAIN_NAME]();"
type textarea "return;"
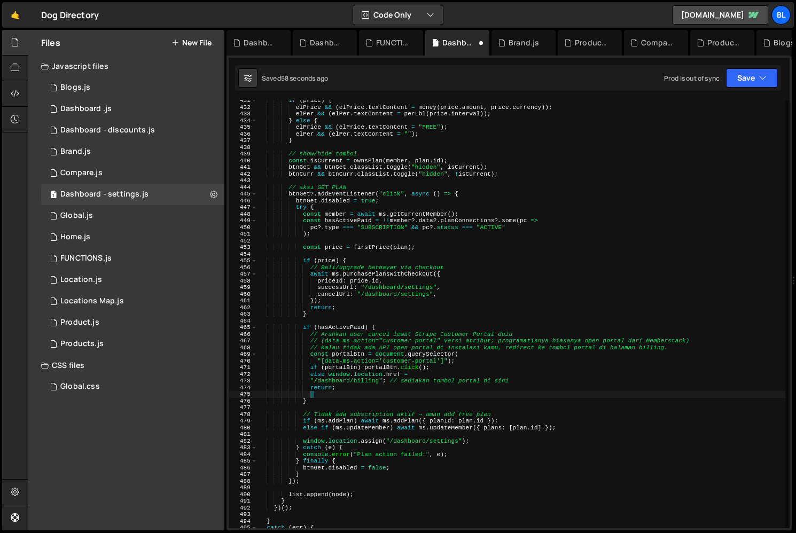
paste textarea "return response;"
type textarea "return response;"
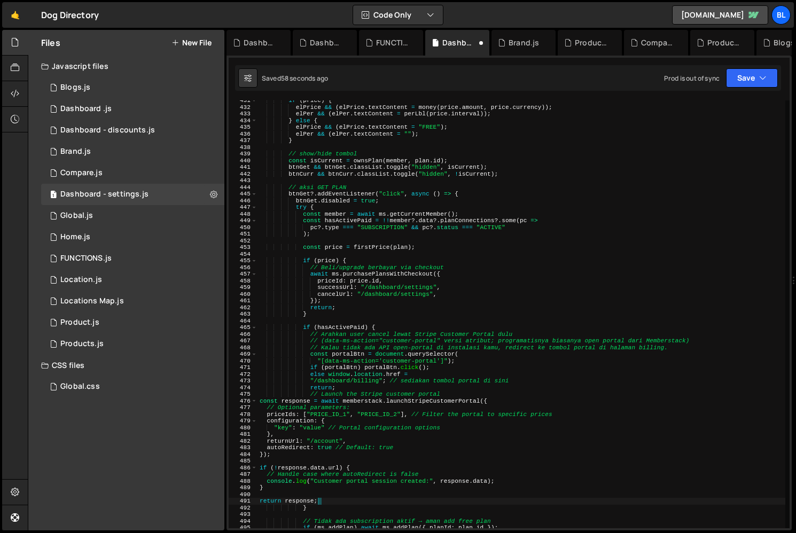
scroll to position [0, 0]
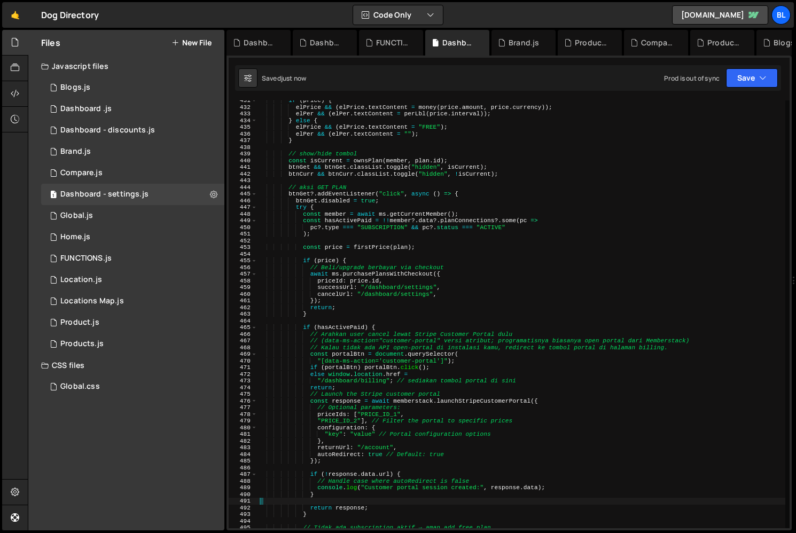
click at [382, 389] on div "if ( price ) { elPrice && ( elPrice . textContent = money ( price . amount , pr…" at bounding box center [521, 317] width 528 height 441
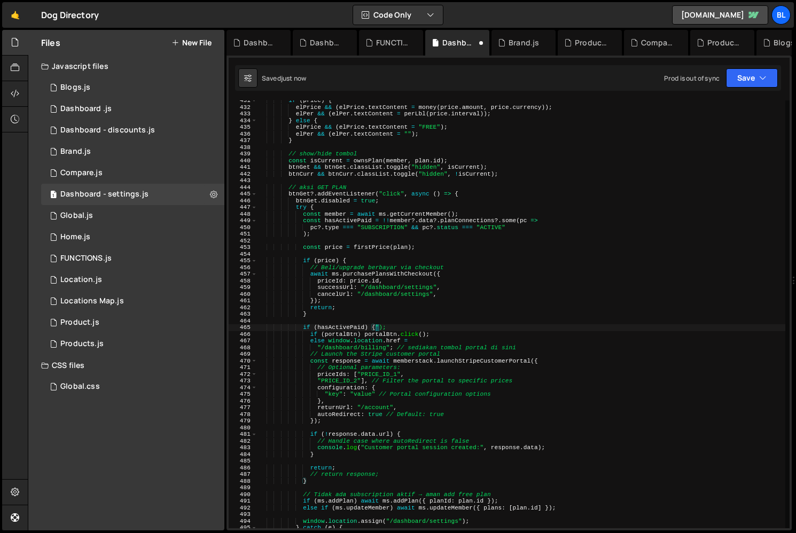
drag, startPoint x: 445, startPoint y: 362, endPoint x: 420, endPoint y: 328, distance: 42.4
click at [420, 328] on div "if ( price ) { elPrice && ( elPrice . textContent = money ( price . amount , pr…" at bounding box center [521, 317] width 528 height 441
click at [407, 342] on div "if ( price ) { elPrice && ( elPrice . textContent = money ( price . amount , pr…" at bounding box center [521, 317] width 528 height 441
click at [425, 333] on div "if ( price ) { elPrice && ( elPrice . textContent = money ( price . amount , pr…" at bounding box center [521, 317] width 528 height 441
click at [421, 321] on div "if ( price ) { elPrice && ( elPrice . textContent = money ( price . amount , pr…" at bounding box center [521, 317] width 528 height 441
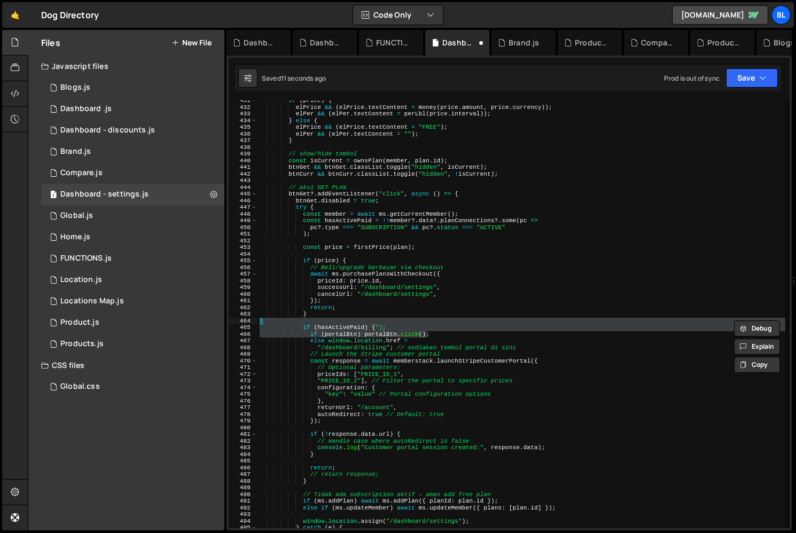
click at [400, 321] on div "if ( price ) { elPrice && ( elPrice . textContent = money ( price . amount , pr…" at bounding box center [521, 317] width 528 height 441
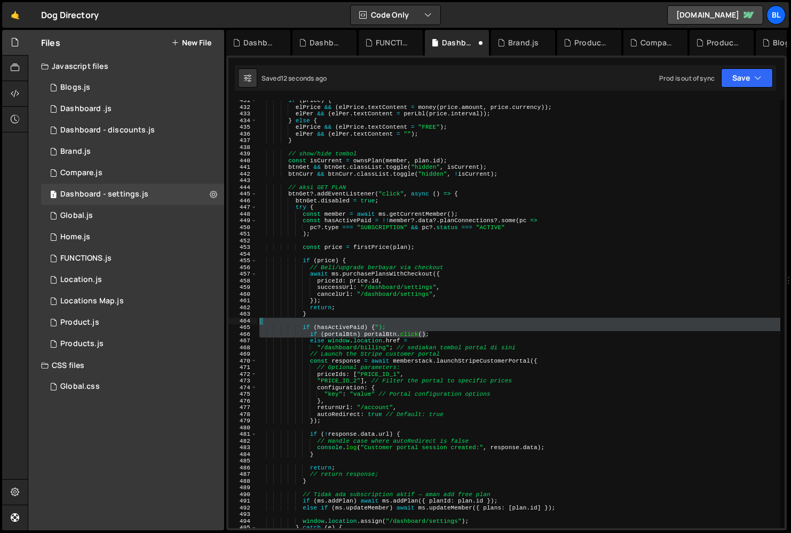
click at [395, 325] on div "if ( price ) { elPrice && ( elPrice . textContent = money ( price . amount , pr…" at bounding box center [521, 317] width 528 height 441
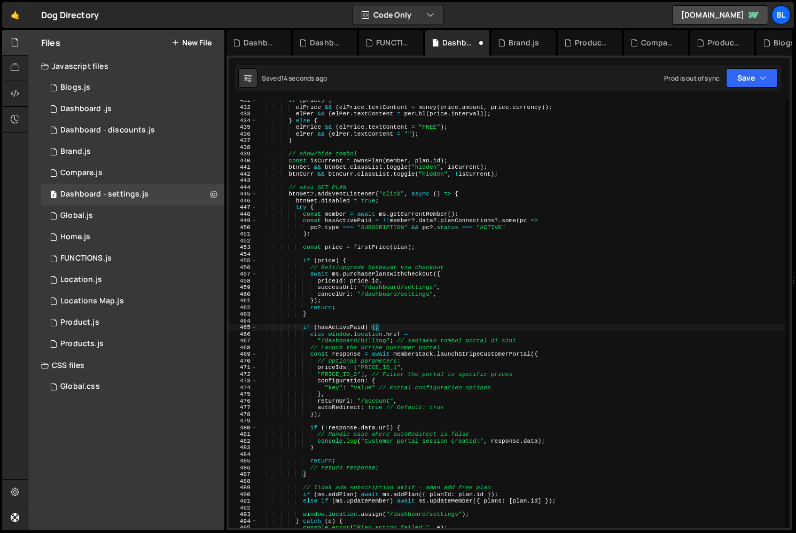
click at [429, 336] on div "if ( price ) { elPrice && ( elPrice . textContent = money ( price . amount , pr…" at bounding box center [521, 317] width 528 height 441
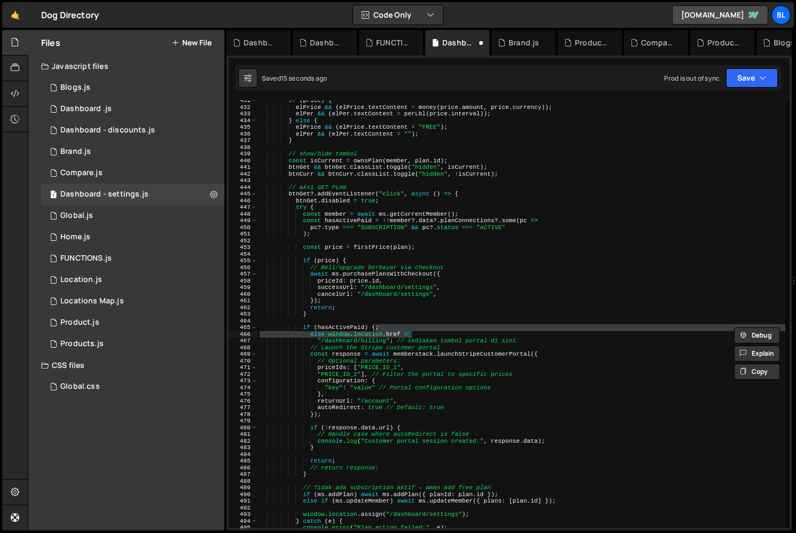
click at [513, 328] on div "if ( price ) { elPrice && ( elPrice . textContent = money ( price . amount , pr…" at bounding box center [521, 317] width 528 height 441
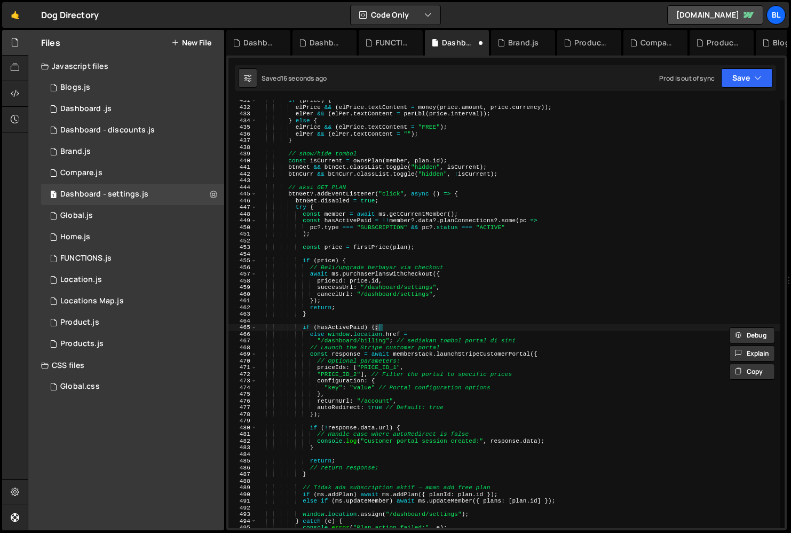
click at [530, 341] on div "if ( price ) { elPrice && ( elPrice . textContent = money ( price . amount , pr…" at bounding box center [521, 317] width 528 height 441
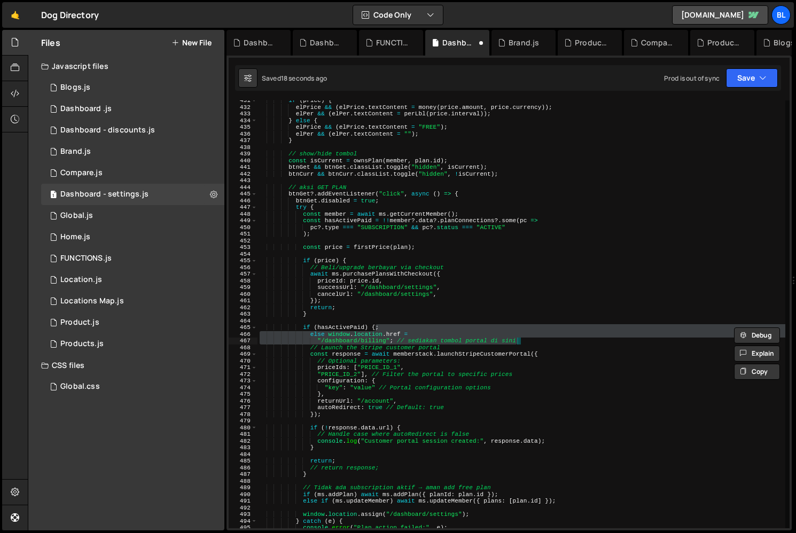
click at [475, 347] on div "if ( price ) { elPrice && ( elPrice . textContent = money ( price . amount , pr…" at bounding box center [521, 317] width 528 height 441
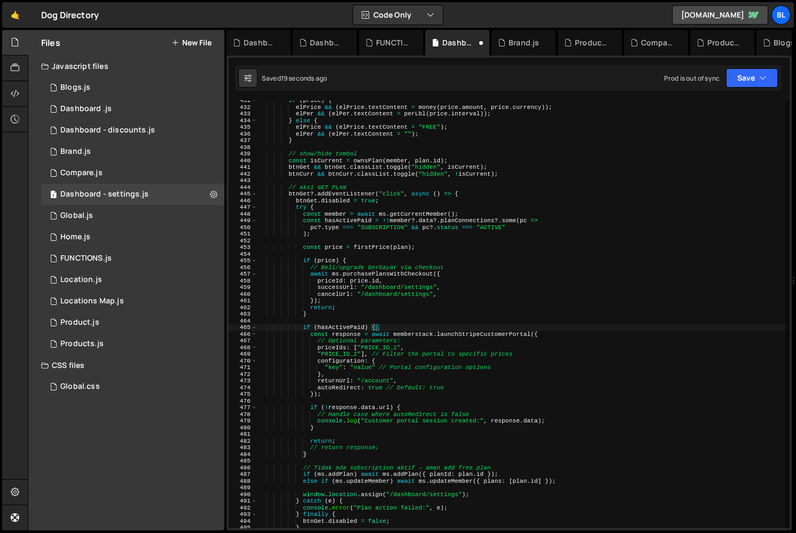
click at [441, 355] on div "if ( price ) { elPrice && ( elPrice . textContent = money ( price . amount , pr…" at bounding box center [521, 317] width 528 height 441
click at [357, 329] on div "if ( price ) { elPrice && ( elPrice . textContent = money ( price . amount , pr…" at bounding box center [521, 317] width 528 height 441
click at [450, 341] on div "if ( price ) { elPrice && ( elPrice . textContent = money ( price . amount , pr…" at bounding box center [521, 317] width 528 height 441
click at [415, 327] on div "if ( price ) { elPrice && ( elPrice . textContent = money ( price . amount , pr…" at bounding box center [521, 317] width 528 height 441
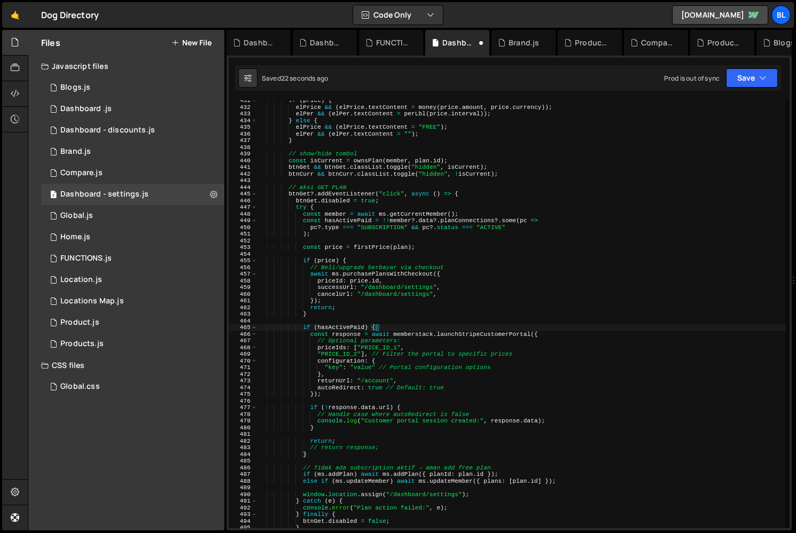
click at [415, 327] on div "if ( price ) { elPrice && ( elPrice . textContent = money ( price . amount , pr…" at bounding box center [521, 317] width 528 height 441
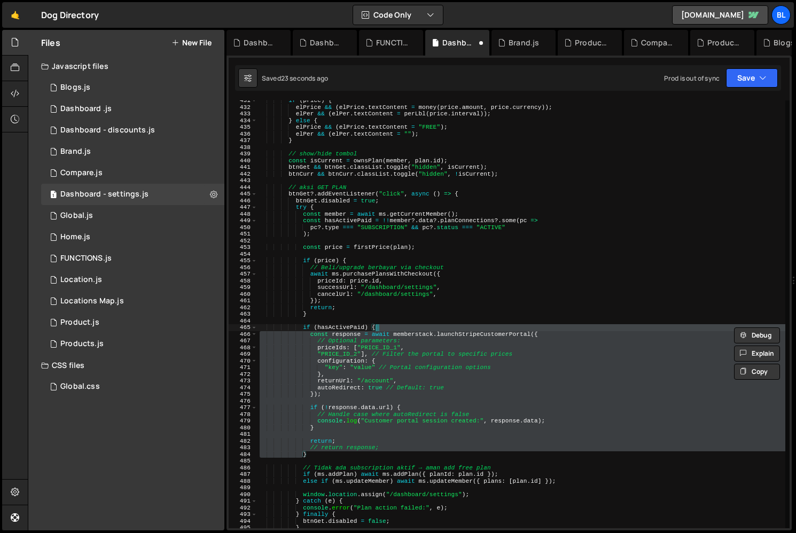
click at [409, 331] on div "if ( price ) { elPrice && ( elPrice . textContent = money ( price . amount , pr…" at bounding box center [521, 317] width 528 height 441
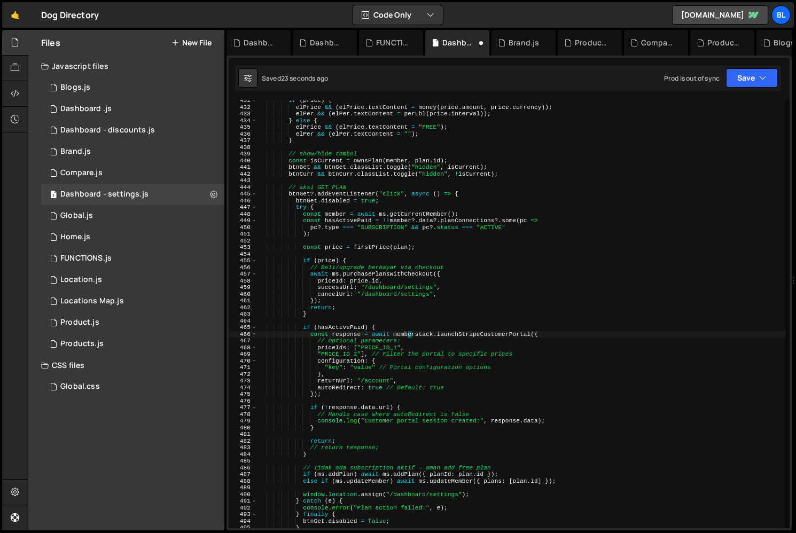
click at [409, 331] on div "if ( price ) { elPrice && ( elPrice . textContent = money ( price . amount , pr…" at bounding box center [521, 317] width 528 height 441
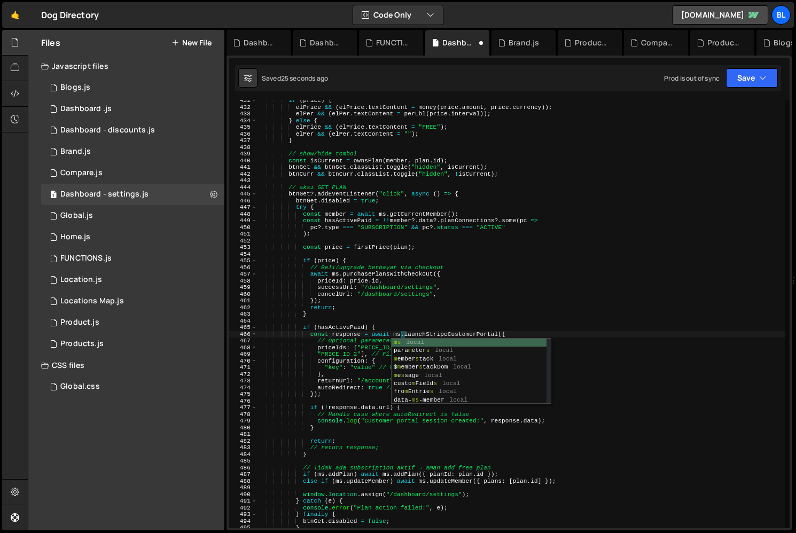
click at [433, 299] on div "if ( price ) { elPrice && ( elPrice . textContent = money ( price . amount , pr…" at bounding box center [521, 317] width 528 height 441
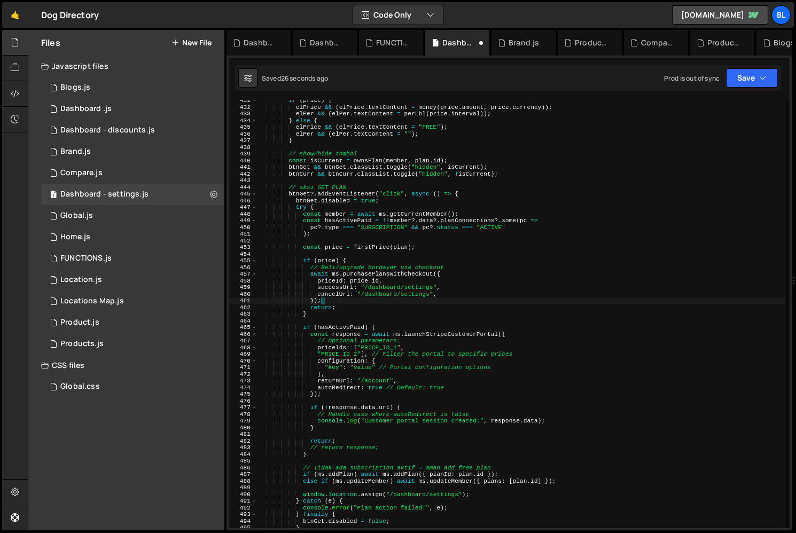
scroll to position [2881, 0]
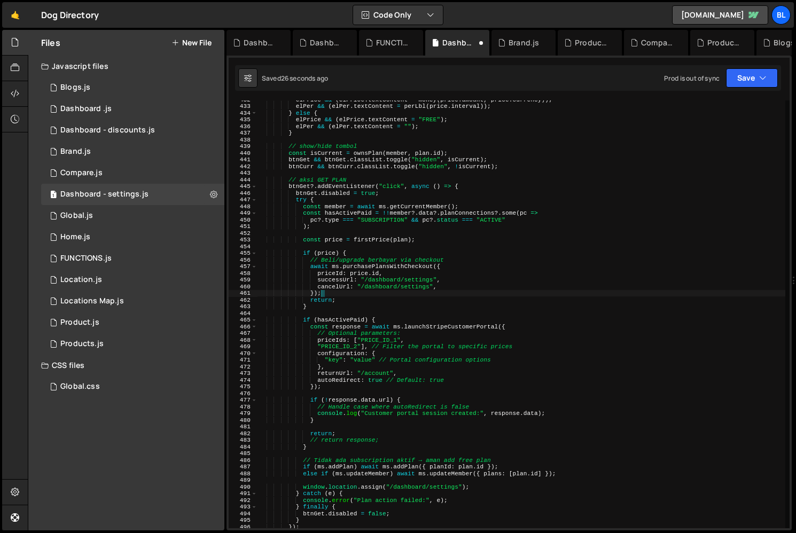
click at [426, 370] on div "elPrice && ( elPrice . textContent = money ( price . amount , price . currency …" at bounding box center [521, 316] width 528 height 441
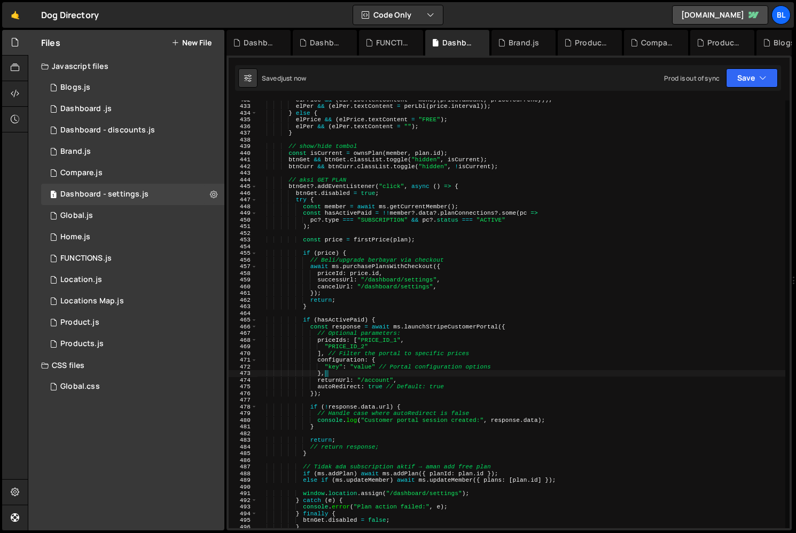
click at [370, 337] on div "elPrice && ( elPrice . textContent = money ( price . amount , price . currency …" at bounding box center [521, 316] width 528 height 441
click at [422, 343] on div "elPrice && ( elPrice . textContent = money ( price . amount , price . currency …" at bounding box center [521, 316] width 528 height 441
click at [368, 339] on div "elPrice && ( elPrice . textContent = money ( price . amount , price . currency …" at bounding box center [521, 316] width 528 height 441
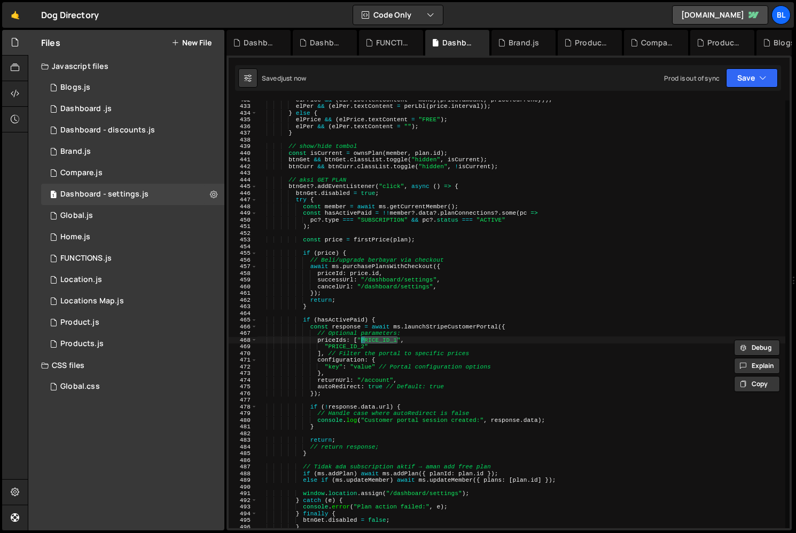
click at [413, 346] on div "elPrice && ( elPrice . textContent = money ( price . amount , price . currency …" at bounding box center [521, 316] width 528 height 441
click at [388, 340] on div "elPrice && ( elPrice . textContent = money ( price . amount , price . currency …" at bounding box center [521, 316] width 528 height 441
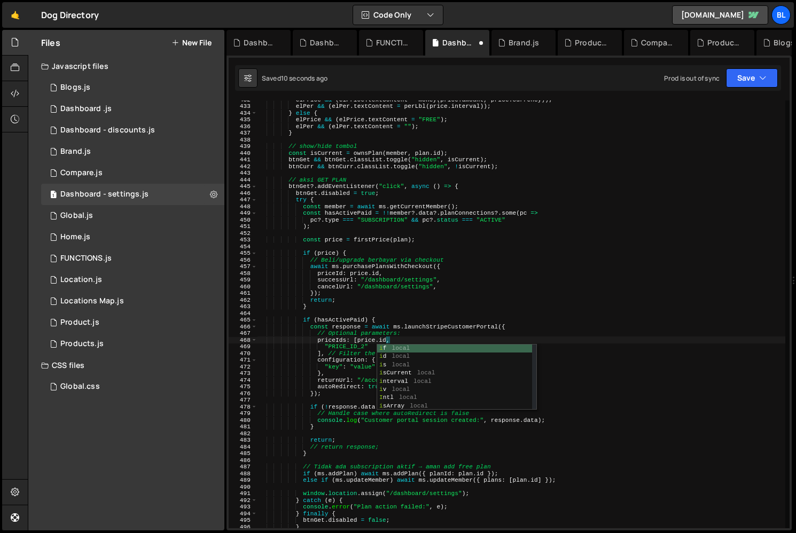
scroll to position [0, 11]
click at [369, 344] on div "elPrice && ( elPrice . textContent = money ( price . amount , price . currency …" at bounding box center [521, 316] width 528 height 441
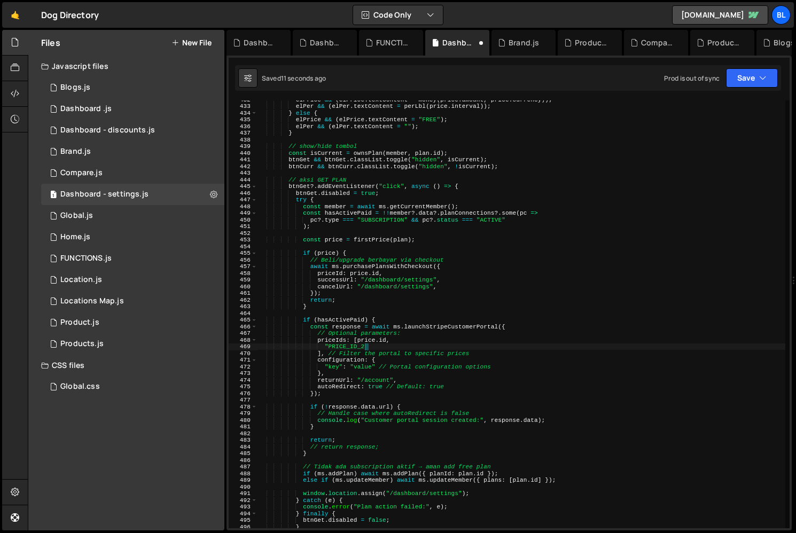
scroll to position [0, 5]
type textarea """
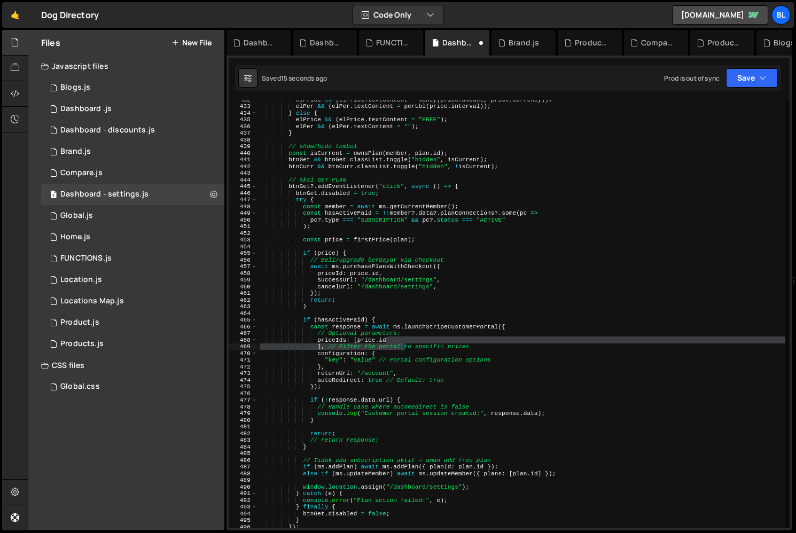
drag, startPoint x: 478, startPoint y: 340, endPoint x: 399, endPoint y: 349, distance: 79.0
click at [399, 349] on div "elPrice && ( elPrice . textContent = money ( price . amount , price . currency …" at bounding box center [521, 316] width 528 height 441
click at [475, 350] on div "elPrice && ( elPrice . textContent = money ( price . amount , price . currency …" at bounding box center [521, 316] width 528 height 441
click at [326, 351] on div "elPrice && ( elPrice . textContent = money ( price . amount , price . currency …" at bounding box center [521, 316] width 528 height 441
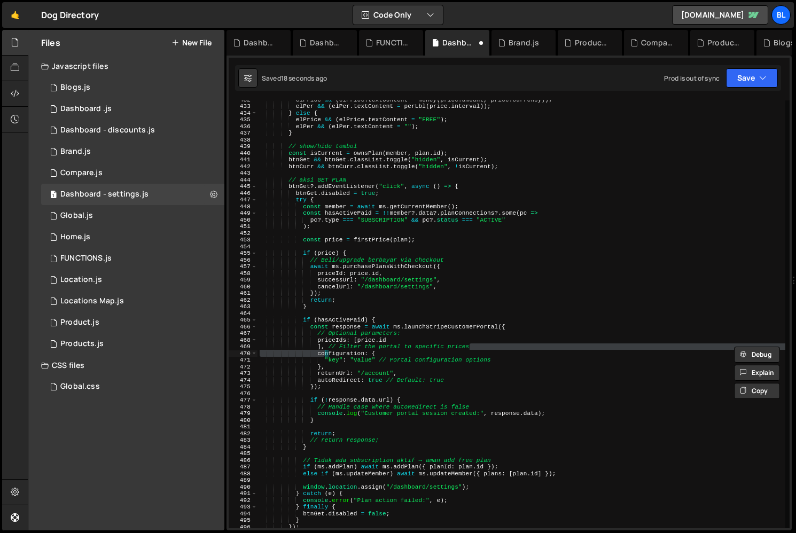
click at [327, 345] on div "elPrice && ( elPrice . textContent = money ( price . amount , price . currency …" at bounding box center [521, 316] width 528 height 441
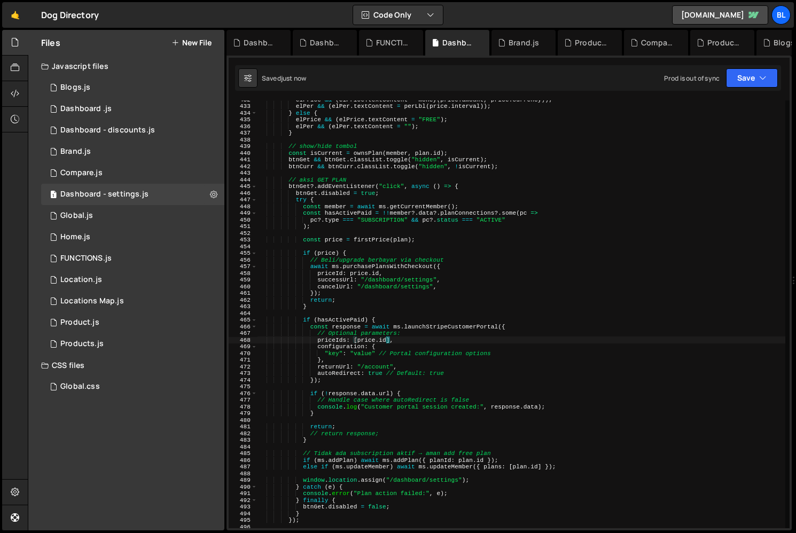
click at [389, 361] on div "elPrice && ( elPrice . textContent = money ( price . amount , price . currency …" at bounding box center [521, 316] width 528 height 441
click at [356, 360] on div "elPrice && ( elPrice . textContent = money ( price . amount , price . currency …" at bounding box center [521, 316] width 528 height 441
click at [381, 380] on div "elPrice && ( elPrice . textContent = money ( price . amount , price . currency …" at bounding box center [521, 316] width 528 height 441
click at [372, 368] on div "elPrice && ( elPrice . textContent = money ( price . amount , price . currency …" at bounding box center [521, 316] width 528 height 441
click at [375, 360] on div "elPrice && ( elPrice . textContent = money ( price . amount , price . currency …" at bounding box center [521, 316] width 528 height 441
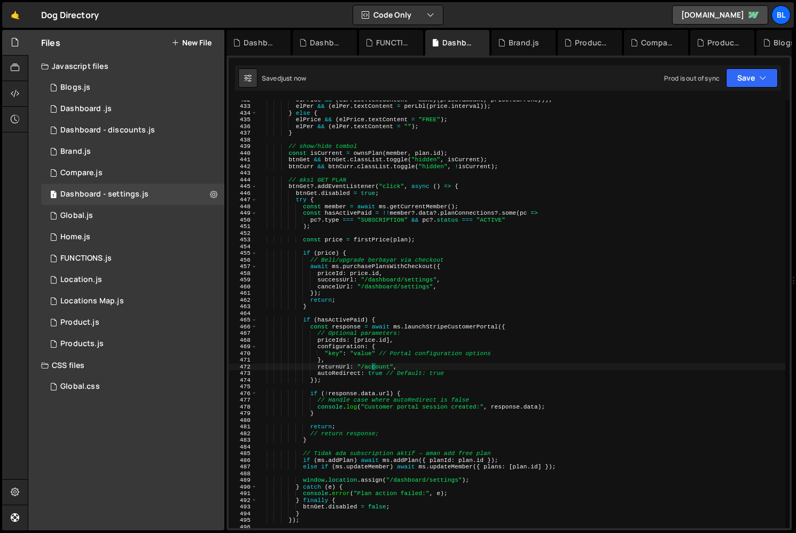
type textarea "},"
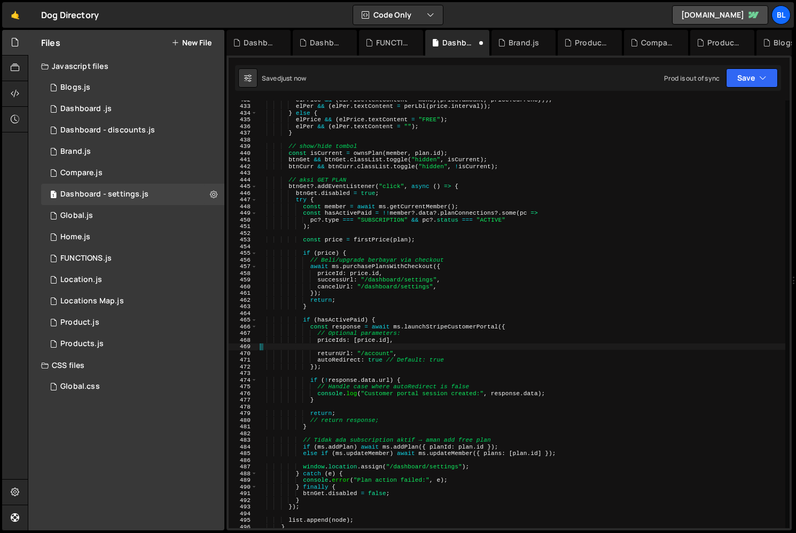
drag, startPoint x: 310, startPoint y: 347, endPoint x: 364, endPoint y: 359, distance: 55.2
click at [364, 359] on div "elPrice && ( elPrice . textContent = money ( price . amount , price . currency …" at bounding box center [521, 316] width 528 height 441
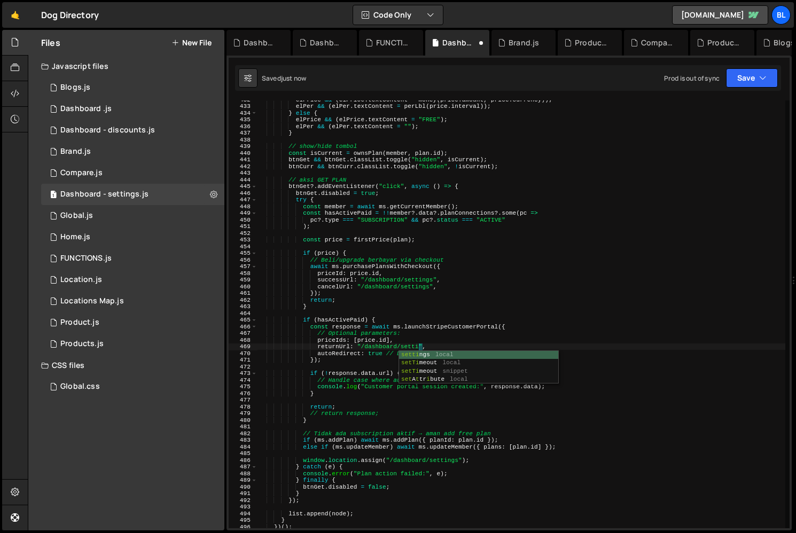
scroll to position [0, 14]
click at [465, 358] on div "elPrice && ( elPrice . textContent = money ( price . amount , price . currency …" at bounding box center [521, 316] width 528 height 441
click at [463, 357] on div "elPrice && ( elPrice . textContent = money ( price . amount , price . currency …" at bounding box center [521, 316] width 528 height 441
click at [459, 348] on div "elPrice && ( elPrice . textContent = money ( price . amount , price . currency …" at bounding box center [521, 316] width 528 height 441
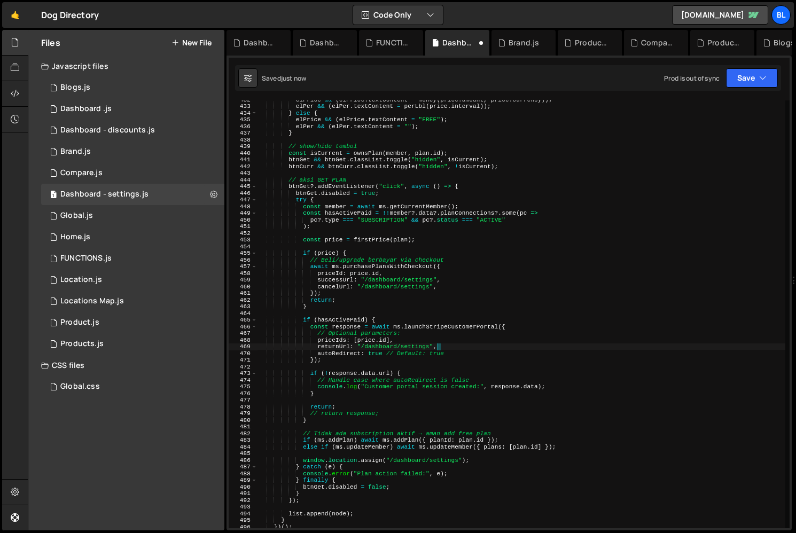
click at [461, 353] on div "elPrice && ( elPrice . textContent = money ( price . amount , price . currency …" at bounding box center [521, 316] width 528 height 441
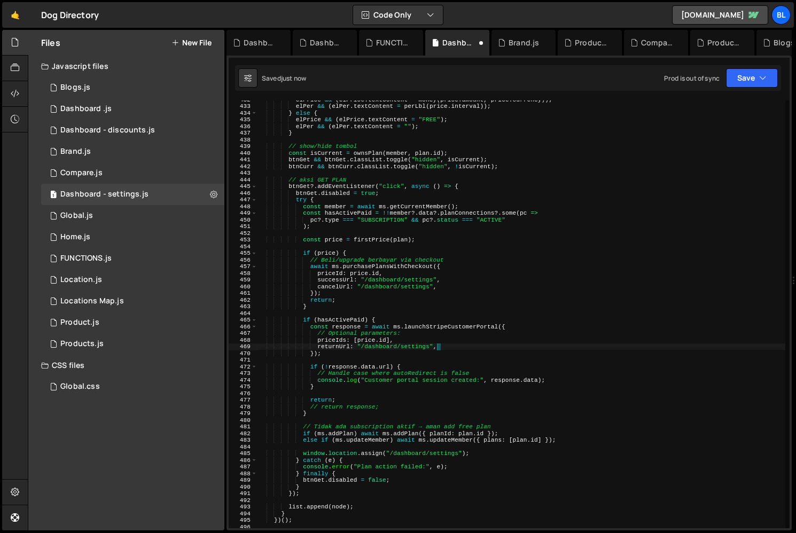
click at [413, 330] on div "elPrice && ( elPrice . textContent = money ( price . amount , price . currency …" at bounding box center [521, 316] width 528 height 441
click at [515, 325] on div "elPrice && ( elPrice . textContent = money ( price . amount , price . currency …" at bounding box center [521, 316] width 528 height 441
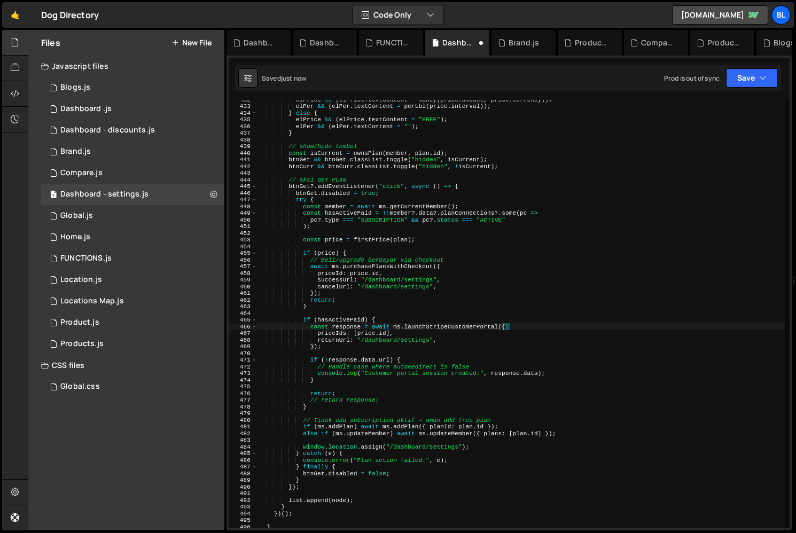
type textarea "const response = await ms.launchStripeCustomerPortal({Ï"
click at [384, 356] on div "elPrice && ( elPrice . textContent = money ( price . amount , price . currency …" at bounding box center [521, 316] width 528 height 441
click at [403, 402] on div "elPrice && ( elPrice . textContent = money ( price . amount , price . currency …" at bounding box center [521, 316] width 528 height 441
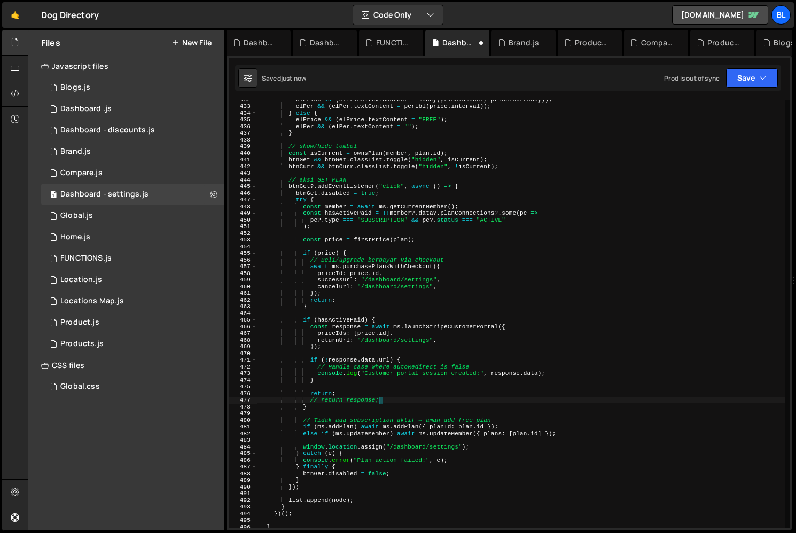
click at [353, 373] on div "elPrice && ( elPrice . textContent = money ( price . amount , price . currency …" at bounding box center [521, 316] width 528 height 441
click at [320, 365] on div "elPrice && ( elPrice . textContent = money ( price . amount , price . currency …" at bounding box center [521, 316] width 528 height 441
click at [485, 364] on div "elPrice && ( elPrice . textContent = money ( price . amount , price . currency …" at bounding box center [521, 316] width 528 height 441
click at [422, 358] on div "elPrice && ( elPrice . textContent = money ( price . amount , price . currency …" at bounding box center [521, 316] width 528 height 441
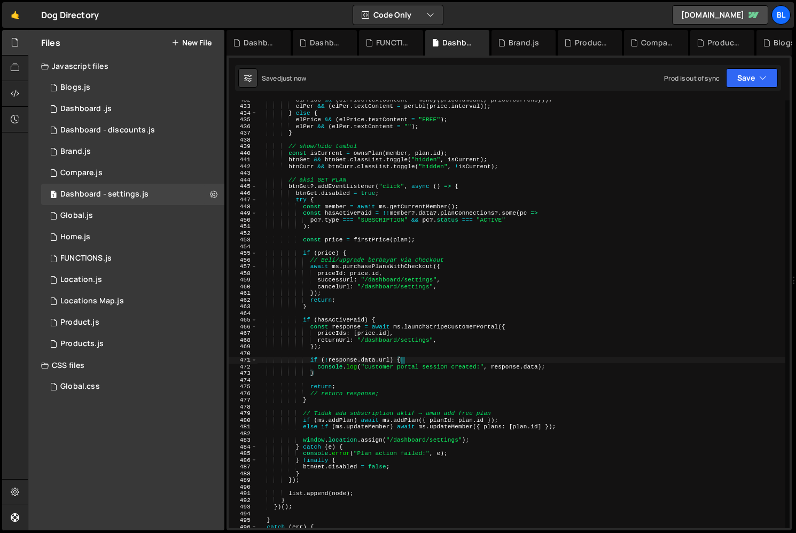
click at [393, 392] on div "elPrice && ( elPrice . textContent = money ( price . amount , price . currency …" at bounding box center [521, 316] width 528 height 441
click at [376, 382] on div "elPrice && ( elPrice . textContent = money ( price . amount , price . currency …" at bounding box center [521, 316] width 528 height 441
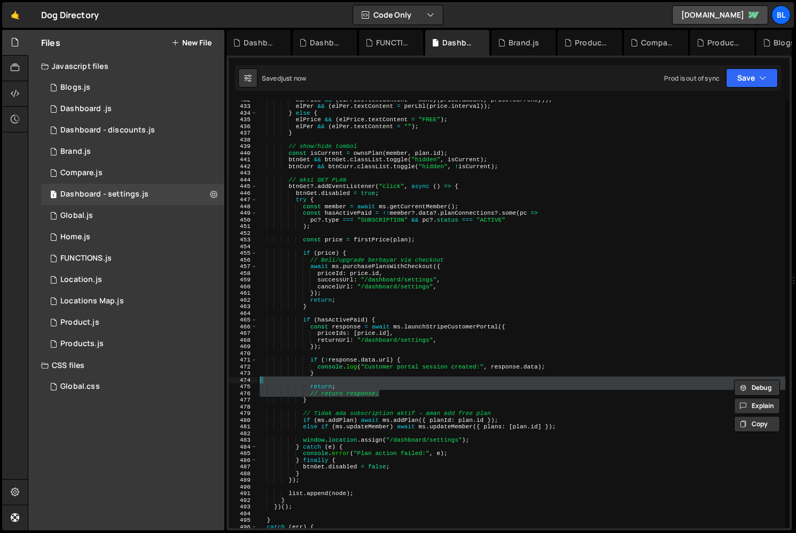
click at [356, 387] on div "elPrice && ( elPrice . textContent = money ( price . amount , price . currency …" at bounding box center [521, 316] width 528 height 441
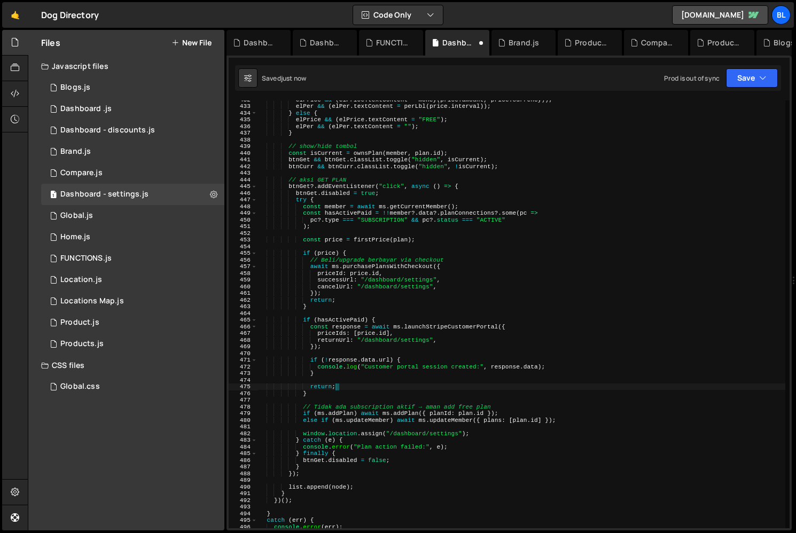
click at [399, 411] on div "elPrice && ( elPrice . textContent = money ( price . amount , price . currency …" at bounding box center [521, 316] width 528 height 441
click at [516, 412] on div "elPrice && ( elPrice . textContent = money ( price . amount , price . currency …" at bounding box center [521, 316] width 528 height 441
click at [580, 419] on div "elPrice && ( elPrice . textContent = money ( price . amount , price . currency …" at bounding box center [521, 316] width 528 height 441
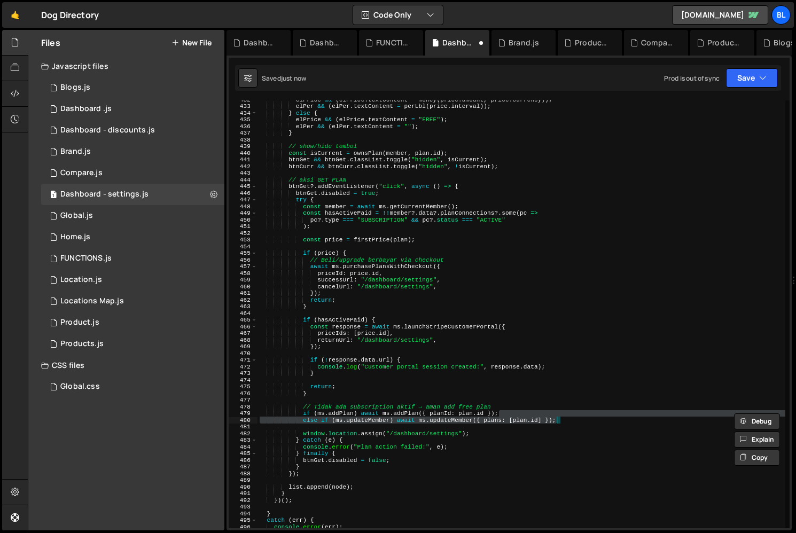
type textarea "if (ms.addPlan) await ms.addPlan({ planId: [DOMAIN_NAME] });"
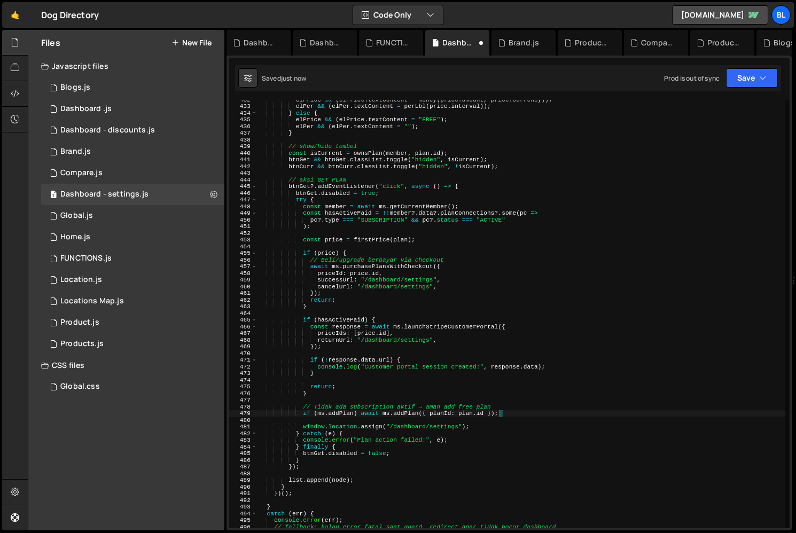
click at [477, 416] on div "elPrice && ( elPrice . textContent = money ( price . amount , price . currency …" at bounding box center [521, 316] width 528 height 441
click at [458, 420] on div "elPrice && ( elPrice . textContent = money ( price . amount , price . currency …" at bounding box center [521, 316] width 528 height 441
type textarea "if (ms.addPlan) await ms.addPlan({ planId: [DOMAIN_NAME] });"
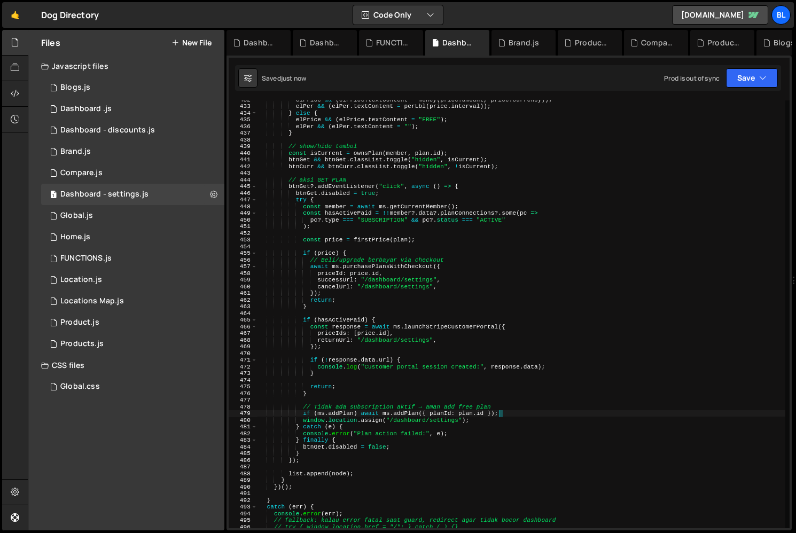
click at [383, 466] on div "elPrice && ( elPrice . textContent = money ( price . amount , price . currency …" at bounding box center [521, 316] width 528 height 441
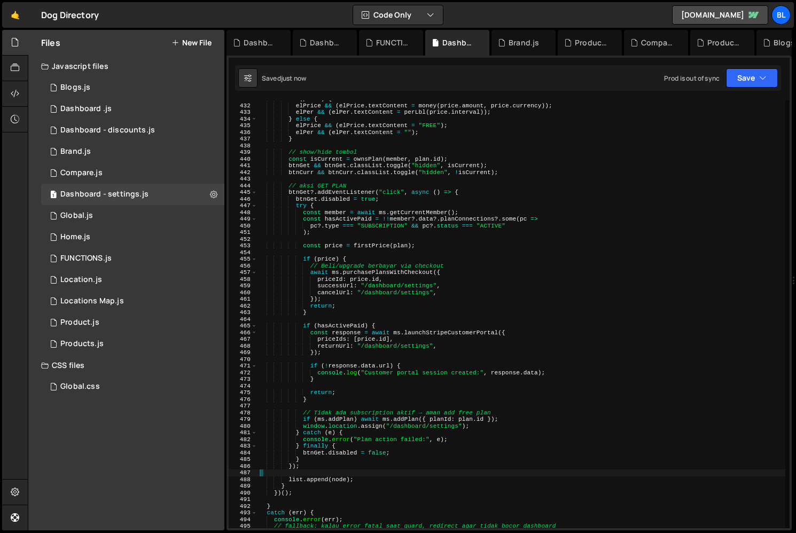
click at [361, 295] on div "if ( price ) { elPrice && ( elPrice . textContent = money ( price . amount , pr…" at bounding box center [521, 316] width 528 height 441
type textarea "cancelUrl: "/dashboard/settings","
click at [407, 249] on div "if ( price ) { elPrice && ( elPrice . textContent = money ( price . amount , pr…" at bounding box center [521, 316] width 528 height 441
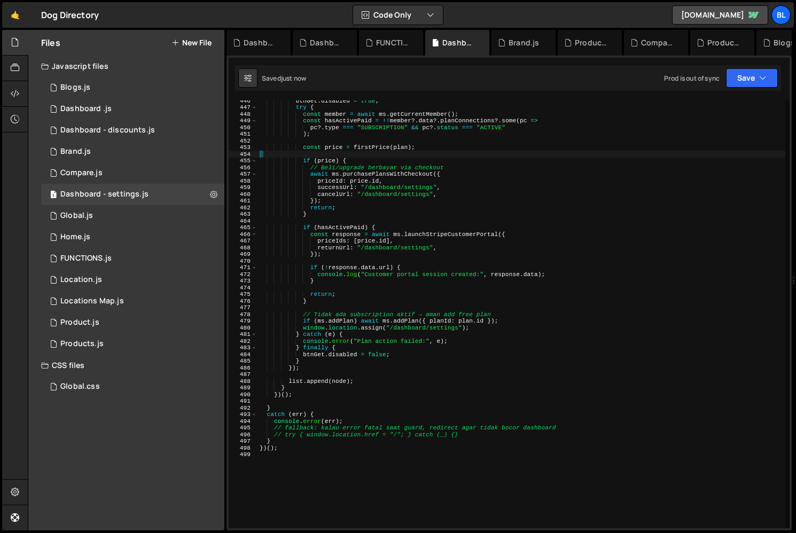
scroll to position [2963, 0]
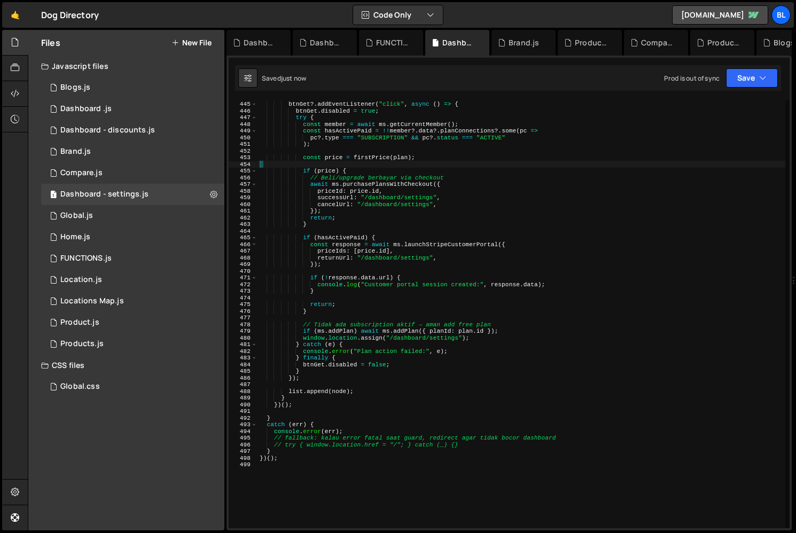
click at [366, 317] on div "// aksi GET PLAN btnGet ?. addEventListener ( "click" , async ( ) => { btnGet .…" at bounding box center [521, 314] width 528 height 441
click at [351, 250] on div "// aksi GET PLAN btnGet ?. addEventListener ( "click" , async ( ) => { btnGet .…" at bounding box center [521, 314] width 528 height 441
click at [386, 261] on div "// aksi GET PLAN btnGet ?. addEventListener ( "click" , async ( ) => { btnGet .…" at bounding box center [521, 314] width 528 height 441
click at [455, 253] on div "// aksi GET PLAN btnGet ?. addEventListener ( "click" , async ( ) => { btnGet .…" at bounding box center [521, 314] width 528 height 441
type textarea "priceIds: [[DOMAIN_NAME]],"
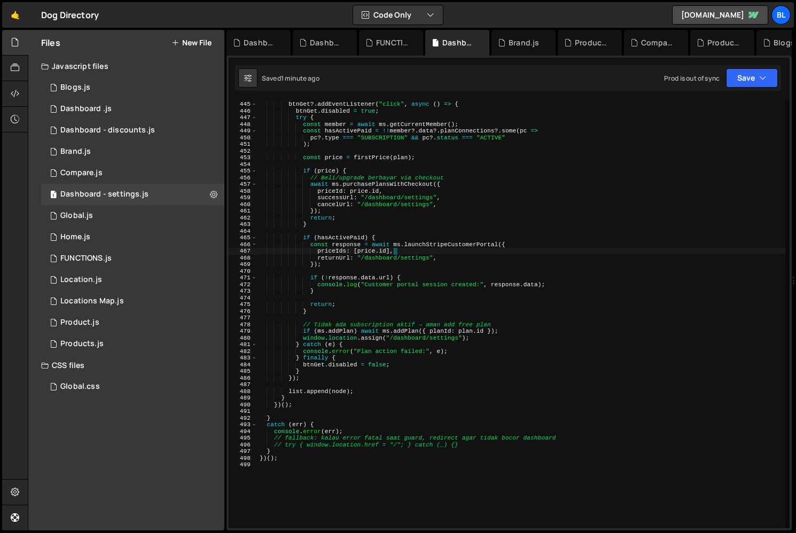
click at [405, 253] on div "// aksi GET PLAN btnGet ?. addEventListener ( "click" , async ( ) => { btnGet .…" at bounding box center [521, 314] width 528 height 441
click at [389, 232] on div "// aksi GET PLAN btnGet ?. addEventListener ( "click" , async ( ) => { btnGet .…" at bounding box center [521, 314] width 528 height 441
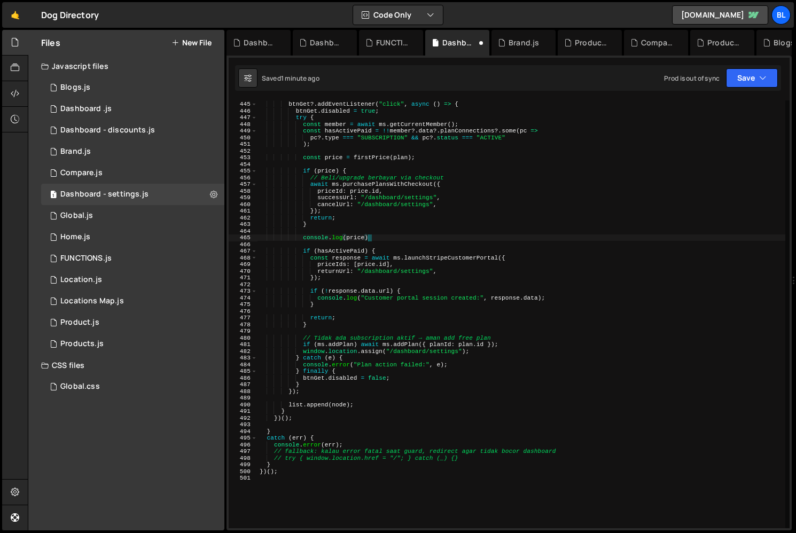
scroll to position [0, 9]
click at [448, 256] on div "// aksi GET PLAN btnGet ?. addEventListener ( "click" , async ( ) => { btnGet .…" at bounding box center [521, 314] width 528 height 441
paste textarea "});"
click at [448, 276] on div "// aksi GET PLAN btnGet ?. addEventListener ( "click" , async ( ) => { btnGet .…" at bounding box center [521, 314] width 528 height 441
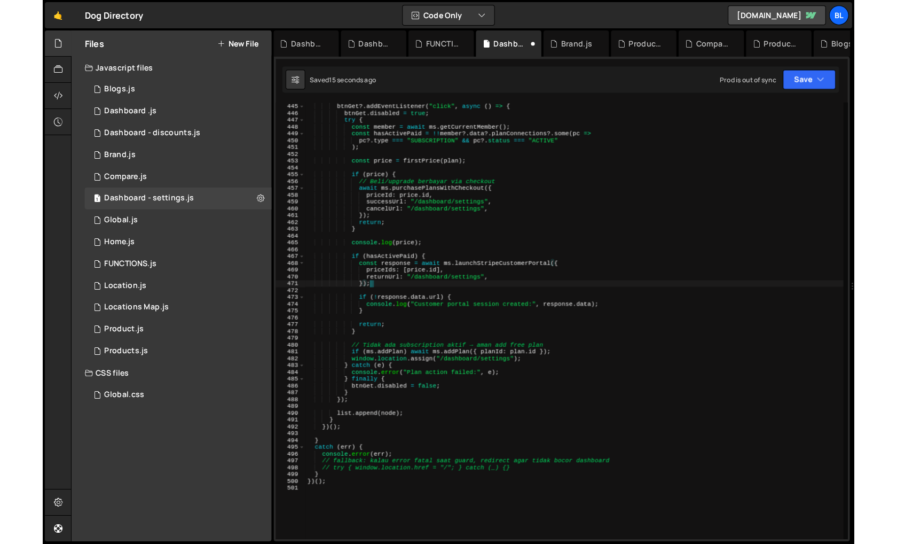
scroll to position [0, 5]
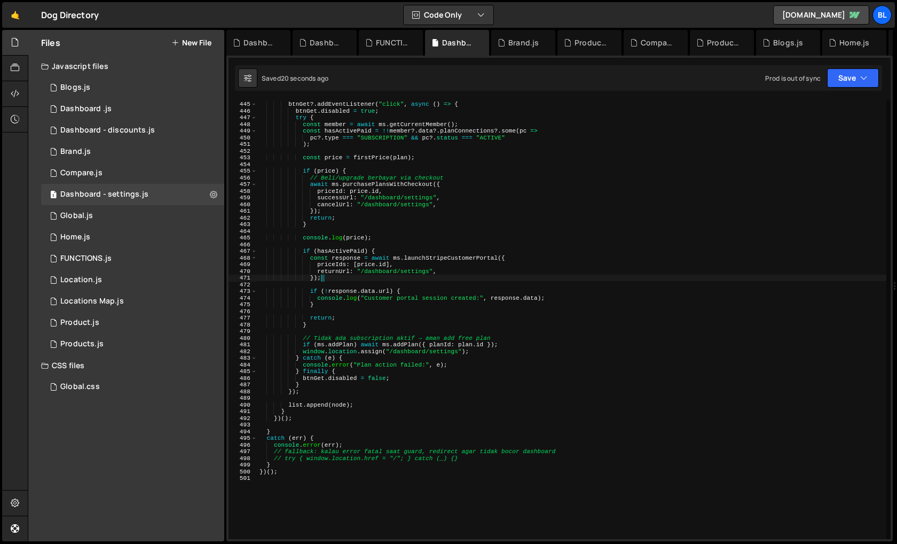
click at [395, 259] on div "// aksi GET PLAN btnGet ?. addEventListener ( "click" , async ( ) => { btnGet .…" at bounding box center [571, 320] width 629 height 452
click at [376, 261] on div "// aksi GET PLAN btnGet ?. addEventListener ( "click" , async ( ) => { btnGet .…" at bounding box center [571, 320] width 629 height 452
click at [372, 271] on div "// aksi GET PLAN btnGet ?. addEventListener ( "click" , async ( ) => { btnGet .…" at bounding box center [571, 320] width 629 height 452
click at [364, 274] on div "// aksi GET PLAN btnGet ?. addEventListener ( "click" , async ( ) => { btnGet .…" at bounding box center [571, 320] width 629 height 452
click at [336, 272] on div "// aksi GET PLAN btnGet ?. addEventListener ( "click" , async ( ) => { btnGet .…" at bounding box center [571, 320] width 629 height 452
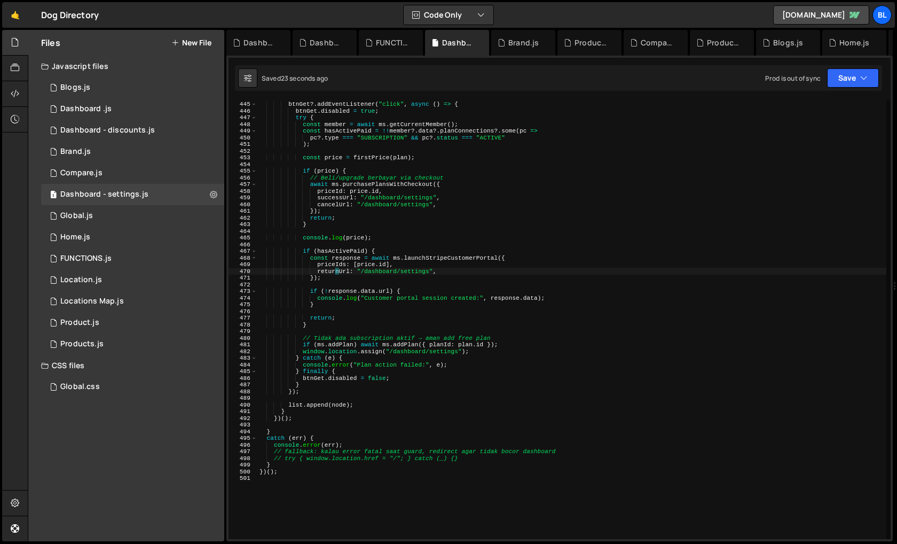
click at [356, 305] on div "// aksi GET PLAN btnGet ?. addEventListener ( "click" , async ( ) => { btnGet .…" at bounding box center [571, 320] width 629 height 452
type textarea "}"
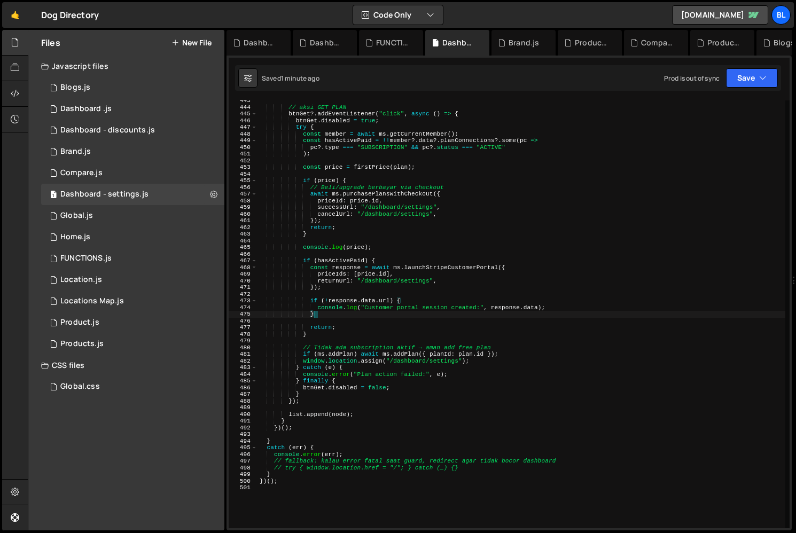
scroll to position [2953, 0]
click at [395, 159] on div "// aksi GET PLAN btnGet ?. addEventListener ( "click" , async ( ) => { btnGet .…" at bounding box center [521, 317] width 528 height 441
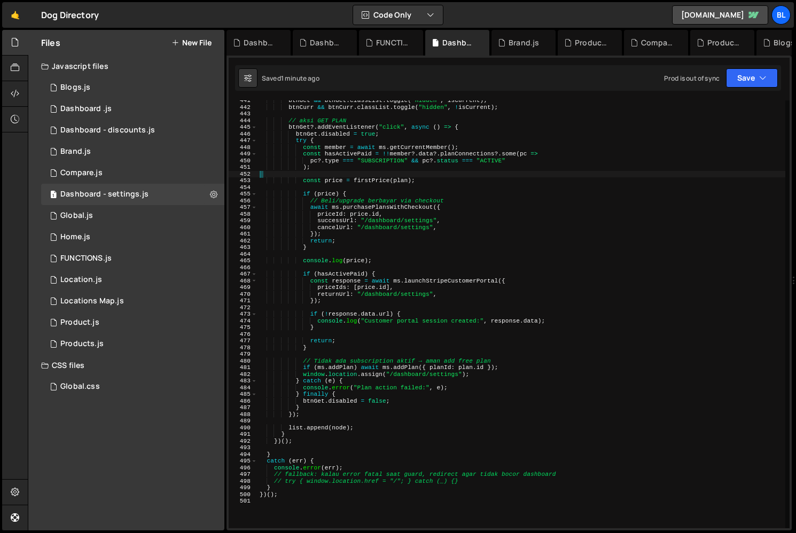
click at [399, 170] on div "btnGet && btnGet . classList . toggle ( "hidden" , isCurrent ) ; btnCurr && btn…" at bounding box center [521, 317] width 528 height 441
click at [400, 178] on div "btnGet && btnGet . classList . toggle ( "hidden" , isCurrent ) ; btnCurr && btn…" at bounding box center [521, 317] width 528 height 441
click at [369, 180] on div "btnGet && btnGet . classList . toggle ( "hidden" , isCurrent ) ; btnCurr && btn…" at bounding box center [521, 317] width 528 height 441
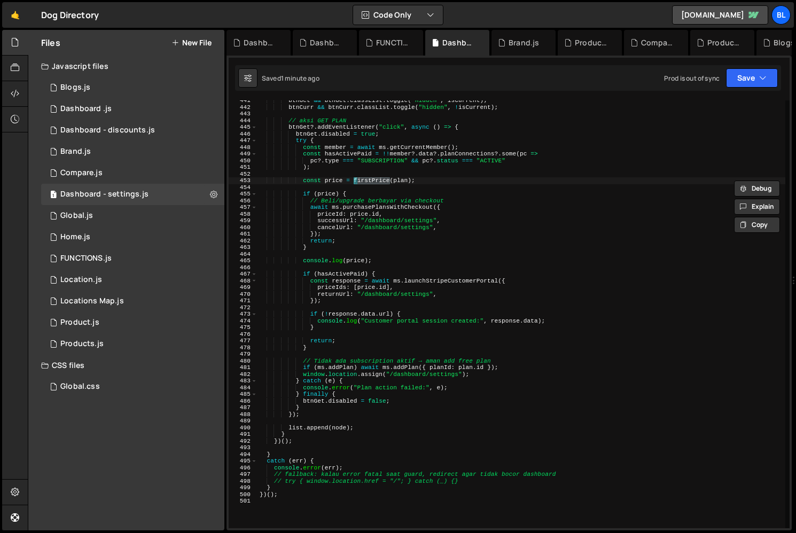
paste textarea "const firstPrice = (plan) => {"
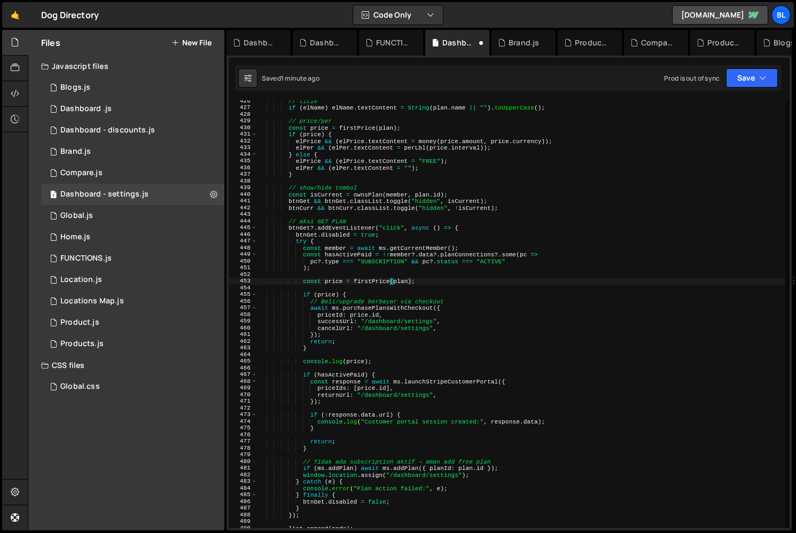
scroll to position [2832, 0]
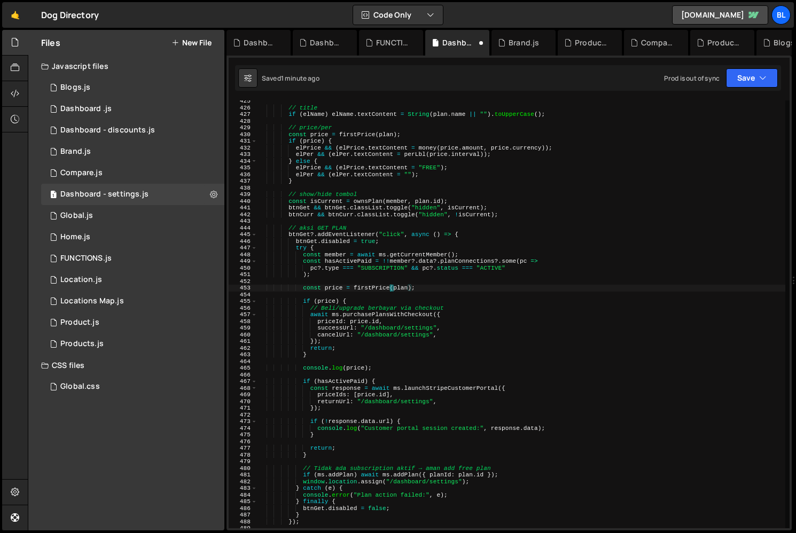
click at [374, 286] on div "// title if ( elName ) elName . textContent = String ( plan . name || "" ) . to…" at bounding box center [521, 318] width 528 height 441
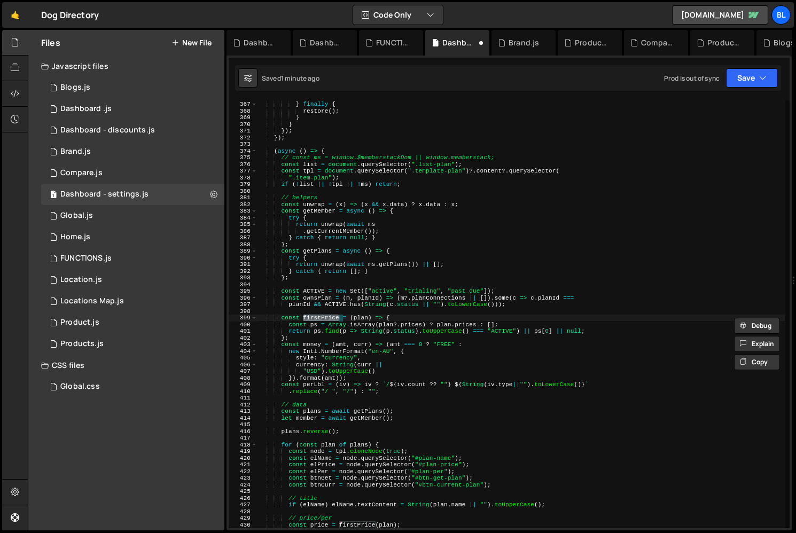
scroll to position [2442, 0]
type textarea "const price = firstPrice(plan);"
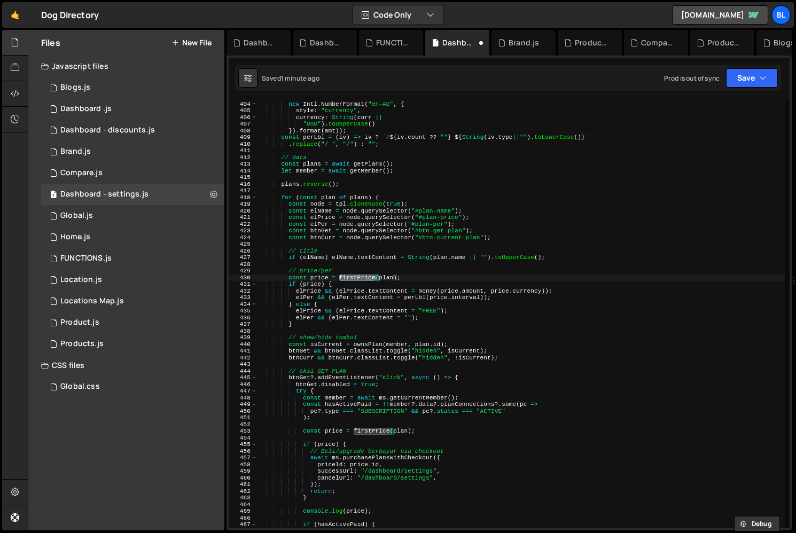
scroll to position [2689, 0]
click at [413, 426] on div "const money = ( amt , curr ) => ( amt === 0 ? "FREE" : new Intl . NumberFormat …" at bounding box center [521, 314] width 528 height 441
click at [424, 426] on div "const money = ( amt , curr ) => ( amt === 0 ? "FREE" : new Intl . NumberFormat …" at bounding box center [521, 314] width 528 height 441
click at [428, 431] on div "const money = ( amt , curr ) => ( amt === 0 ? "FREE" : new Intl . NumberFormat …" at bounding box center [521, 314] width 528 height 441
click at [416, 421] on div "const money = ( amt , curr ) => ( amt === 0 ? "FREE" : new Intl . NumberFormat …" at bounding box center [521, 314] width 528 height 441
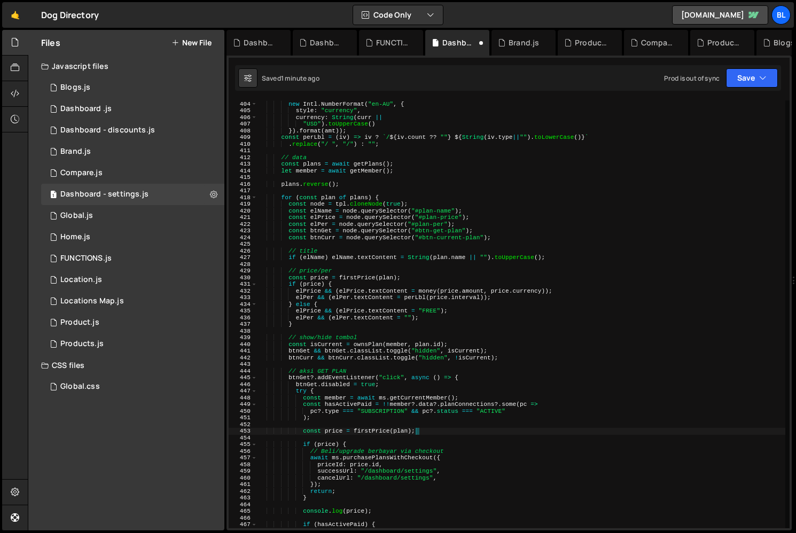
type textarea "const price = firstPrice(plan);"
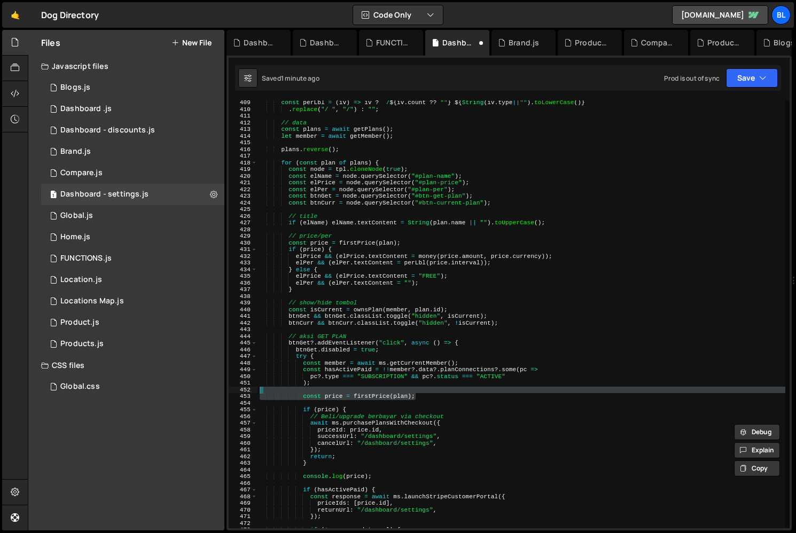
scroll to position [2724, 0]
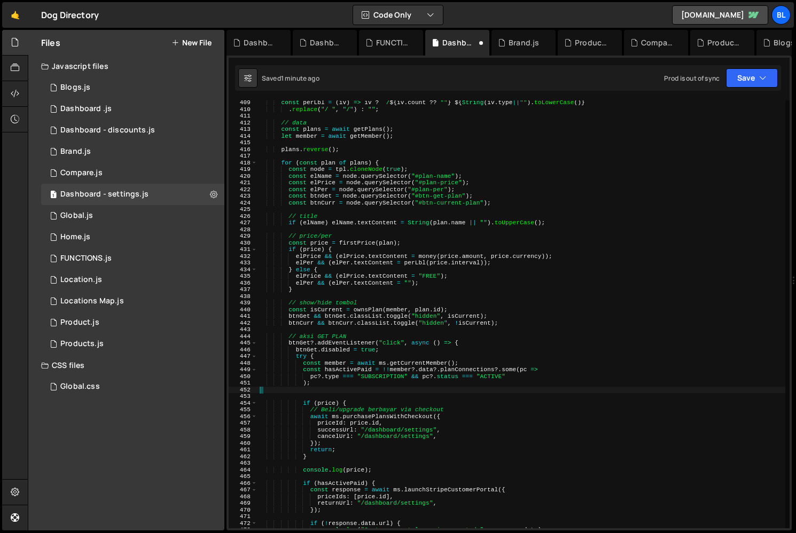
click at [451, 356] on div "const perLbl = ( iv ) => iv ? ` / ${ iv . count ?? "" } ${ String ( iv . type |…" at bounding box center [521, 319] width 528 height 441
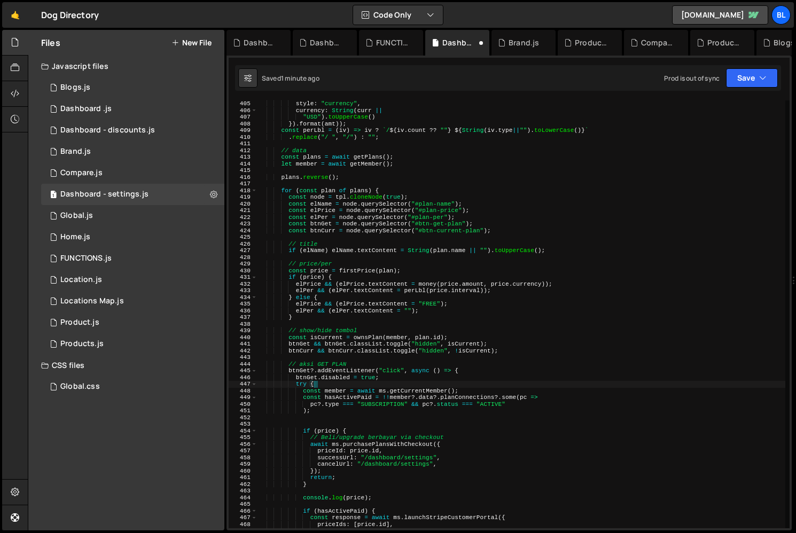
scroll to position [2697, 0]
click at [468, 379] on div "style : "currency" , currency : String ( curr || "USD" ) . toUpperCase ( ) }) .…" at bounding box center [521, 320] width 528 height 441
click at [468, 386] on div "style : "currency" , currency : String ( curr || "USD" ) . toUpperCase ( ) }) .…" at bounding box center [521, 320] width 528 height 441
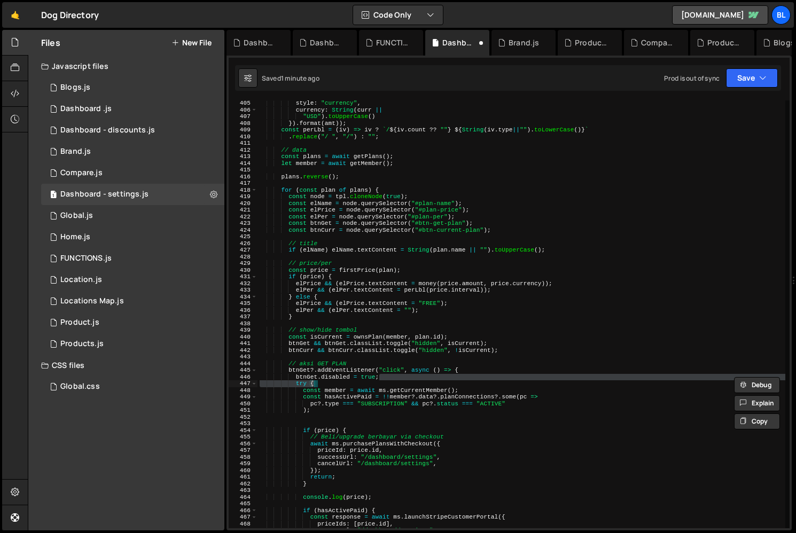
click at [462, 387] on div "style : "currency" , currency : String ( curr || "USD" ) . toUpperCase ( ) }) .…" at bounding box center [521, 320] width 528 height 441
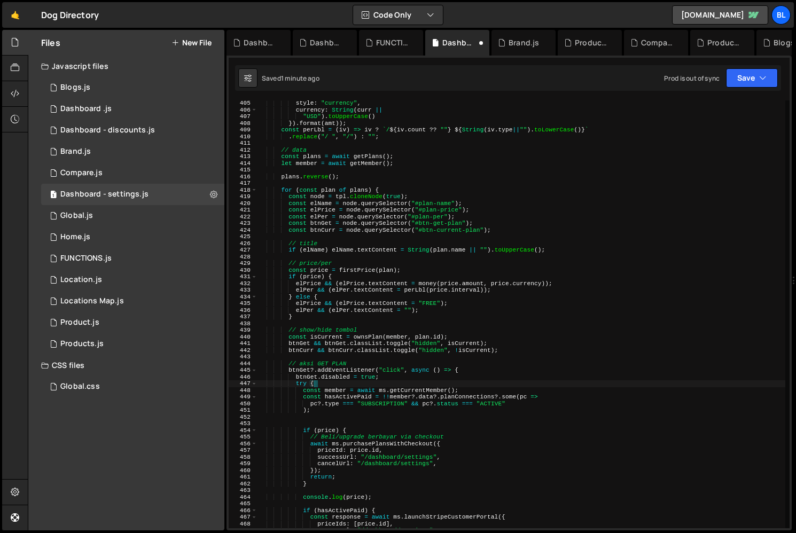
click at [475, 392] on div "style : "currency" , currency : String ( curr || "USD" ) . toUpperCase ( ) }) .…" at bounding box center [521, 320] width 528 height 441
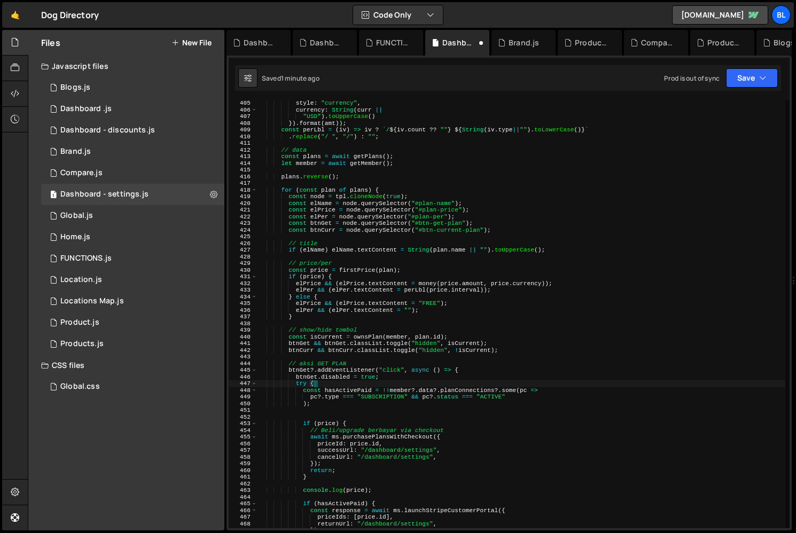
click at [416, 388] on div "style : "currency" , currency : String ( curr || "USD" ) . toUpperCase ( ) }) .…" at bounding box center [521, 320] width 528 height 441
click at [386, 403] on div "style : "currency" , currency : String ( curr || "USD" ) . toUpperCase ( ) }) .…" at bounding box center [521, 320] width 528 height 441
type textarea ");"
click at [342, 415] on div "style : "currency" , currency : String ( curr || "USD" ) . toUpperCase ( ) }) .…" at bounding box center [521, 320] width 528 height 441
click at [322, 275] on div "style : "currency" , currency : String ( curr || "USD" ) . toUpperCase ( ) }) .…" at bounding box center [521, 320] width 528 height 441
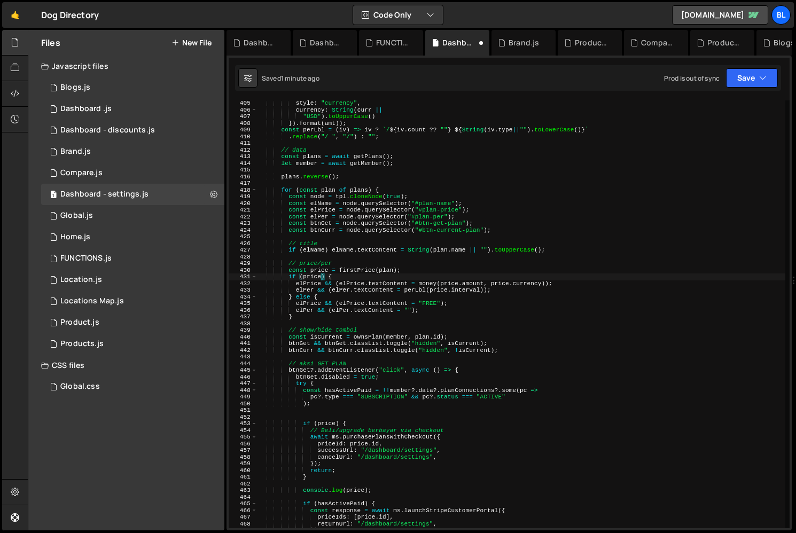
click at [317, 271] on div "style : "currency" , currency : String ( curr || "USD" ) . toUpperCase ( ) }) .…" at bounding box center [521, 320] width 528 height 441
type textarea "const price = firstPrice(plan);"
click at [317, 271] on div "style : "currency" , currency : String ( curr || "USD" ) . toUpperCase ( ) }) .…" at bounding box center [521, 320] width 528 height 441
click at [335, 357] on div "style : "currency" , currency : String ( curr || "USD" ) . toUpperCase ( ) }) .…" at bounding box center [521, 320] width 528 height 441
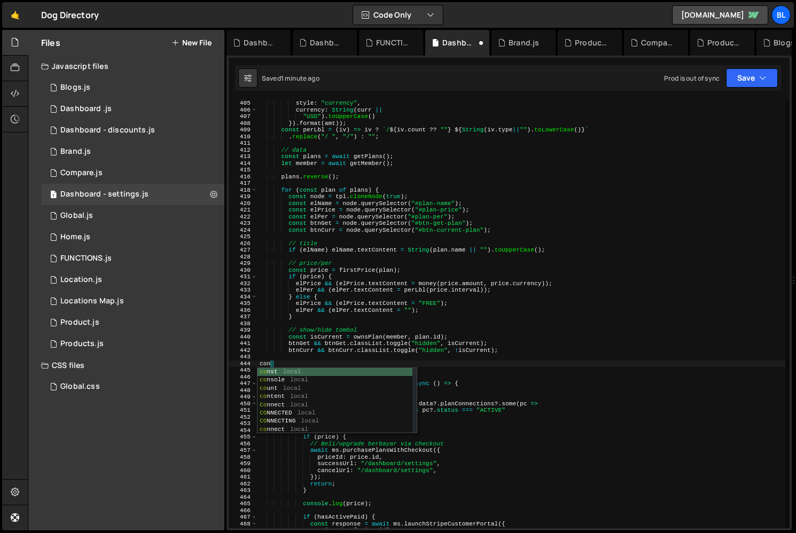
scroll to position [0, 1]
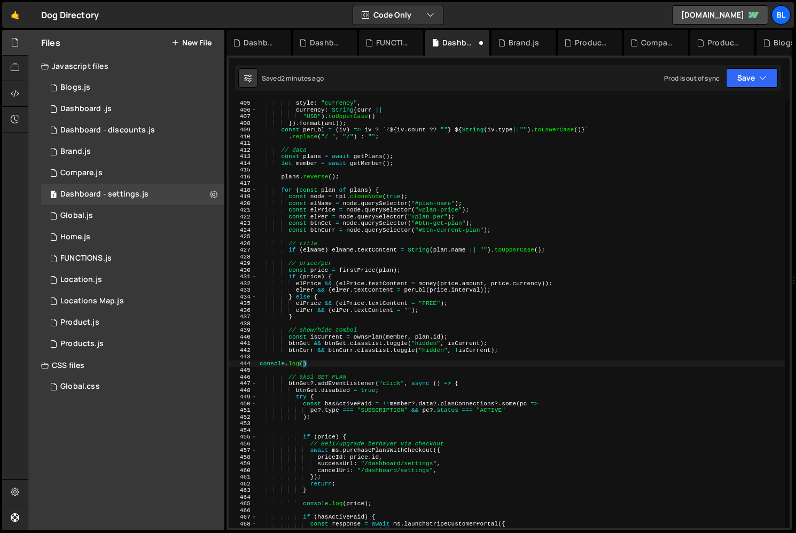
paste textarea "price)"
type textarea "console.log(price);"
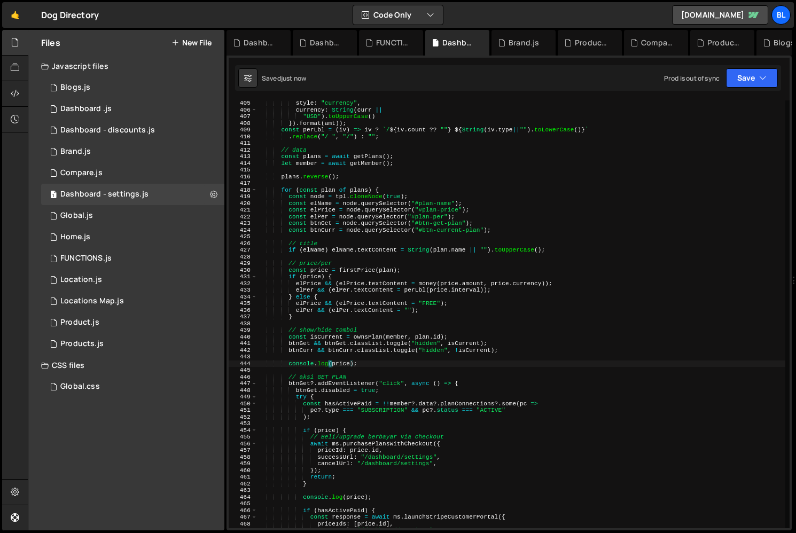
click at [370, 426] on div "style : "currency" , currency : String ( curr || "USD" ) . toUpperCase ( ) }) .…" at bounding box center [521, 320] width 528 height 441
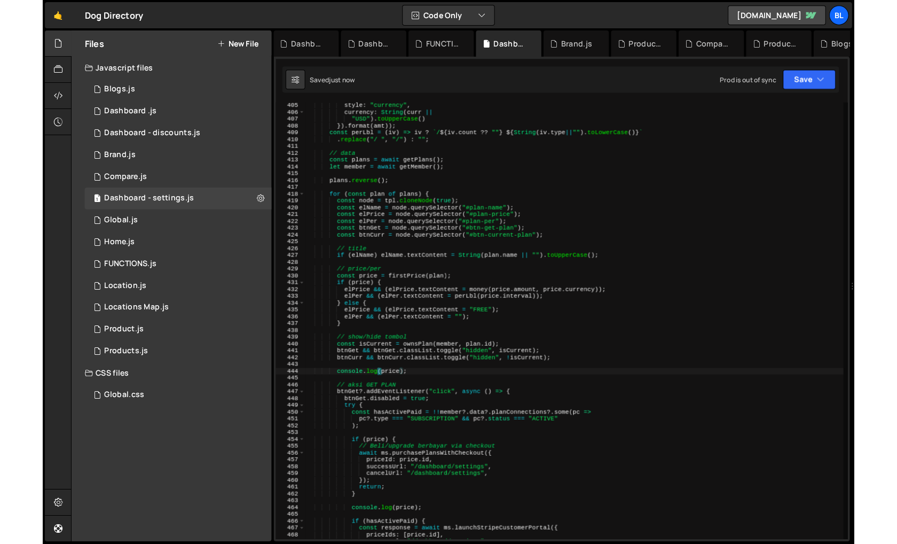
scroll to position [0, 0]
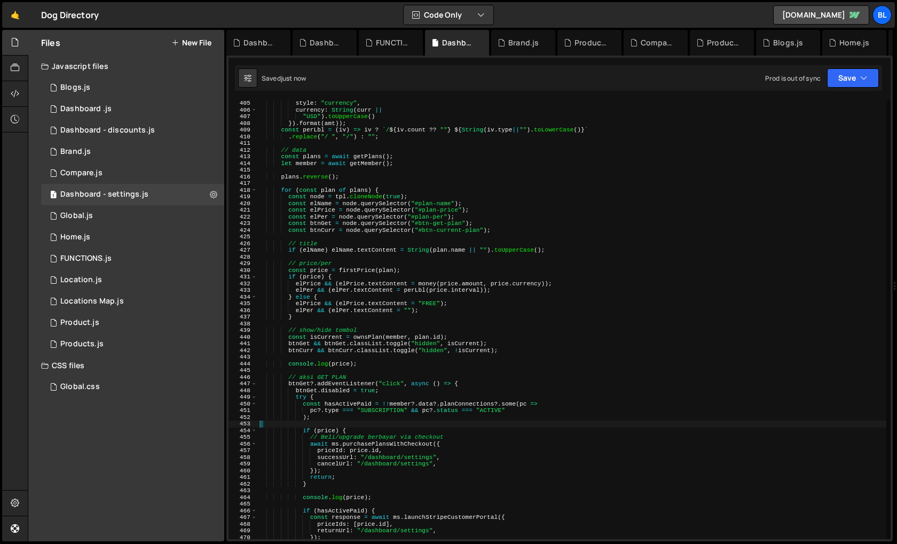
click at [456, 458] on div "style : "currency" , currency : String ( curr || "USD" ) . toUpperCase ( ) }) .…" at bounding box center [571, 326] width 629 height 452
click at [401, 463] on div "style : "currency" , currency : String ( curr || "USD" ) . toUpperCase ( ) }) .…" at bounding box center [571, 326] width 629 height 452
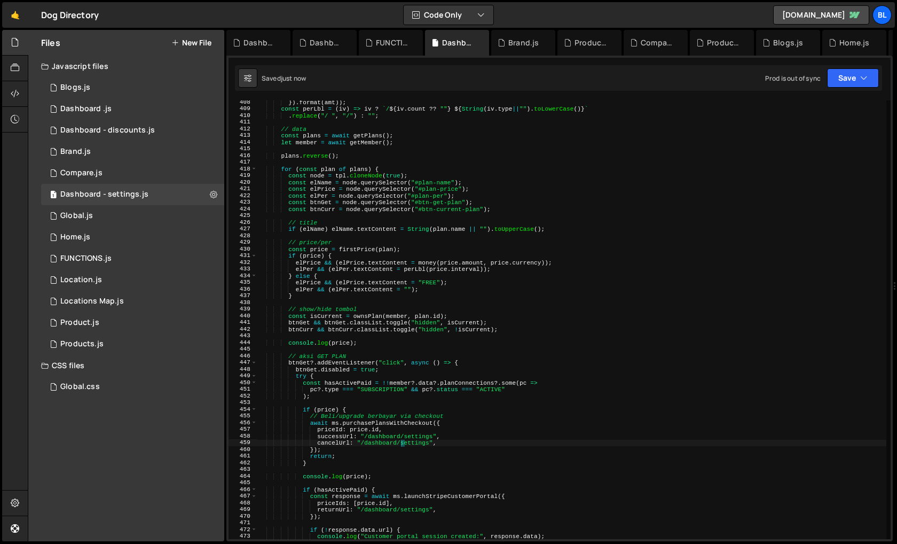
scroll to position [2718, 0]
click at [350, 413] on div "}) . format ( amt )) ; const perLbl = ( iv ) => iv ? ` / ${ iv . count ?? "" } …" at bounding box center [571, 324] width 629 height 452
click at [358, 418] on div "}) . format ( amt )) ; const perLbl = ( iv ) => iv ? ` / ${ iv . count ?? "" } …" at bounding box center [571, 324] width 629 height 452
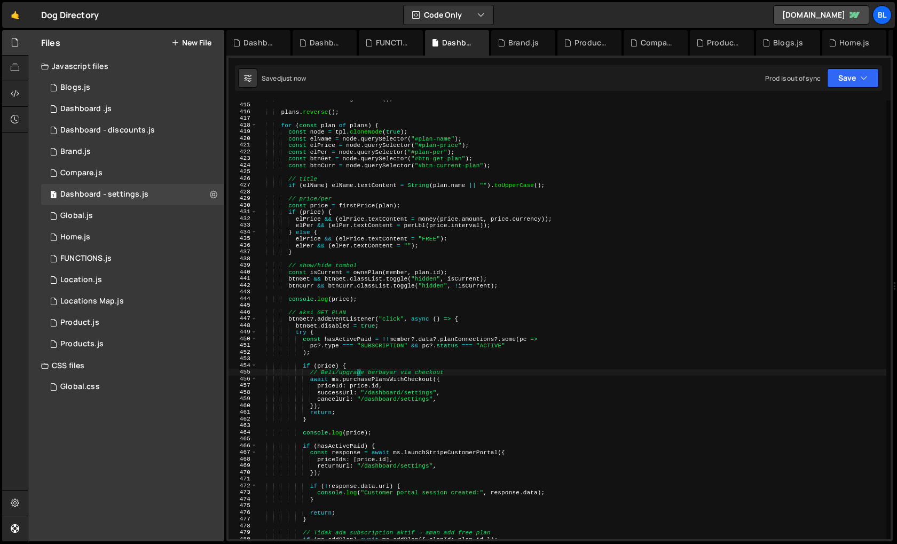
scroll to position [2762, 0]
click at [383, 429] on div "let member = await getMember ( ) ; plans . reverse ( ) ; for ( const plan of pl…" at bounding box center [571, 321] width 629 height 452
click at [372, 415] on div "let member = await getMember ( ) ; plans . reverse ( ) ; for ( const plan of pl…" at bounding box center [571, 321] width 629 height 452
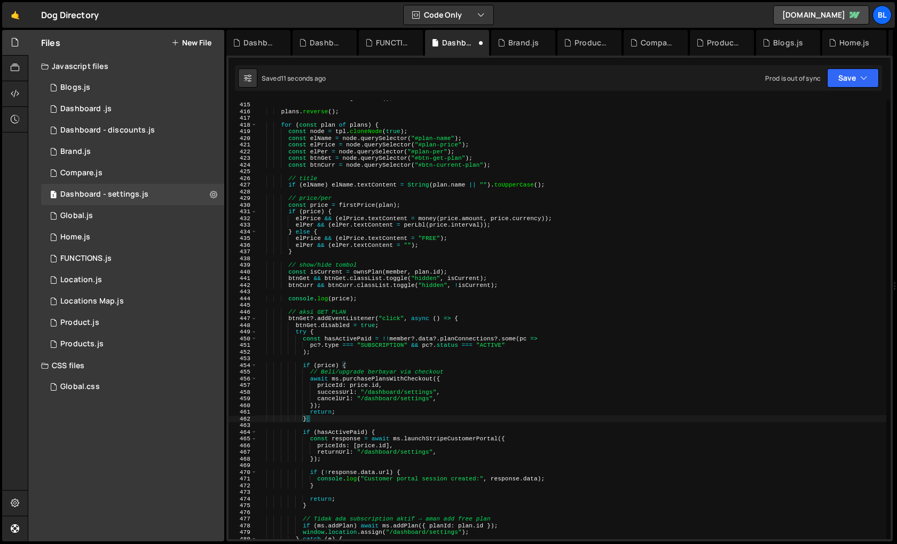
click at [376, 458] on div "let member = await getMember ( ) ; plans . reverse ( ) ; for ( const plan of pl…" at bounding box center [571, 321] width 629 height 452
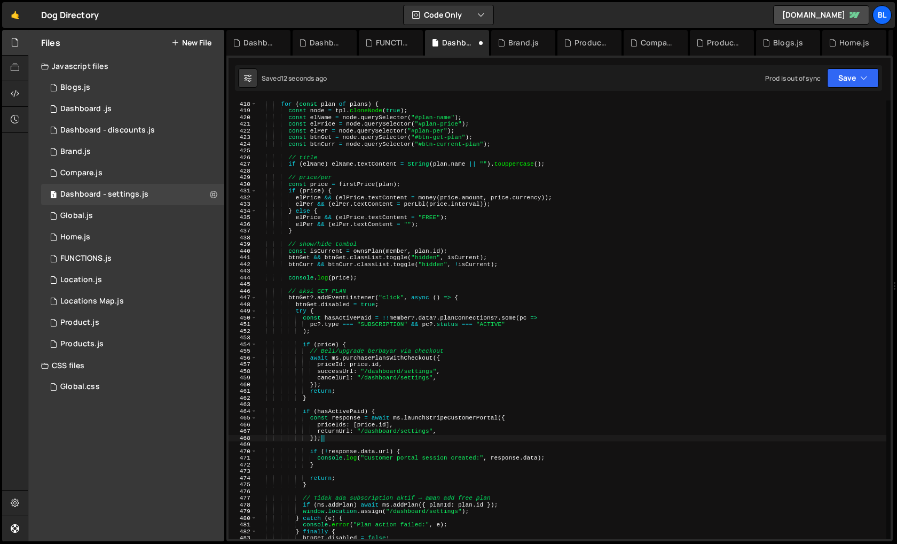
click at [342, 485] on div "for ( const plan of plans ) { const node = tpl . cloneNode ( true ) ; const elN…" at bounding box center [571, 320] width 629 height 452
click at [355, 476] on div "for ( const plan of plans ) { const node = tpl . cloneNode ( true ) ; const elN…" at bounding box center [571, 320] width 629 height 452
click at [414, 448] on div "for ( const plan of plans ) { const node = tpl . cloneNode ( true ) ; const elN…" at bounding box center [571, 320] width 629 height 452
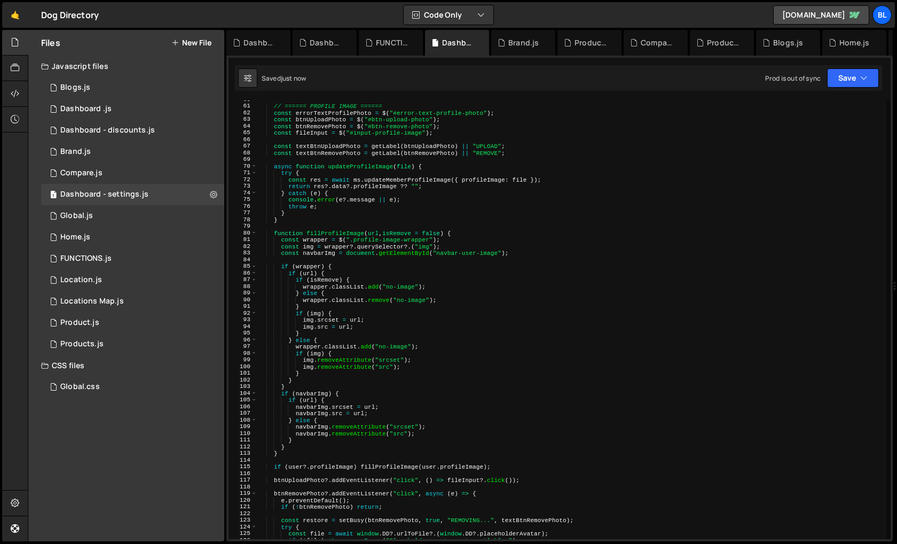
scroll to position [0, 0]
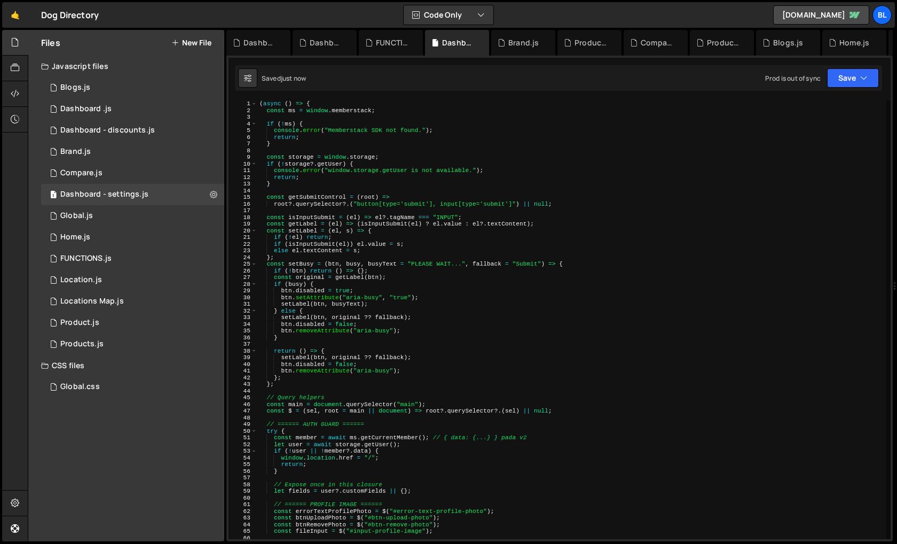
type textarea "if (!response.data.url) {"
click at [256, 423] on div "49" at bounding box center [243, 424] width 29 height 7
click at [250, 422] on div "49" at bounding box center [243, 424] width 29 height 7
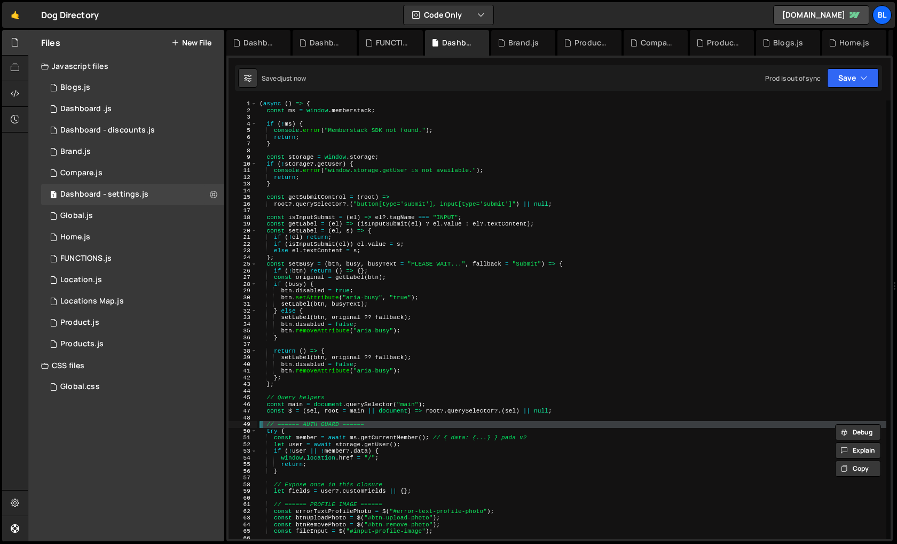
click at [253, 424] on div "49" at bounding box center [243, 424] width 29 height 7
click at [254, 428] on span at bounding box center [254, 431] width 6 height 7
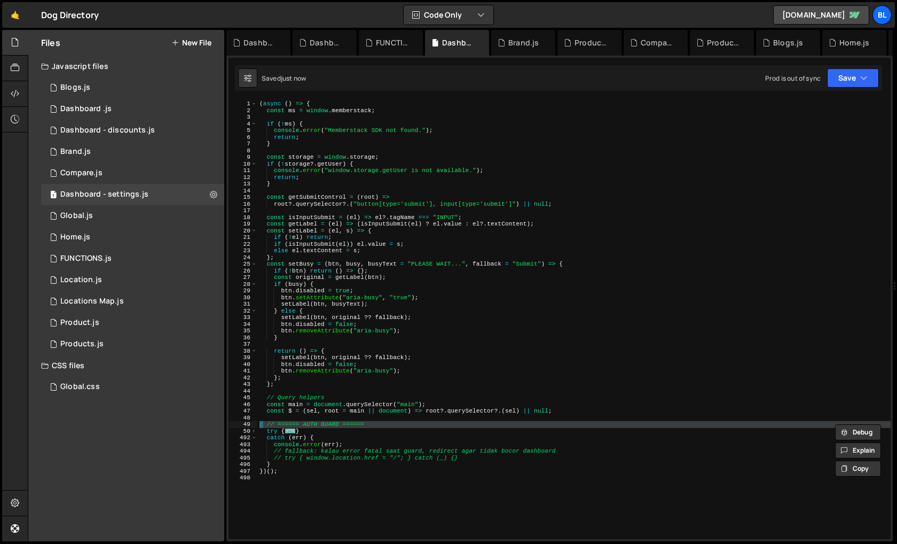
click at [301, 447] on div "( async ( ) => { const ms = window . memberstack ; if ( ! ms ) { console . erro…" at bounding box center [573, 326] width 633 height 452
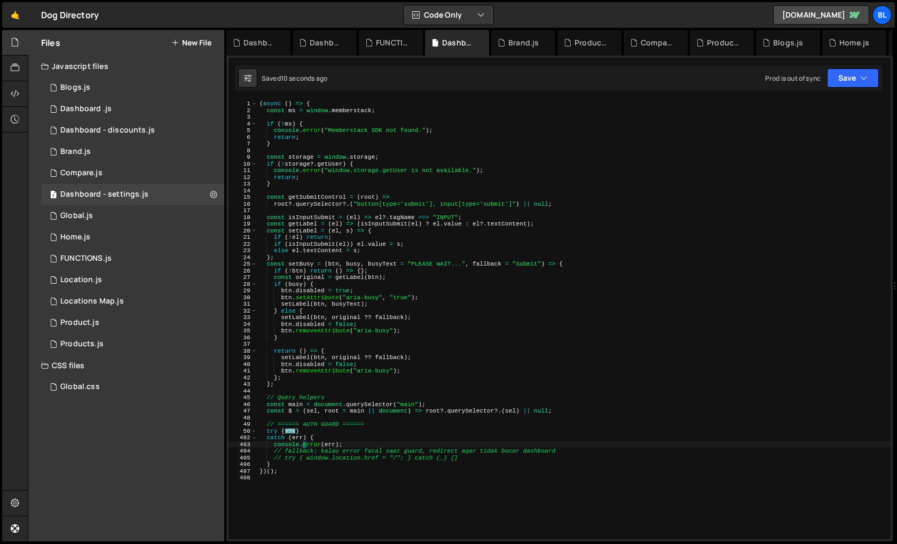
click at [297, 461] on div "( async ( ) => { const ms = window . memberstack ; if ( ! ms ) { console . erro…" at bounding box center [573, 326] width 633 height 452
type textarea "}"
click at [254, 428] on span at bounding box center [254, 431] width 6 height 7
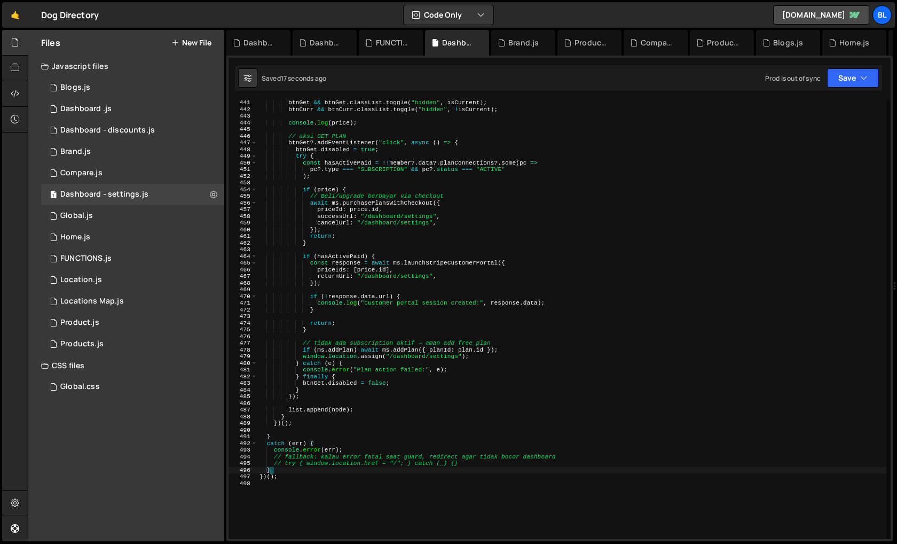
click at [435, 405] on div "btnGet && btnGet . classList . toggle ( "hidden" , isCurrent ) ; btnCurr && btn…" at bounding box center [571, 325] width 629 height 452
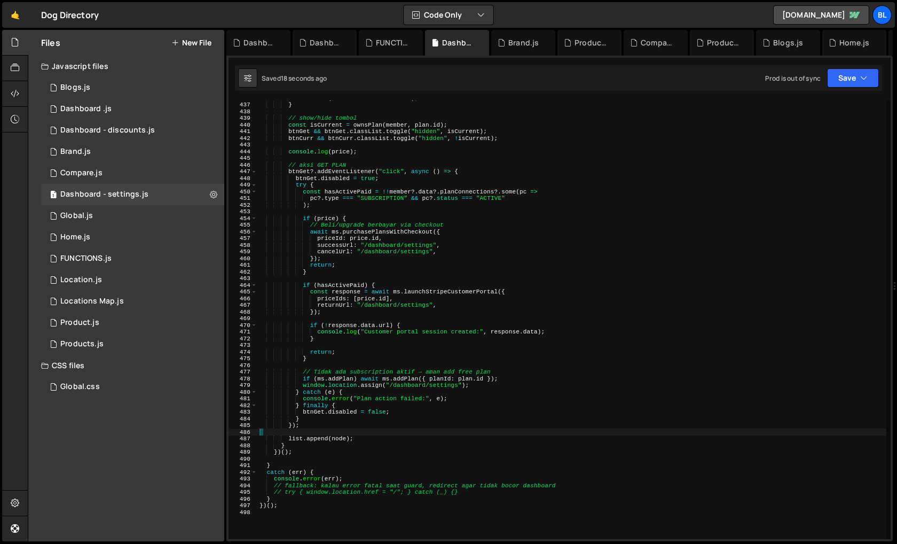
click at [481, 423] on div "elPer && ( elPer . textContent = "" ) ; } // show/hide tombol const isCurrent =…" at bounding box center [571, 321] width 629 height 452
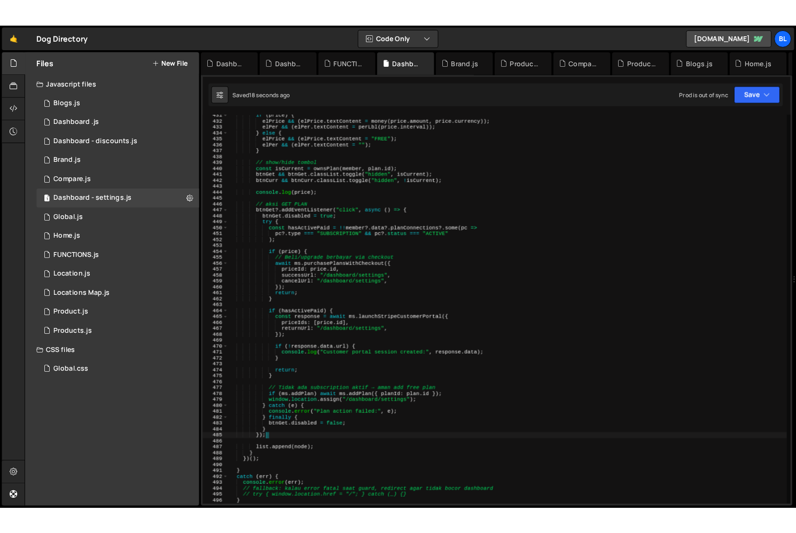
scroll to position [2859, 0]
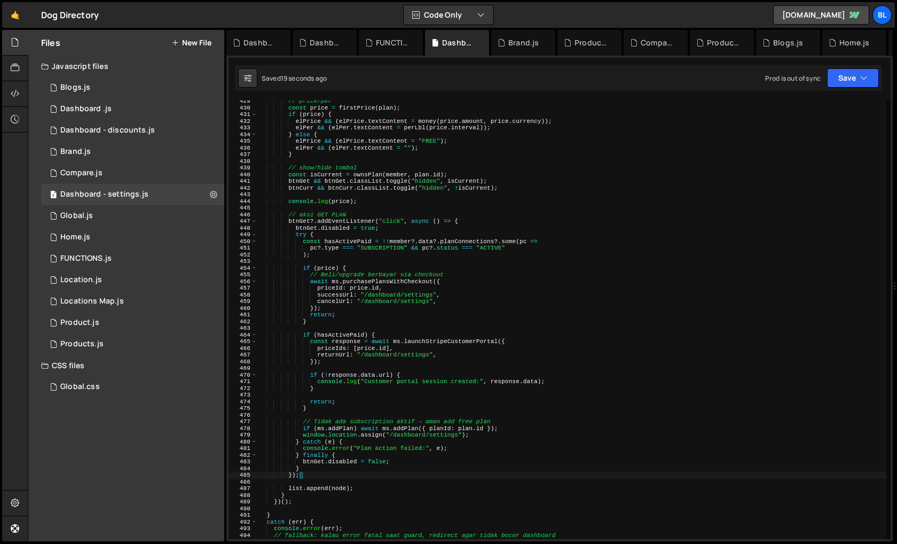
click at [500, 432] on div "// price/per const price = firstPrice ( plan ) ; if ( price ) { elPrice && ( el…" at bounding box center [571, 324] width 629 height 452
type textarea "})();"
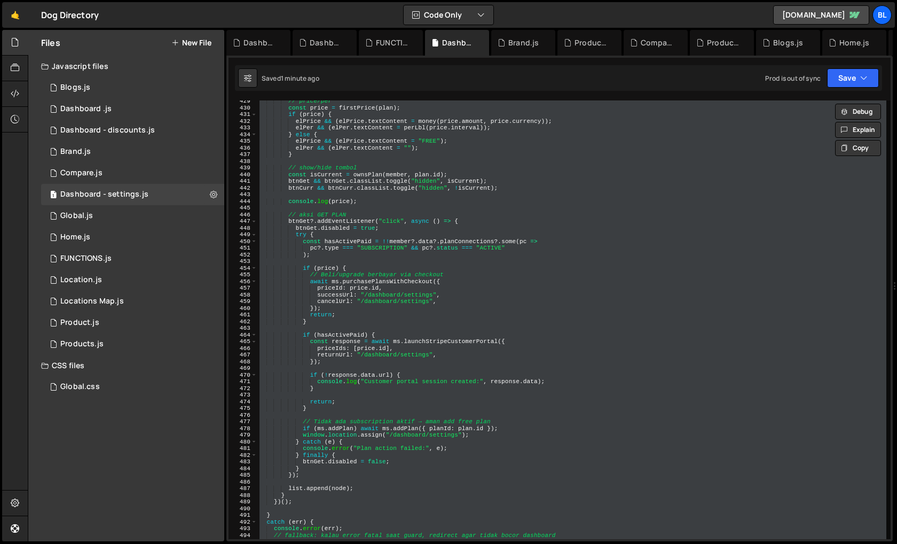
click at [480, 369] on div "// price/per const price = firstPrice ( plan ) ; if ( price ) { elPrice && ( el…" at bounding box center [571, 324] width 629 height 452
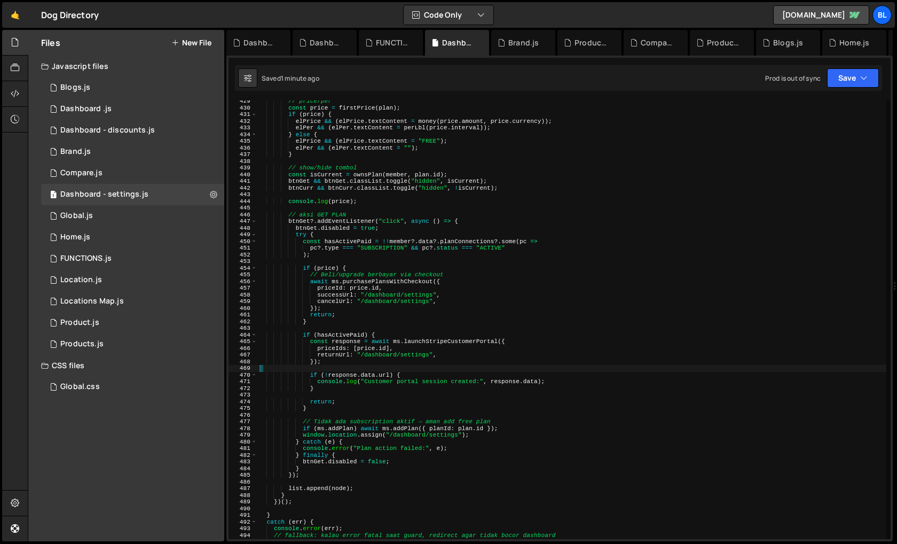
type textarea "})();"
paste textarea
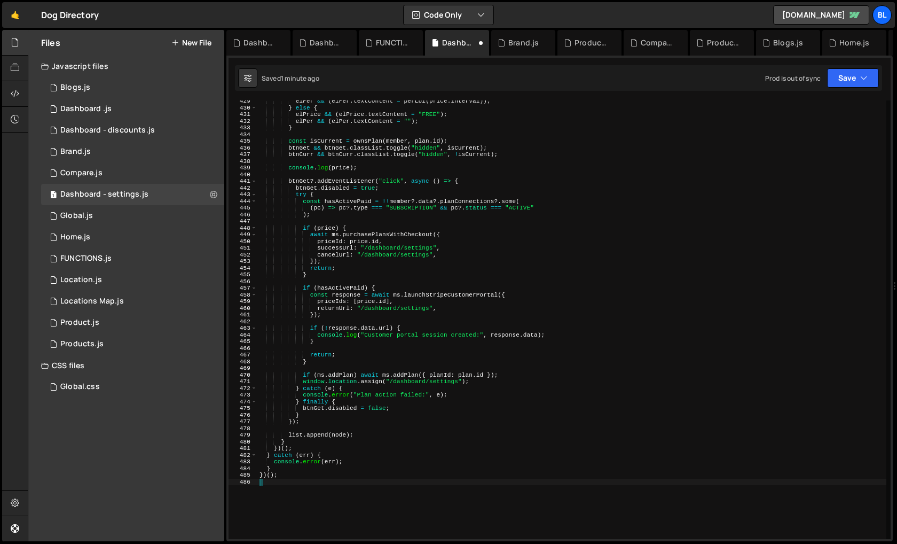
click at [489, 422] on div "elPer && ( elPer . textContent = perLbl ( price . interval )) ; } else { elPric…" at bounding box center [571, 324] width 629 height 452
type textarea "});"
click at [400, 284] on div "elPer && ( elPer . textContent = perLbl ( price . interval )) ; } else { elPric…" at bounding box center [571, 324] width 629 height 452
click at [388, 304] on div "elPer && ( elPer . textContent = perLbl ( price . interval )) ; } else { elPric…" at bounding box center [571, 324] width 629 height 452
click at [507, 451] on div "elPer && ( elPer . textContent = perLbl ( price . interval )) ; } else { elPric…" at bounding box center [571, 324] width 629 height 452
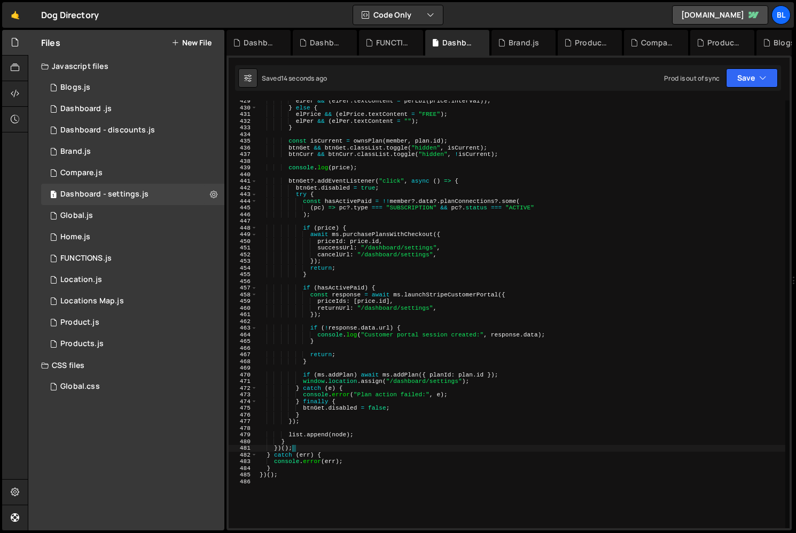
click at [378, 422] on div "elPer && ( elPer . textContent = perLbl ( price . interval )) ; } else { elPric…" at bounding box center [521, 318] width 528 height 441
click at [390, 272] on div "elPer && ( elPer . textContent = perLbl ( price . interval )) ; } else { elPric…" at bounding box center [521, 318] width 528 height 441
click at [392, 340] on div "elPer && ( elPer . textContent = perLbl ( price . interval )) ; } else { elPric…" at bounding box center [521, 318] width 528 height 441
click at [355, 339] on div "elPer && ( elPer . textContent = perLbl ( price . interval )) ; } else { elPric…" at bounding box center [521, 318] width 528 height 441
click at [324, 333] on div "elPer && ( elPer . textContent = perLbl ( price . interval )) ; } else { elPric…" at bounding box center [521, 318] width 528 height 441
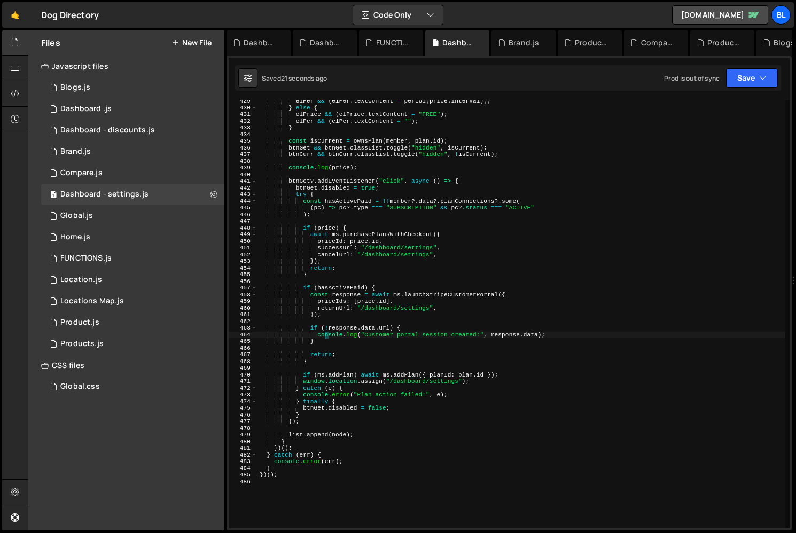
click at [337, 269] on div "elPer && ( elPer . textContent = perLbl ( price . interval )) ; } else { elPric…" at bounding box center [521, 318] width 528 height 441
click at [344, 288] on div "elPer && ( elPer . textContent = perLbl ( price . interval )) ; } else { elPric…" at bounding box center [521, 318] width 528 height 441
type textarea "if (hasActivePaid) {"
click at [344, 283] on div "elPer && ( elPer . textContent = perLbl ( price . interval )) ; } else { elPric…" at bounding box center [521, 318] width 528 height 441
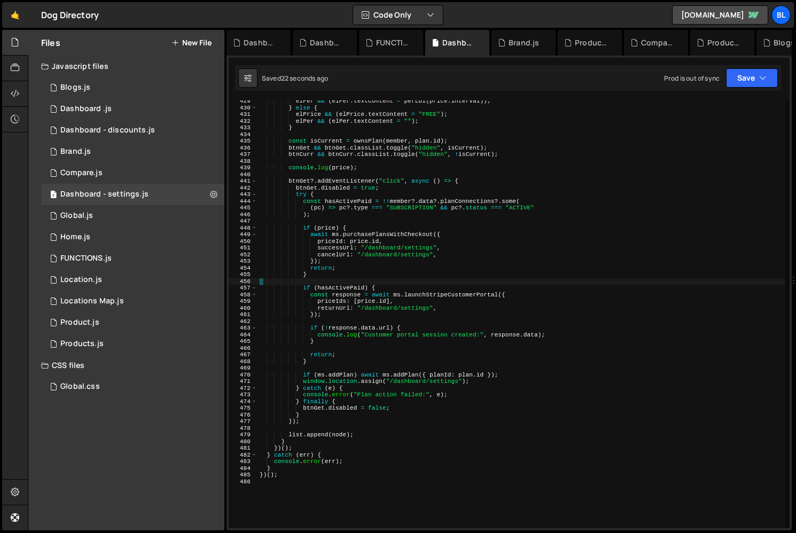
click at [343, 275] on div "elPer && ( elPer . textContent = perLbl ( price . interval )) ; } else { elPric…" at bounding box center [521, 318] width 528 height 441
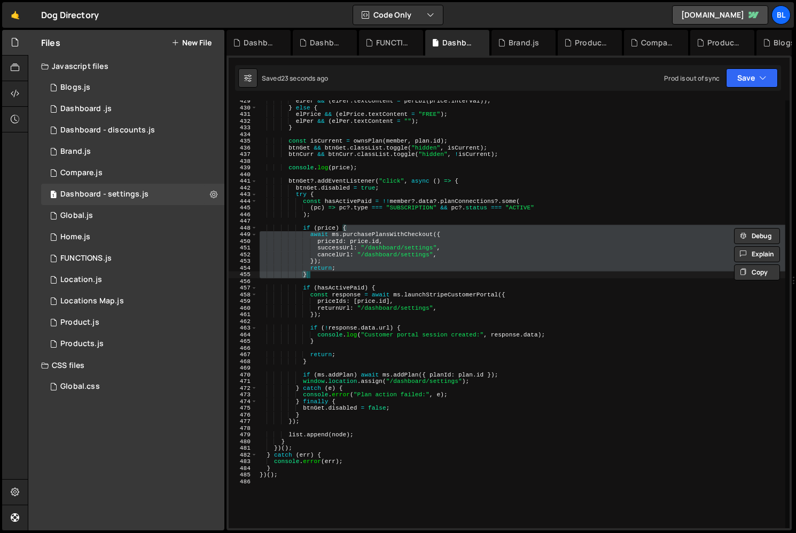
click at [347, 287] on div "elPer && ( elPer . textContent = perLbl ( price . interval )) ; } else { elPric…" at bounding box center [521, 318] width 528 height 441
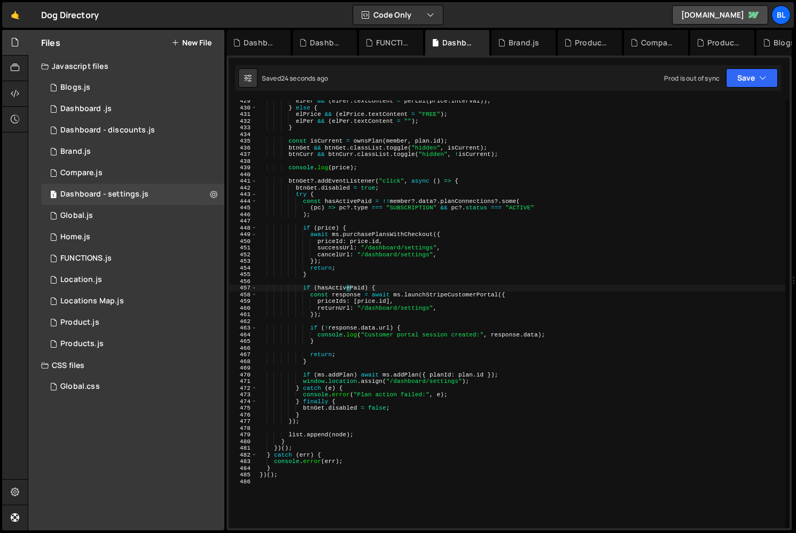
click at [347, 287] on div "elPer && ( elPer . textContent = perLbl ( price . interval )) ; } else { elPric…" at bounding box center [521, 318] width 528 height 441
click at [353, 243] on div "elPer && ( elPer . textContent = perLbl ( price . interval )) ; } else { elPric…" at bounding box center [521, 318] width 528 height 441
click at [344, 294] on div "elPer && ( elPer . textContent = perLbl ( price . interval )) ; } else { elPric…" at bounding box center [521, 318] width 528 height 441
click at [335, 362] on div "elPer && ( elPer . textContent = perLbl ( price . interval )) ; } else { elPric…" at bounding box center [521, 318] width 528 height 441
click at [343, 377] on div "elPer && ( elPer . textContent = perLbl ( price . interval )) ; } else { elPric…" at bounding box center [521, 318] width 528 height 441
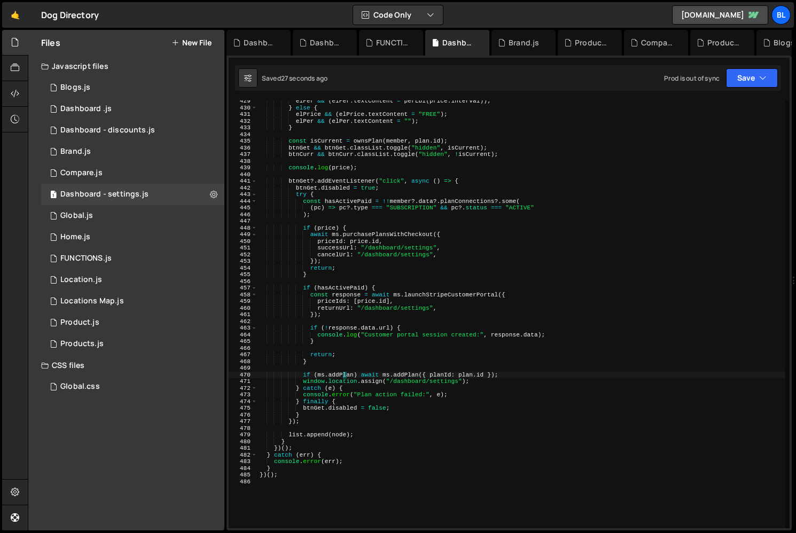
click at [350, 353] on div "elPer && ( elPer . textContent = perLbl ( price . interval )) ; } else { elPric…" at bounding box center [521, 318] width 528 height 441
click at [366, 379] on div "elPer && ( elPer . textContent = perLbl ( price . interval )) ; } else { elPric…" at bounding box center [521, 318] width 528 height 441
click at [404, 373] on div "elPer && ( elPer . textContent = perLbl ( price . interval )) ; } else { elPric…" at bounding box center [521, 318] width 528 height 441
click at [334, 375] on div "elPer && ( elPer . textContent = perLbl ( price . interval )) ; } else { elPric…" at bounding box center [521, 318] width 528 height 441
click at [327, 340] on div "elPer && ( elPer . textContent = perLbl ( price . interval )) ; } else { elPric…" at bounding box center [521, 318] width 528 height 441
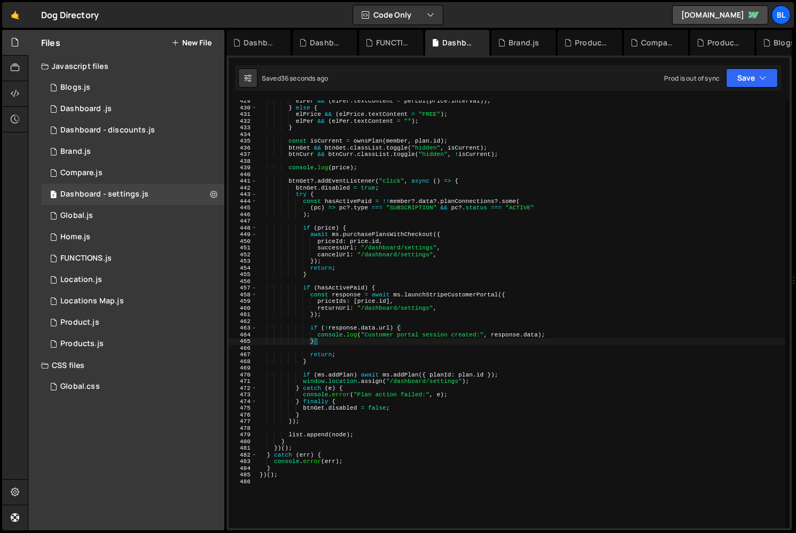
click at [351, 218] on div "elPer && ( elPer . textContent = perLbl ( price . interval )) ; } else { elPric…" at bounding box center [521, 318] width 528 height 441
click at [349, 226] on div "elPer && ( elPer . textContent = perLbl ( price . interval )) ; } else { elPric…" at bounding box center [521, 318] width 528 height 441
click at [339, 239] on div "elPer && ( elPer . textContent = perLbl ( price . interval )) ; } else { elPric…" at bounding box center [521, 318] width 528 height 441
click at [320, 273] on div "elPer && ( elPer . textContent = perLbl ( price . interval )) ; } else { elPric…" at bounding box center [521, 318] width 528 height 441
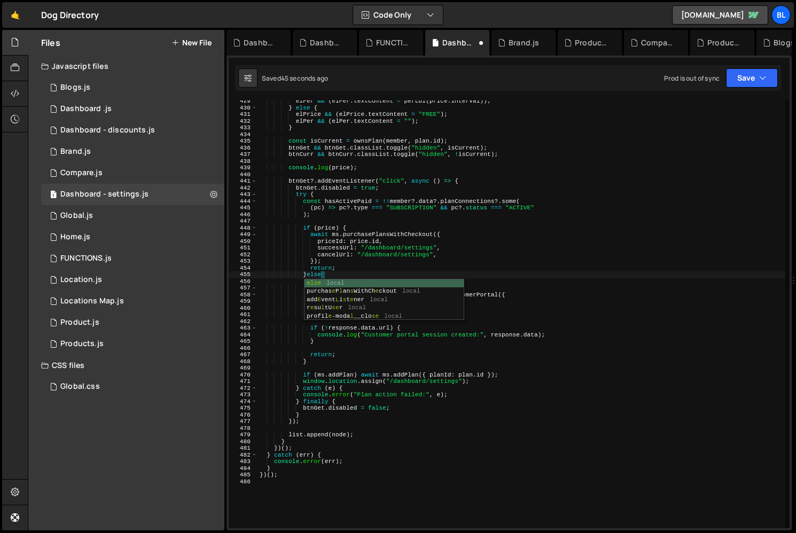
type textarea "}else{"
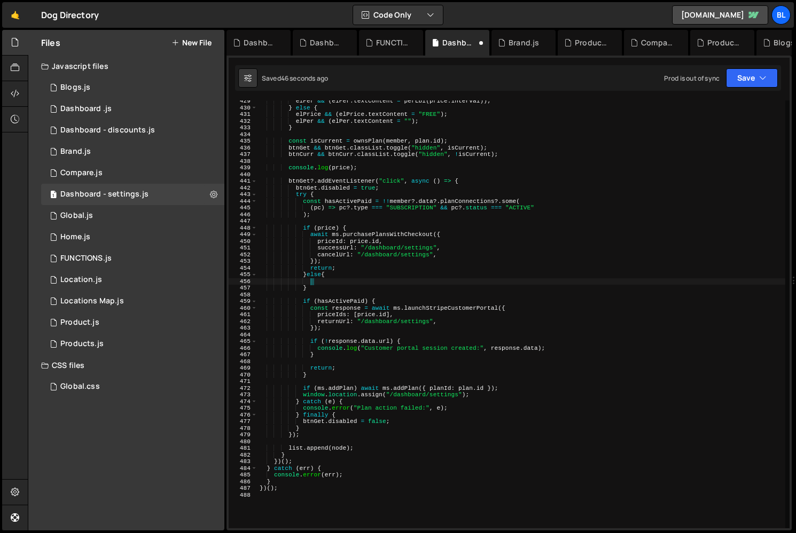
scroll to position [0, 4]
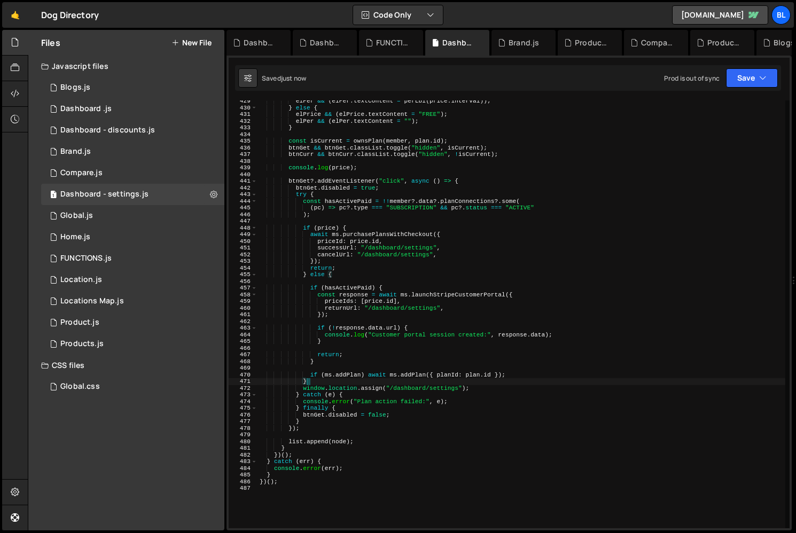
click at [339, 266] on div "elPer && ( elPer . textContent = perLbl ( price . interval )) ; } else { elPric…" at bounding box center [521, 318] width 528 height 441
type textarea "return"
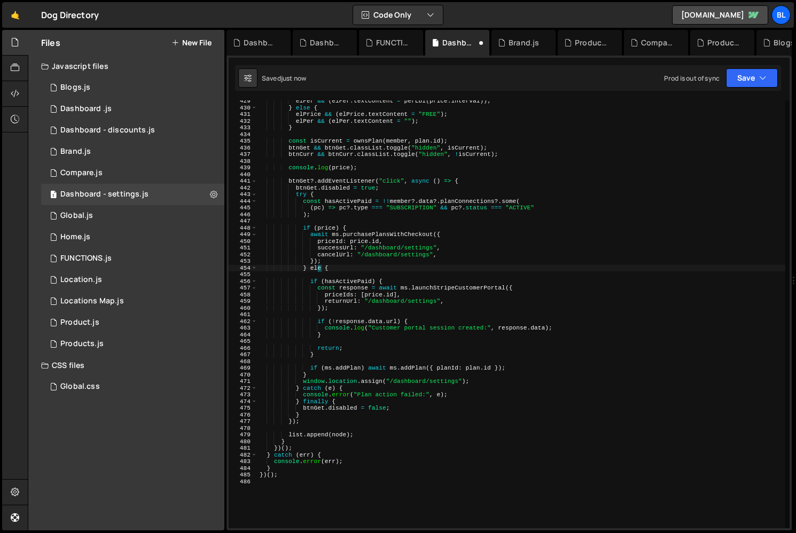
type textarea "} else {"
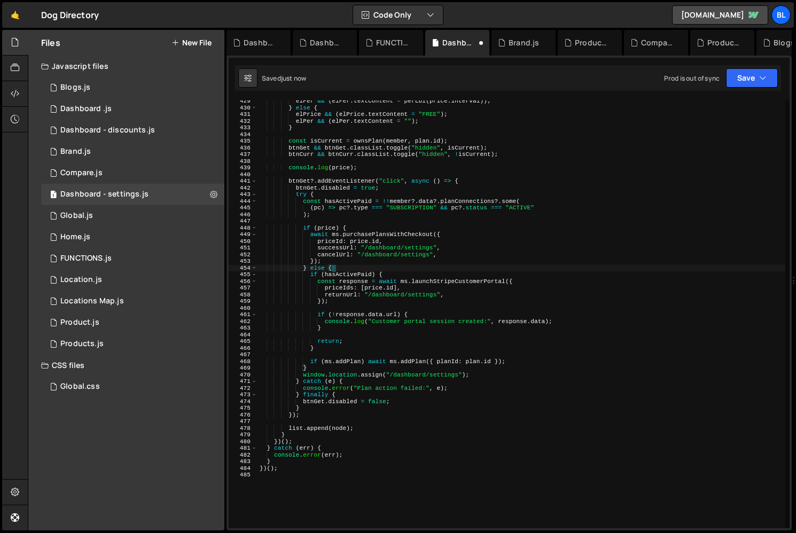
click at [333, 344] on div "elPer && ( elPer . textContent = perLbl ( price . interval )) ; } else { elPric…" at bounding box center [521, 318] width 528 height 441
type textarea "}"
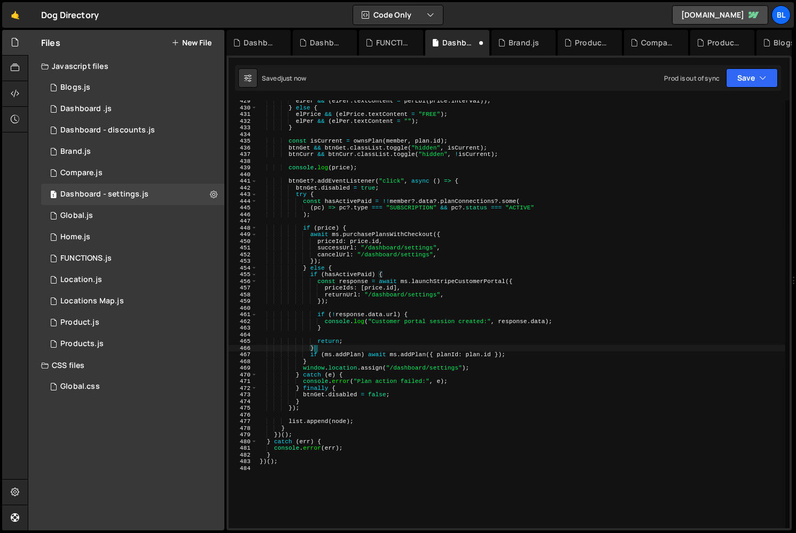
click at [360, 327] on div "elPer && ( elPer . textContent = perLbl ( price . interval )) ; } else { elPric…" at bounding box center [521, 318] width 528 height 441
type textarea "}"
click at [352, 332] on div "elPer && ( elPer . textContent = perLbl ( price . interval )) ; } else { elPric…" at bounding box center [521, 318] width 528 height 441
click at [348, 336] on div "elPer && ( elPer . textContent = perLbl ( price . interval )) ; } else { elPric…" at bounding box center [521, 318] width 528 height 441
click at [349, 340] on div "elPer && ( elPer . textContent = perLbl ( price . interval )) ; } else { elPric…" at bounding box center [521, 318] width 528 height 441
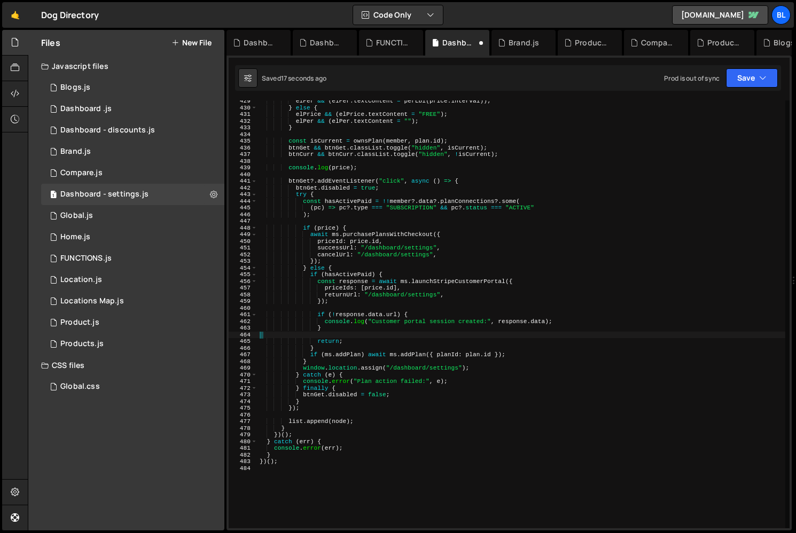
type textarea "return;"
